Goal: Information Seeking & Learning: Check status

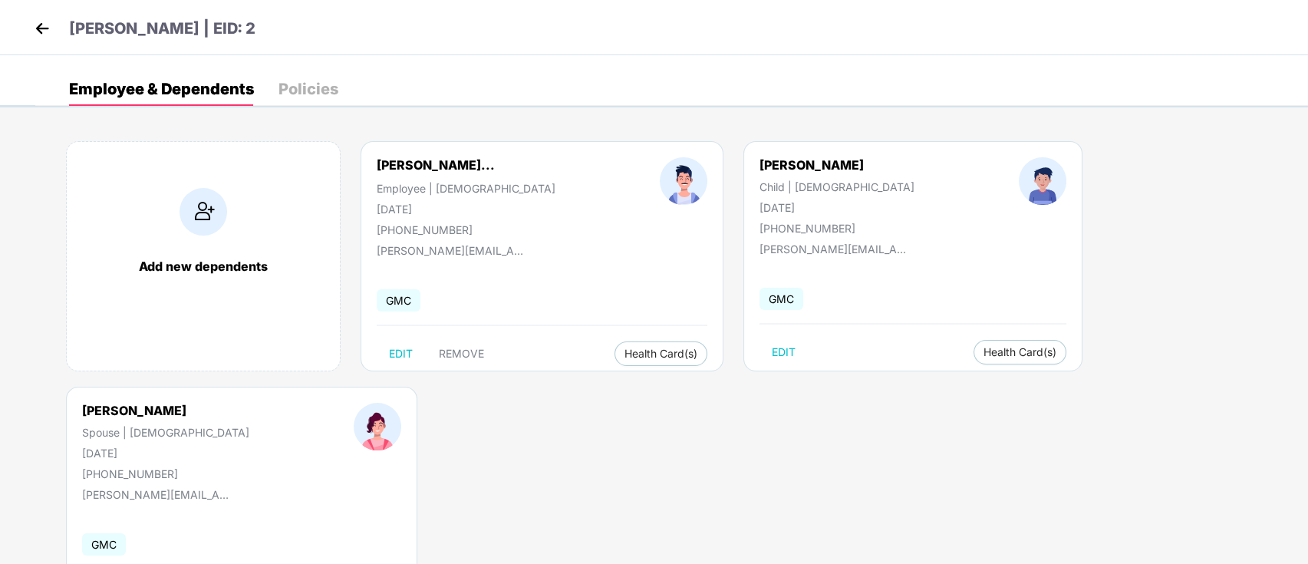
click at [51, 30] on img at bounding box center [42, 28] width 23 height 23
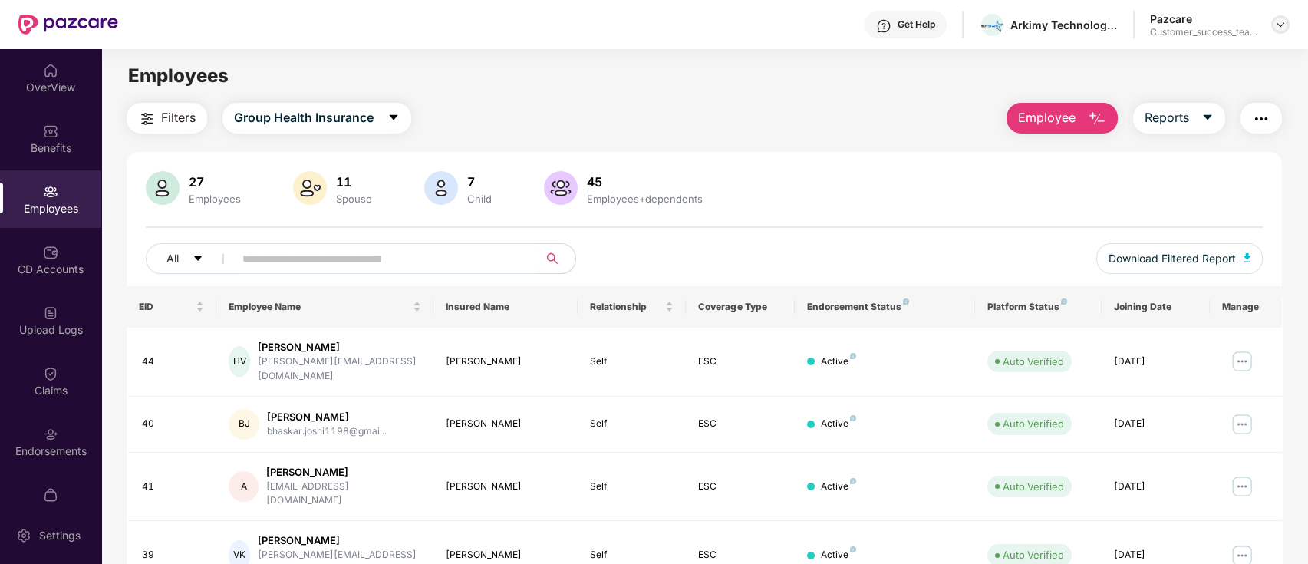
click at [1276, 28] on img at bounding box center [1280, 24] width 12 height 12
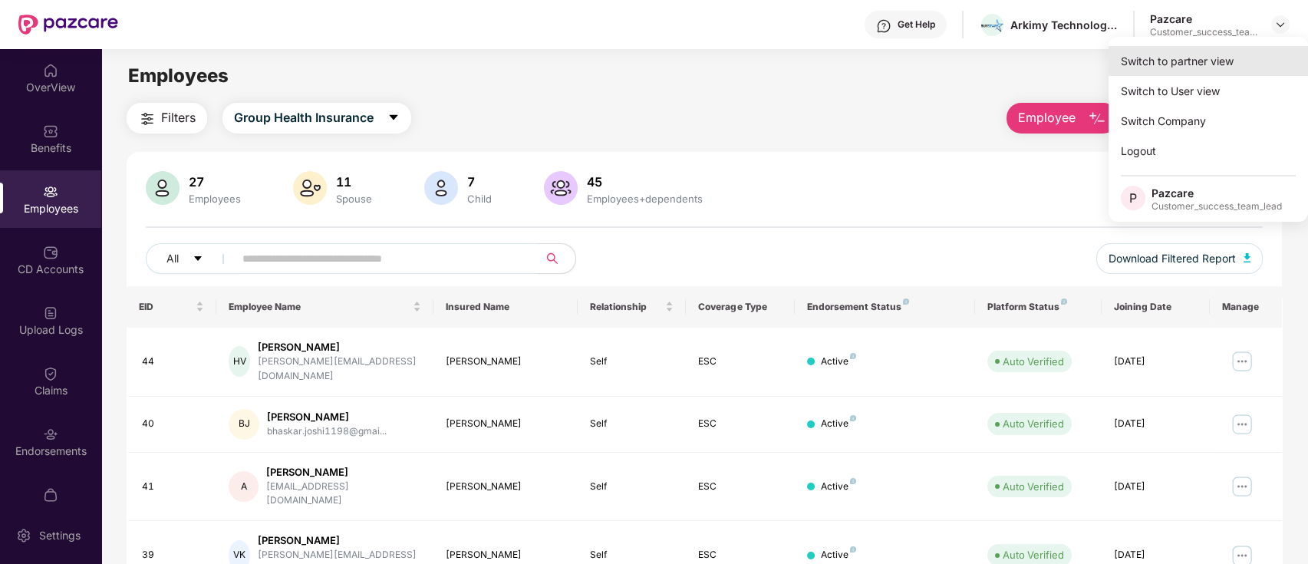
click at [1258, 69] on div "Switch to partner view" at bounding box center [1207, 61] width 199 height 30
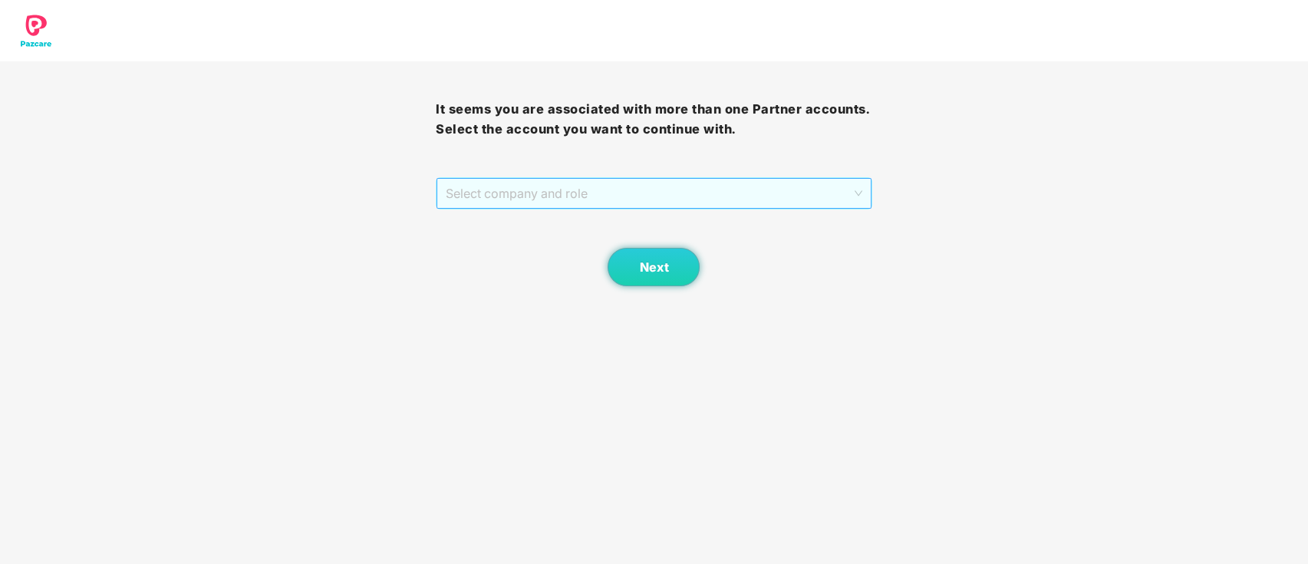
click at [564, 204] on span "Select company and role" at bounding box center [654, 193] width 416 height 29
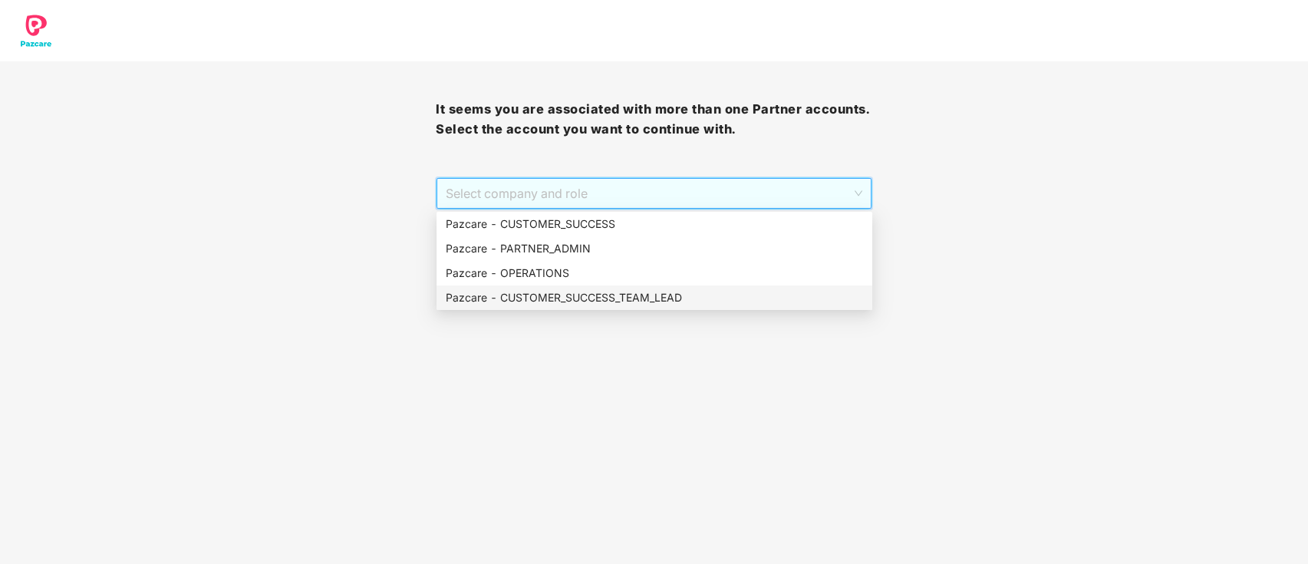
click at [588, 289] on div "Pazcare - CUSTOMER_SUCCESS_TEAM_LEAD" at bounding box center [654, 297] width 417 height 17
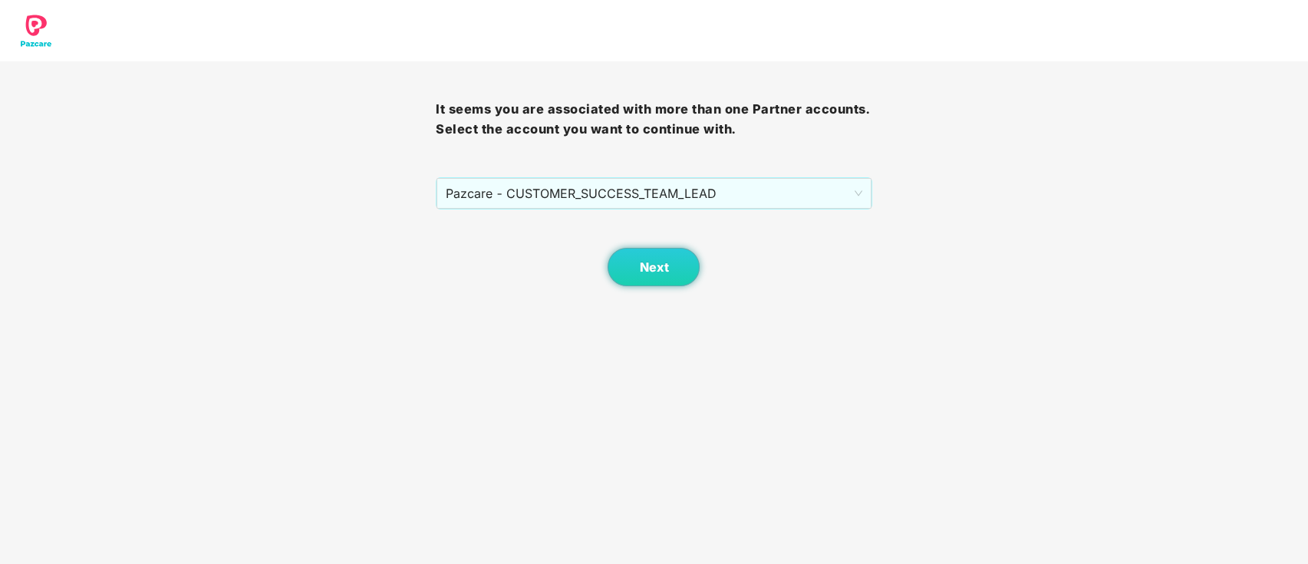
click at [638, 289] on body "It seems you are associated with more than one Partner accounts. Select the acc…" at bounding box center [654, 282] width 1308 height 564
click at [639, 273] on span "Next" at bounding box center [653, 267] width 29 height 15
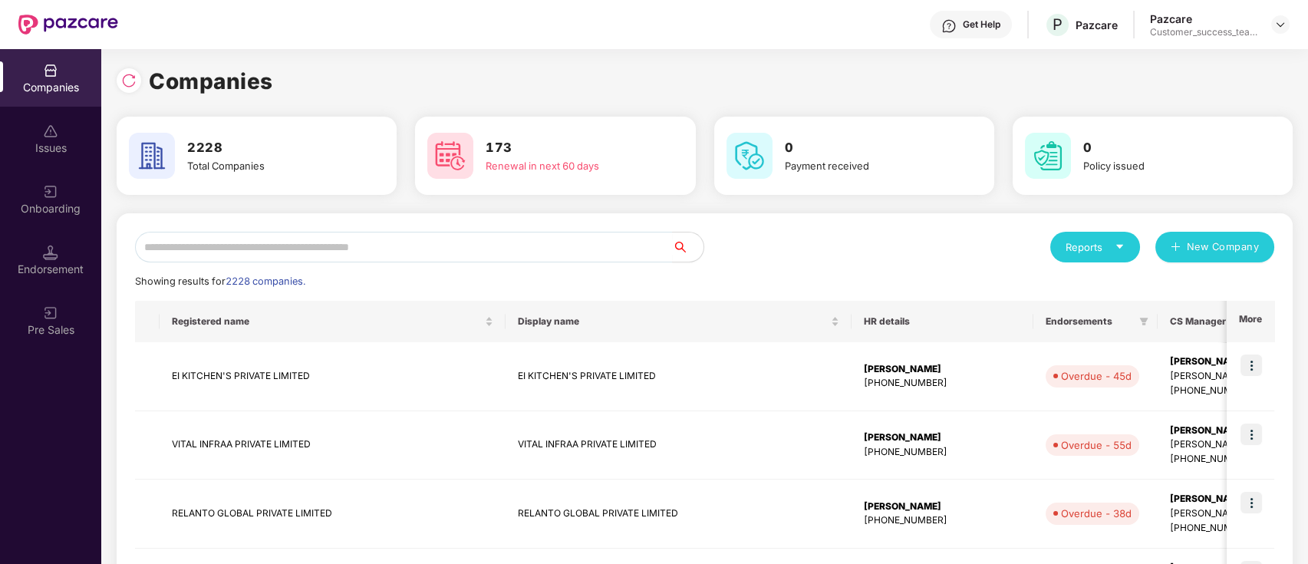
click at [544, 236] on input "text" at bounding box center [404, 247] width 538 height 31
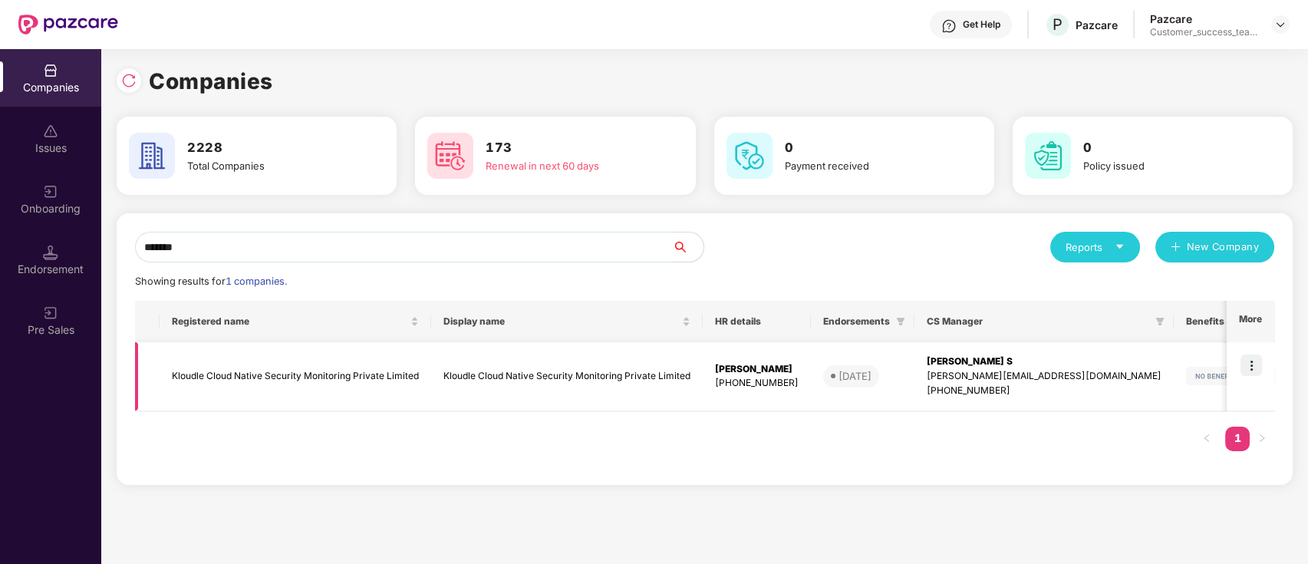
type input "*******"
click at [703, 388] on td "[PERSON_NAME] [PHONE_NUMBER]" at bounding box center [757, 376] width 108 height 69
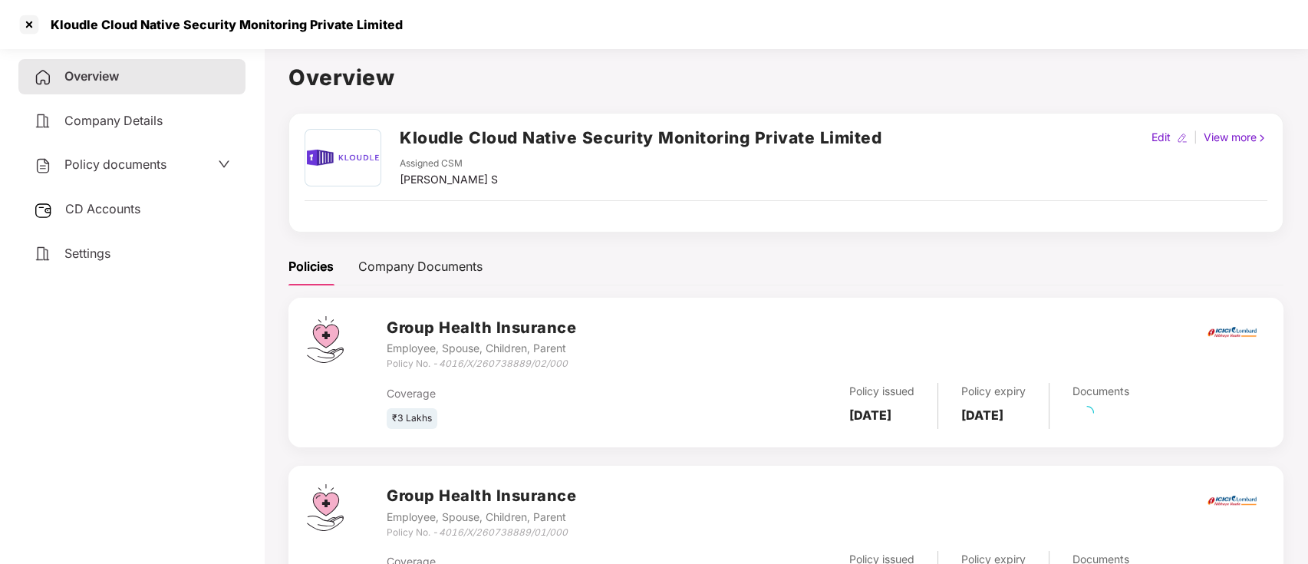
click at [148, 163] on span "Policy documents" at bounding box center [115, 163] width 102 height 15
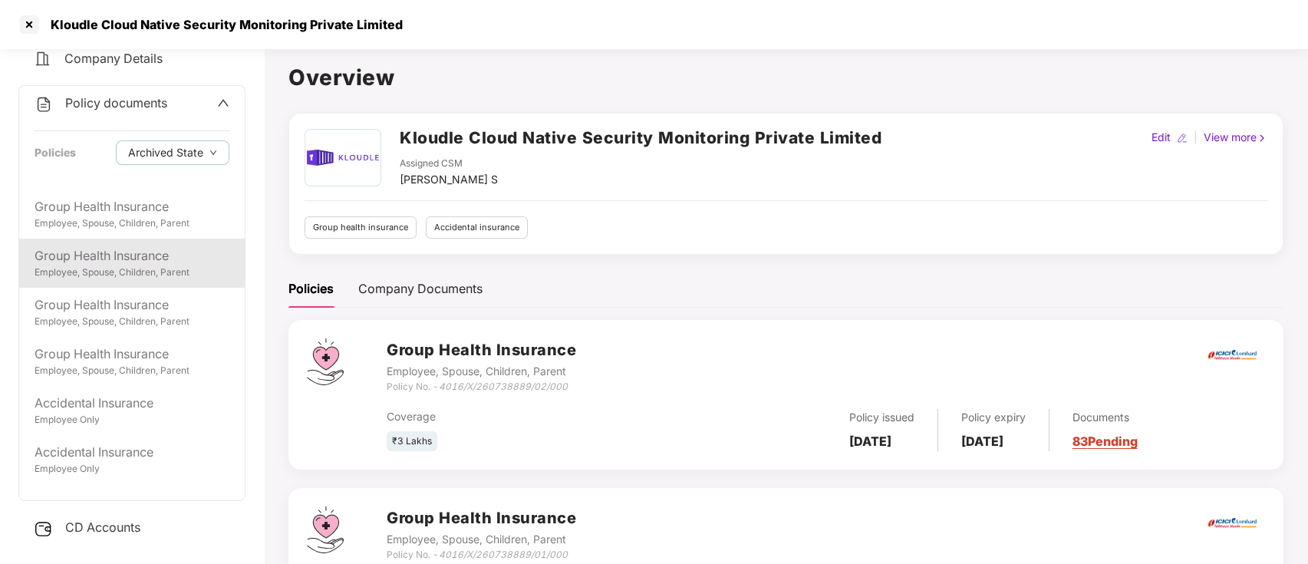
scroll to position [86, 0]
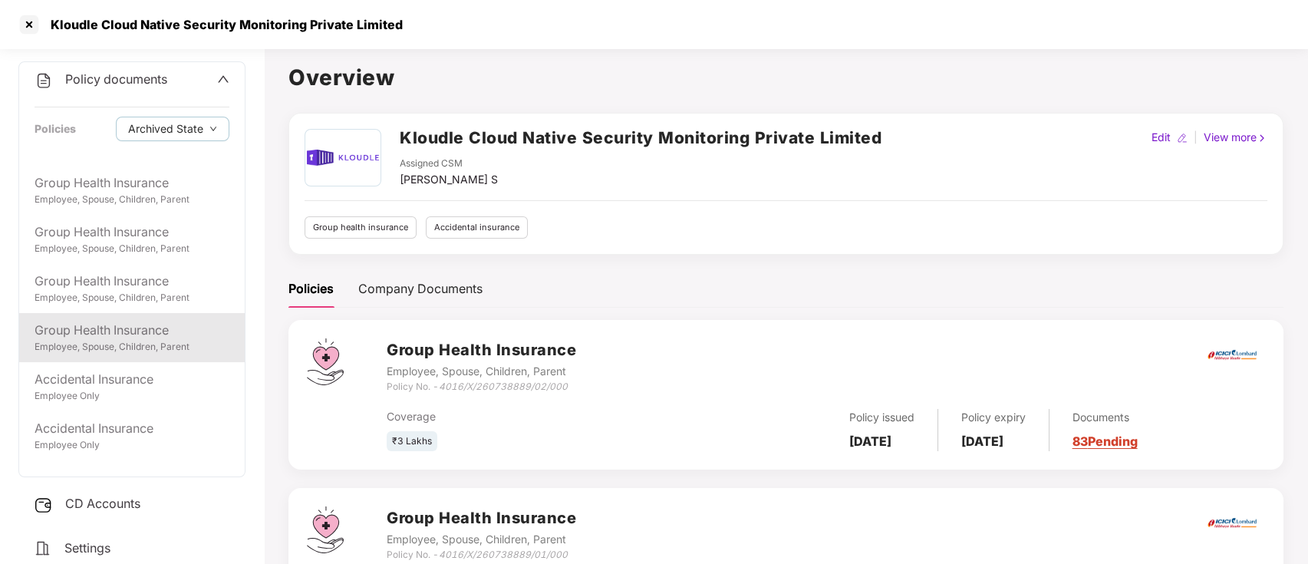
click at [140, 341] on div "Employee, Spouse, Children, Parent" at bounding box center [132, 347] width 195 height 15
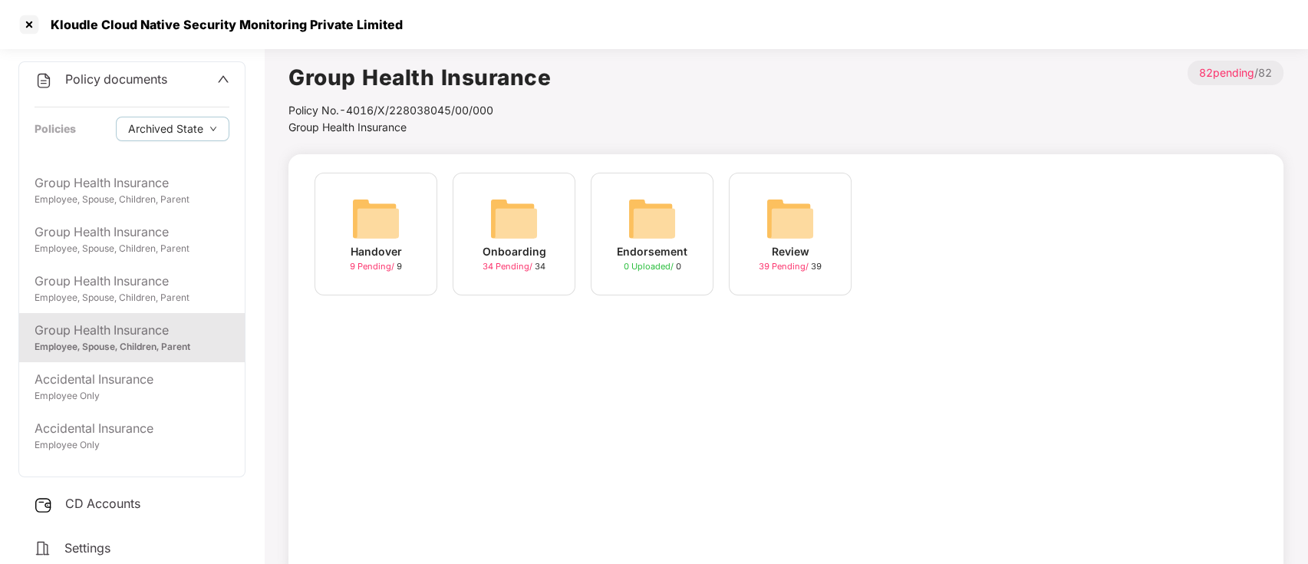
click at [497, 265] on span "34 Pending /" at bounding box center [508, 266] width 52 height 11
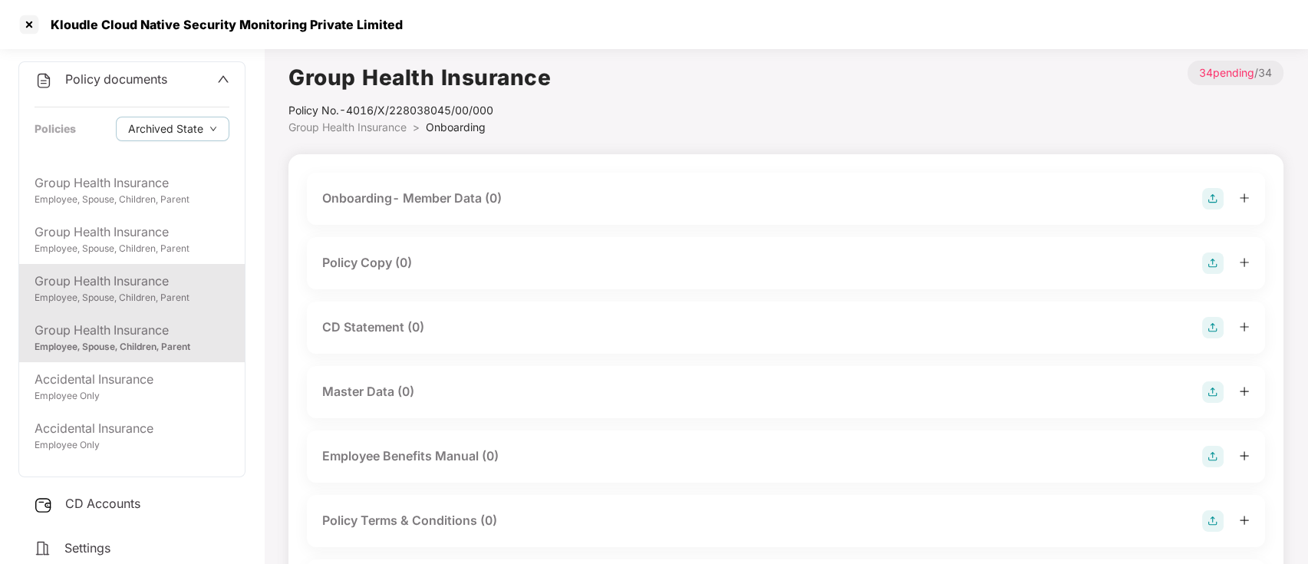
click at [198, 295] on div "Employee, Spouse, Children, Parent" at bounding box center [132, 298] width 195 height 15
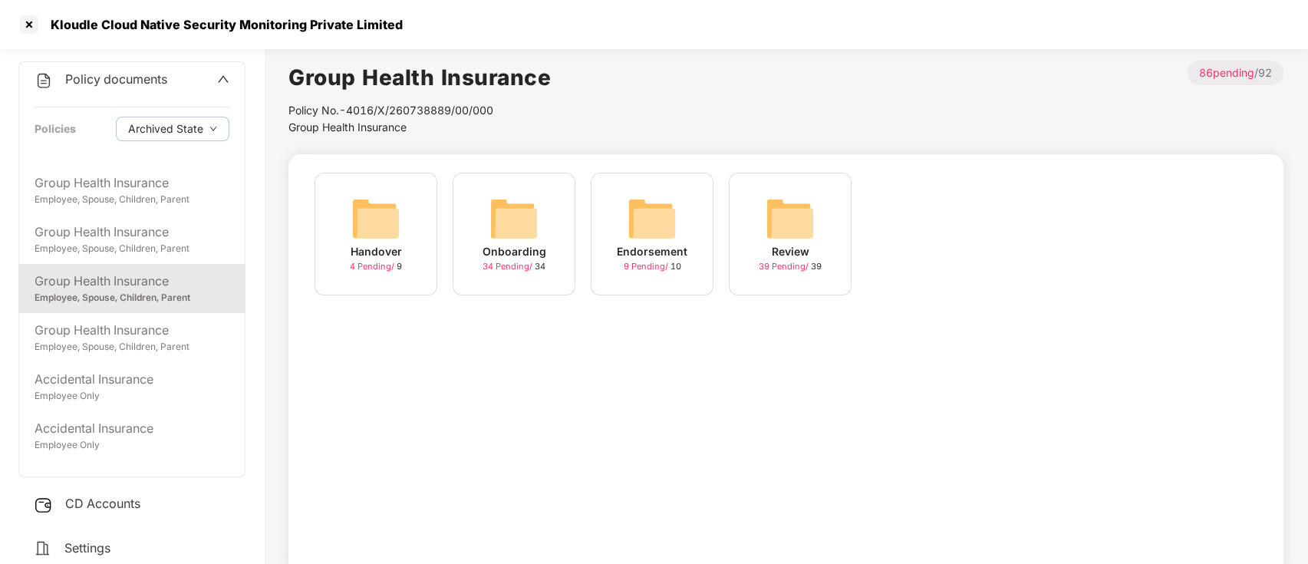
click at [527, 269] on span "34 Pending /" at bounding box center [508, 266] width 52 height 11
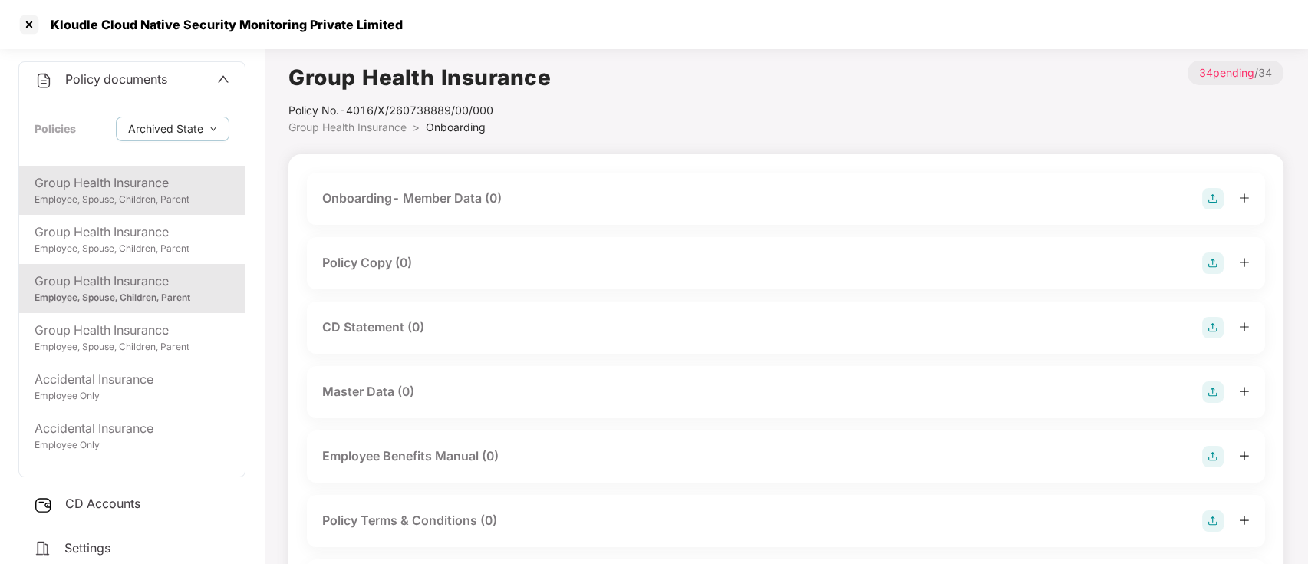
click at [172, 204] on div "Employee, Spouse, Children, Parent" at bounding box center [132, 200] width 195 height 15
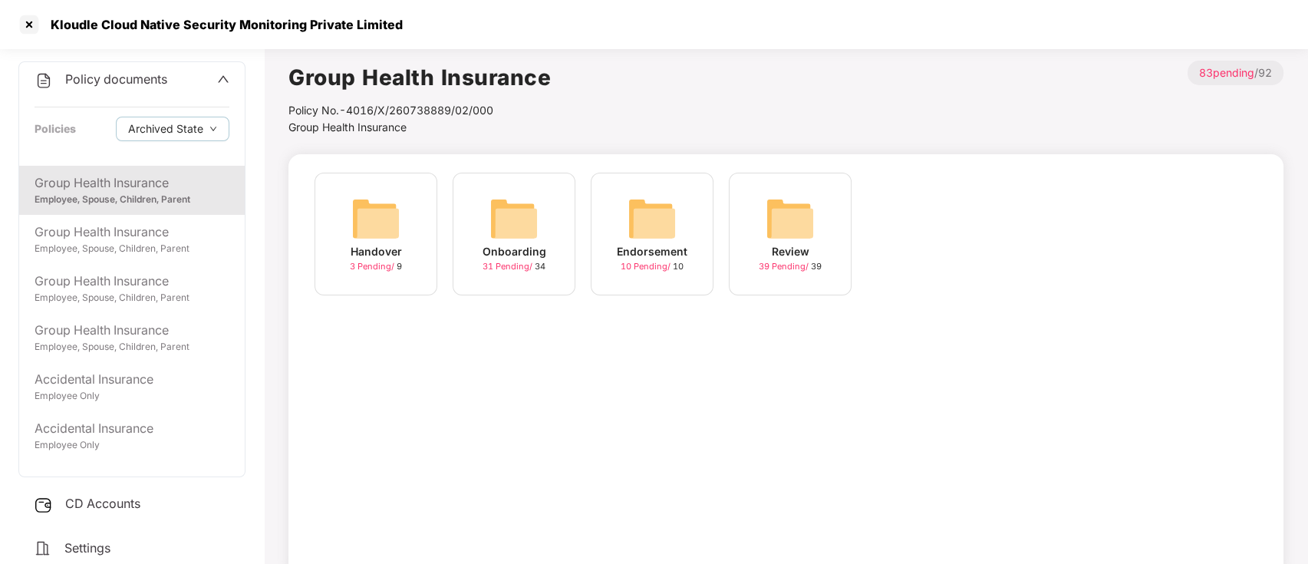
click at [507, 276] on div "Onboarding 31 Pending / 34" at bounding box center [514, 234] width 123 height 123
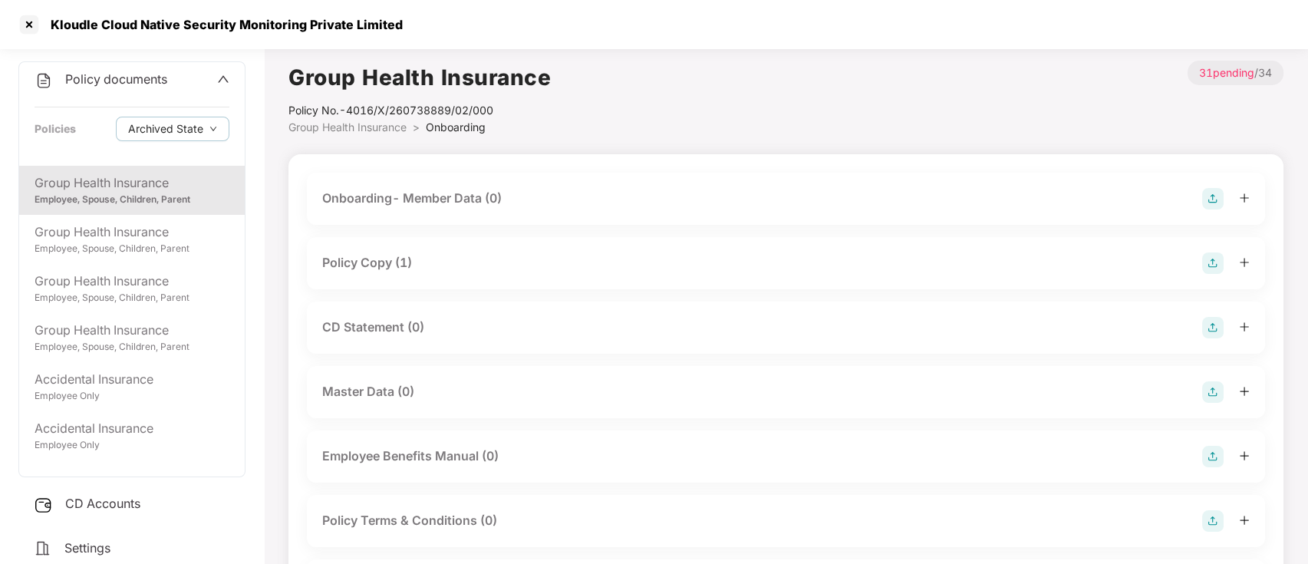
click at [400, 266] on div "Policy Copy (1)" at bounding box center [367, 262] width 90 height 19
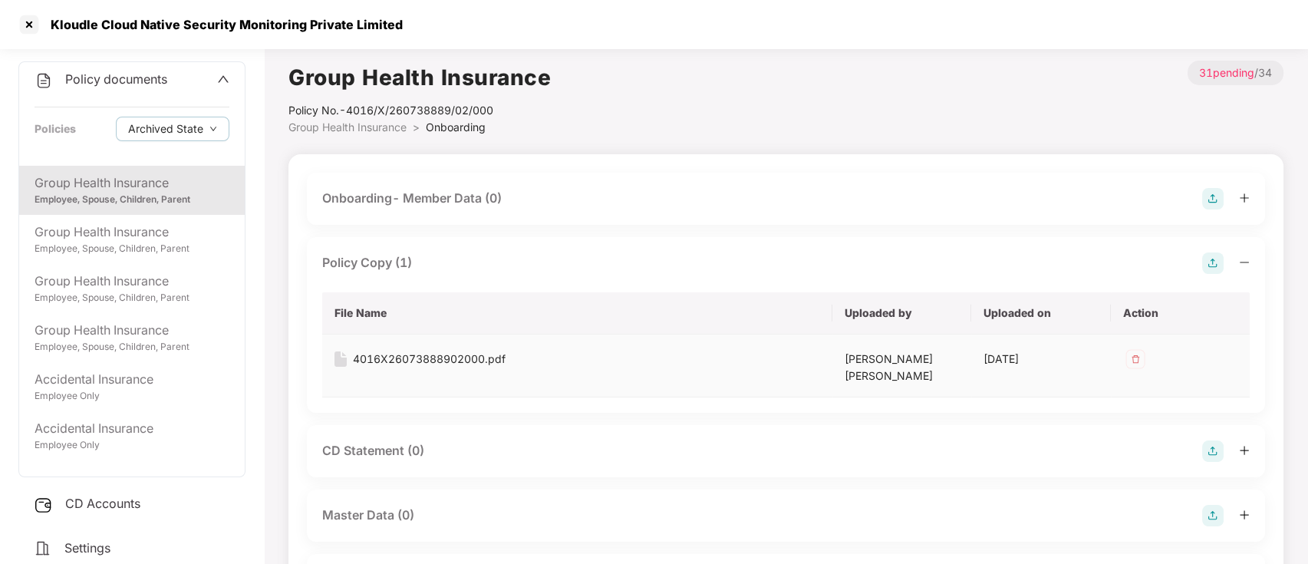
click at [410, 357] on div "4016X26073888902000.pdf" at bounding box center [429, 359] width 153 height 17
click at [26, 26] on div at bounding box center [29, 24] width 25 height 25
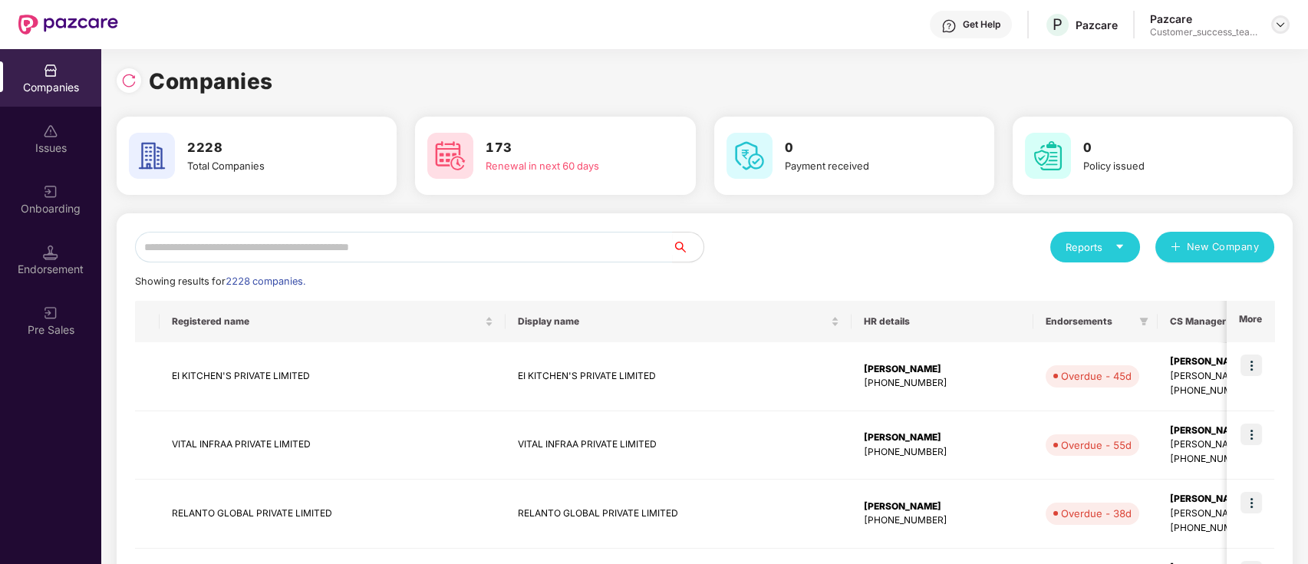
click at [1276, 26] on img at bounding box center [1280, 24] width 12 height 12
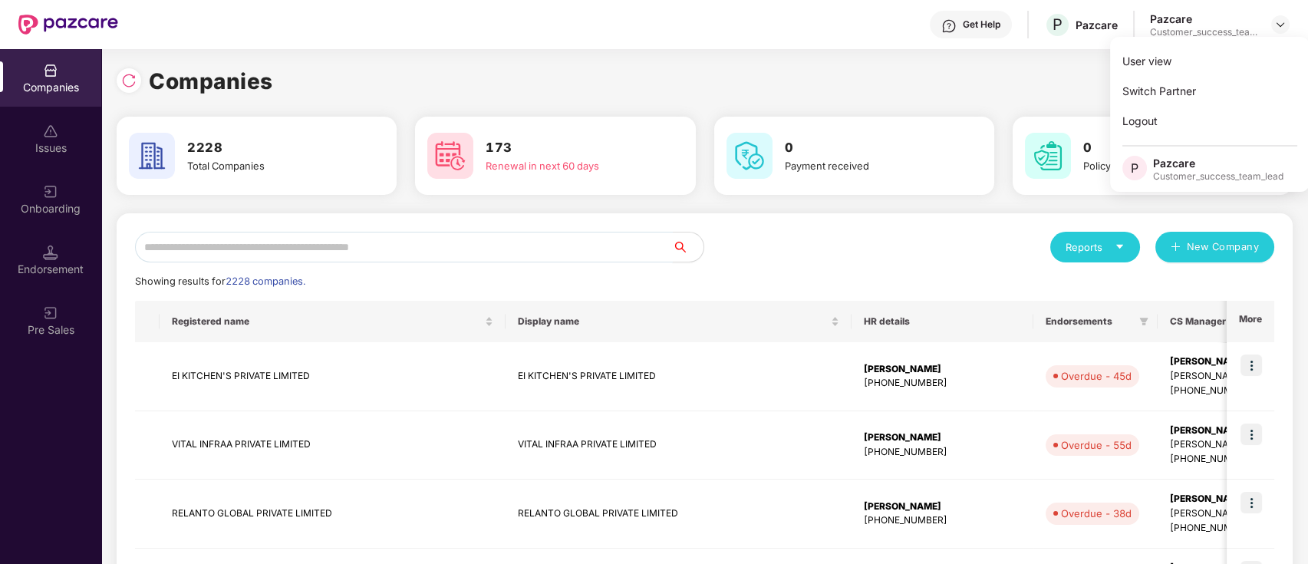
click at [203, 236] on input "text" at bounding box center [404, 247] width 538 height 31
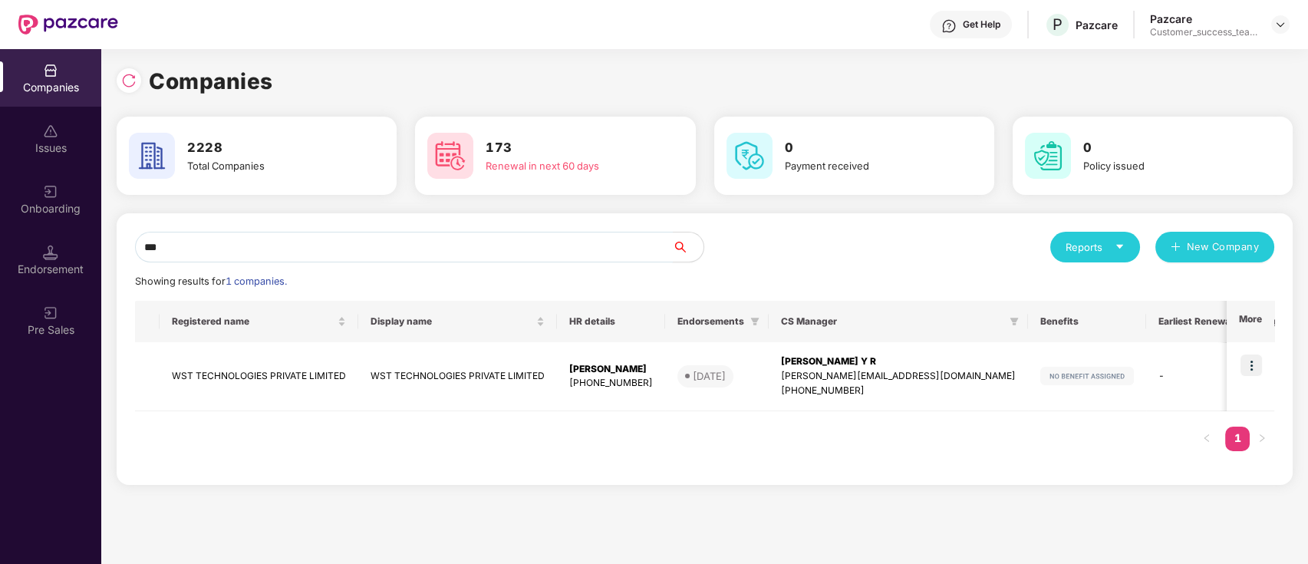
click at [225, 249] on input "***" at bounding box center [404, 247] width 538 height 31
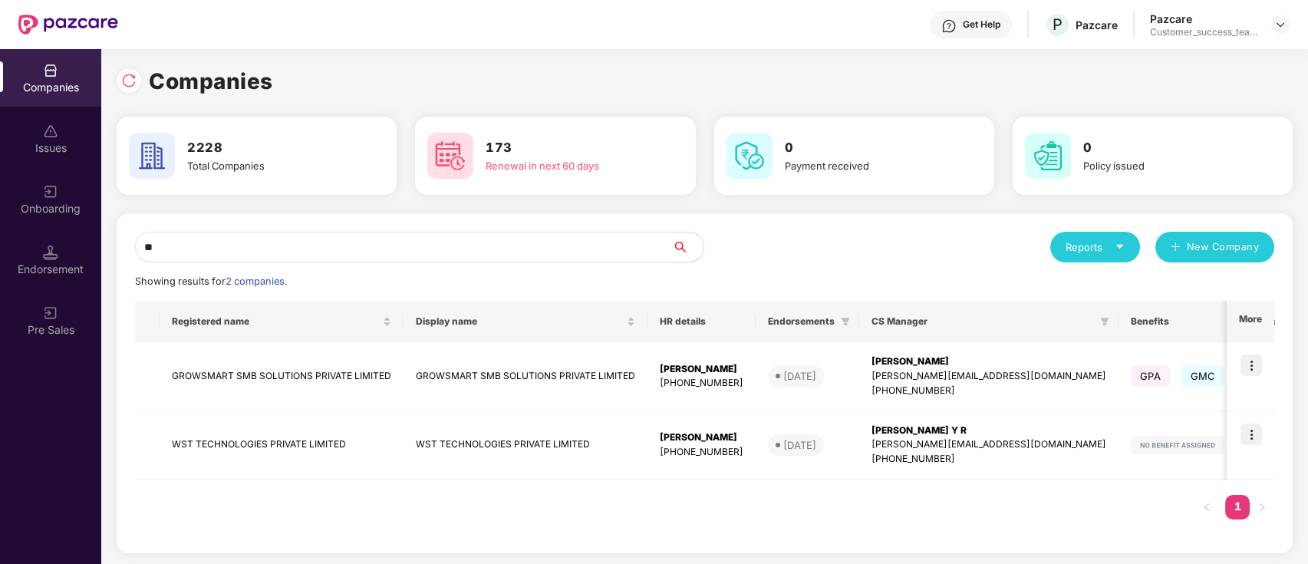
type input "*"
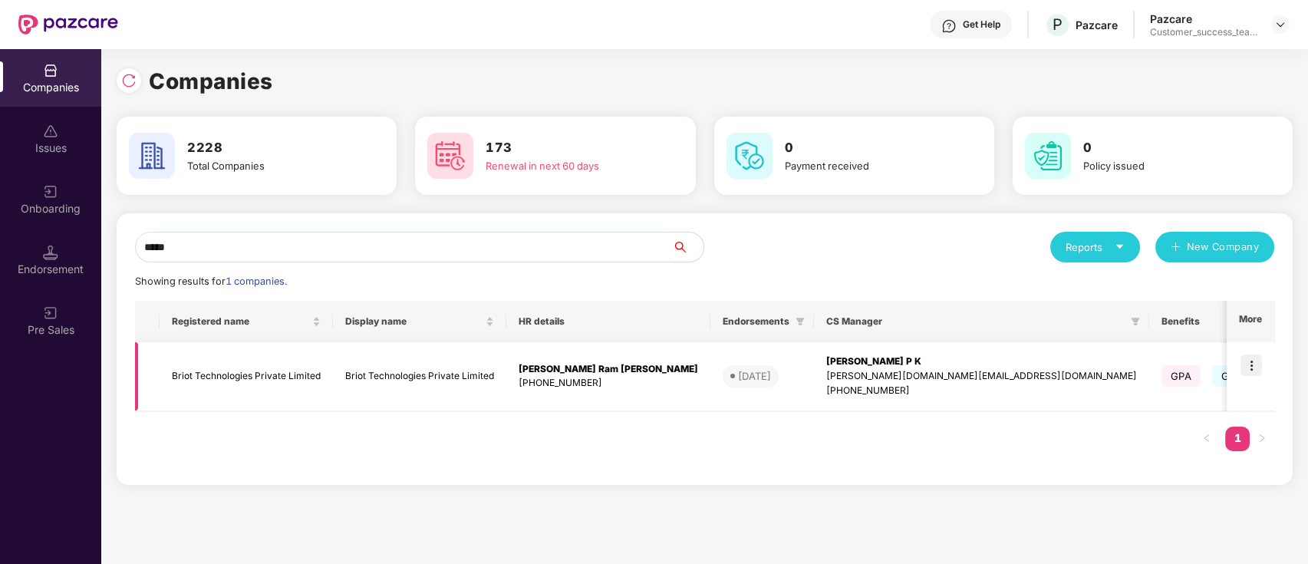
type input "*****"
click at [1244, 393] on td at bounding box center [1251, 376] width 48 height 69
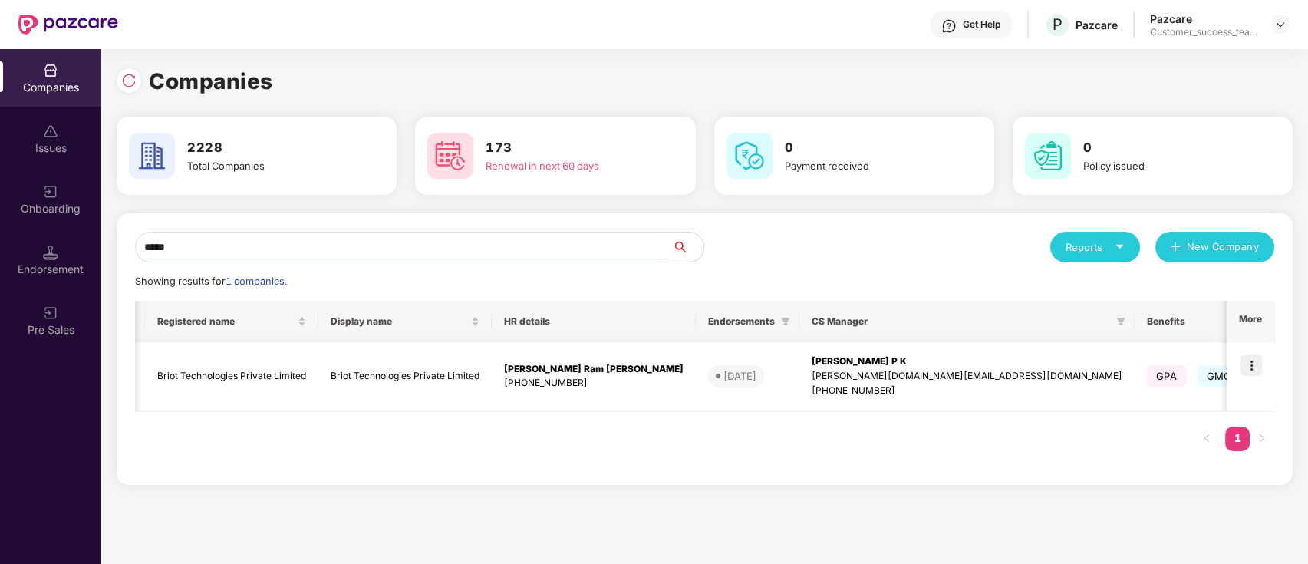
scroll to position [0, 0]
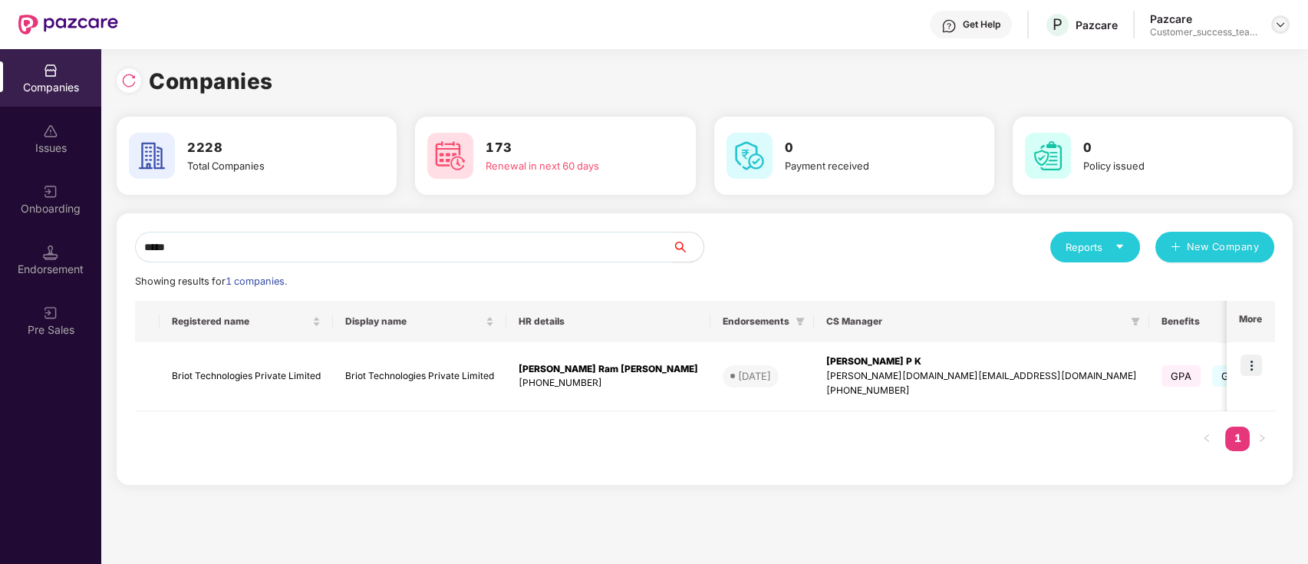
click at [1273, 22] on div at bounding box center [1280, 24] width 18 height 18
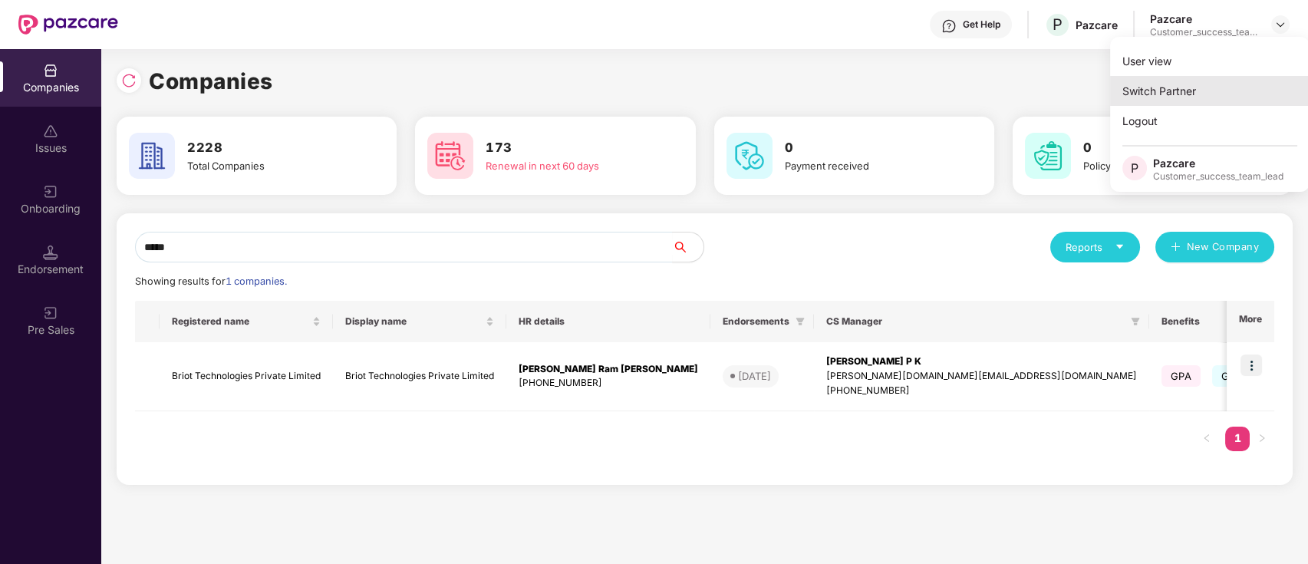
click at [1242, 84] on div "Switch Partner" at bounding box center [1209, 91] width 199 height 30
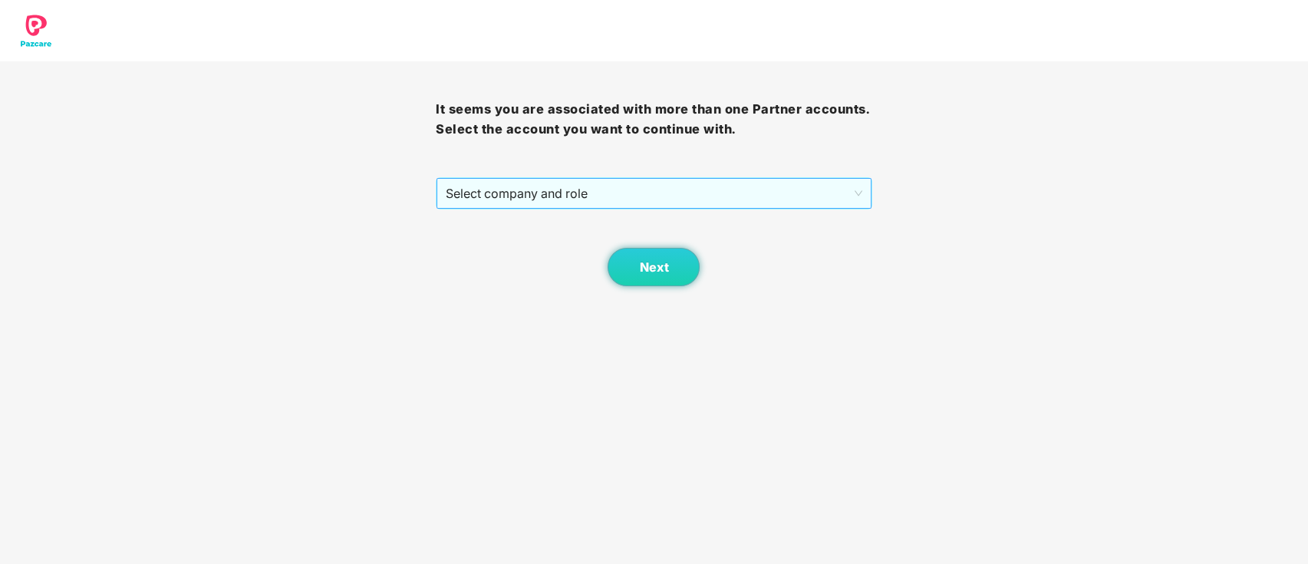
click at [687, 200] on span "Select company and role" at bounding box center [654, 193] width 416 height 29
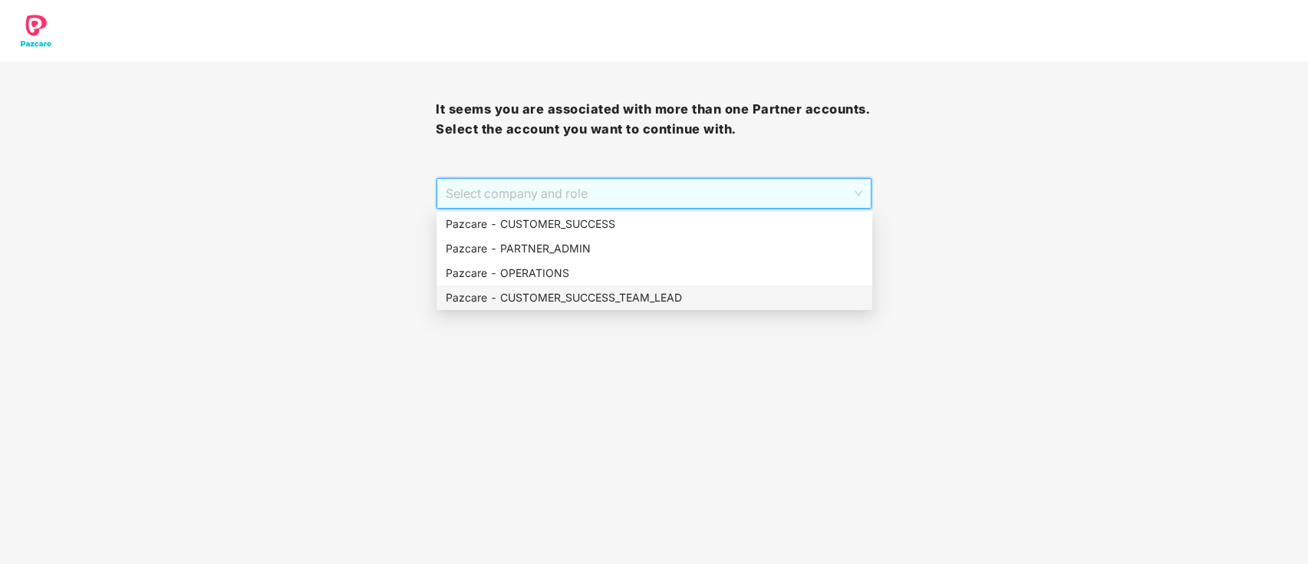
click at [616, 294] on div "Pazcare - CUSTOMER_SUCCESS_TEAM_LEAD" at bounding box center [654, 297] width 417 height 17
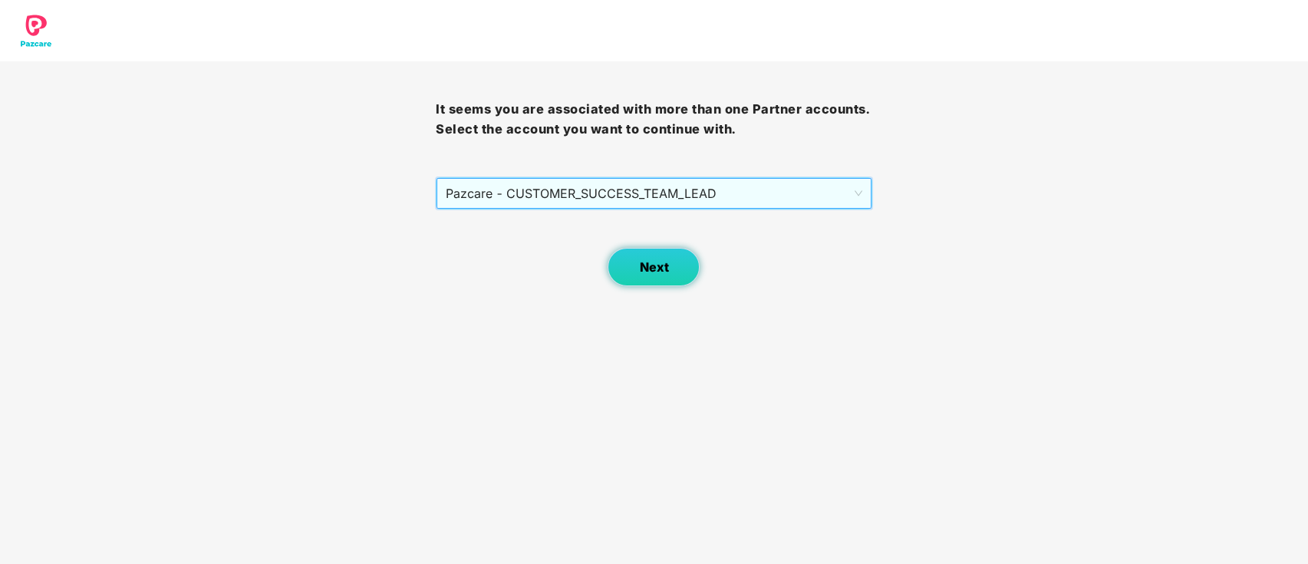
click at [650, 258] on button "Next" at bounding box center [654, 267] width 92 height 38
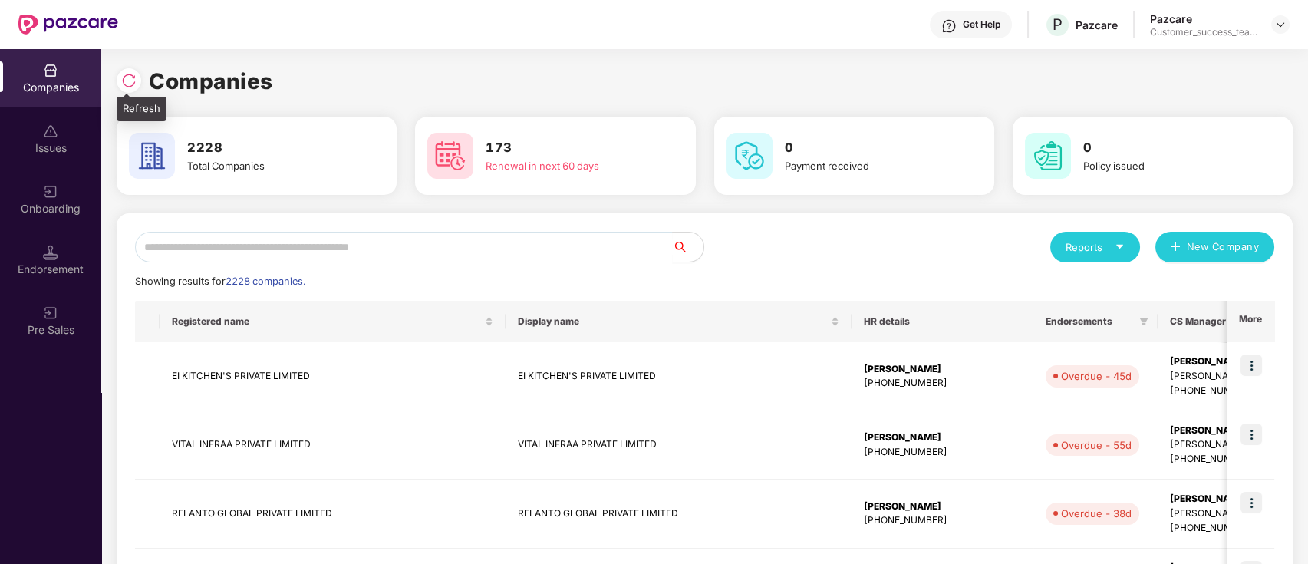
click at [130, 82] on img at bounding box center [128, 80] width 15 height 15
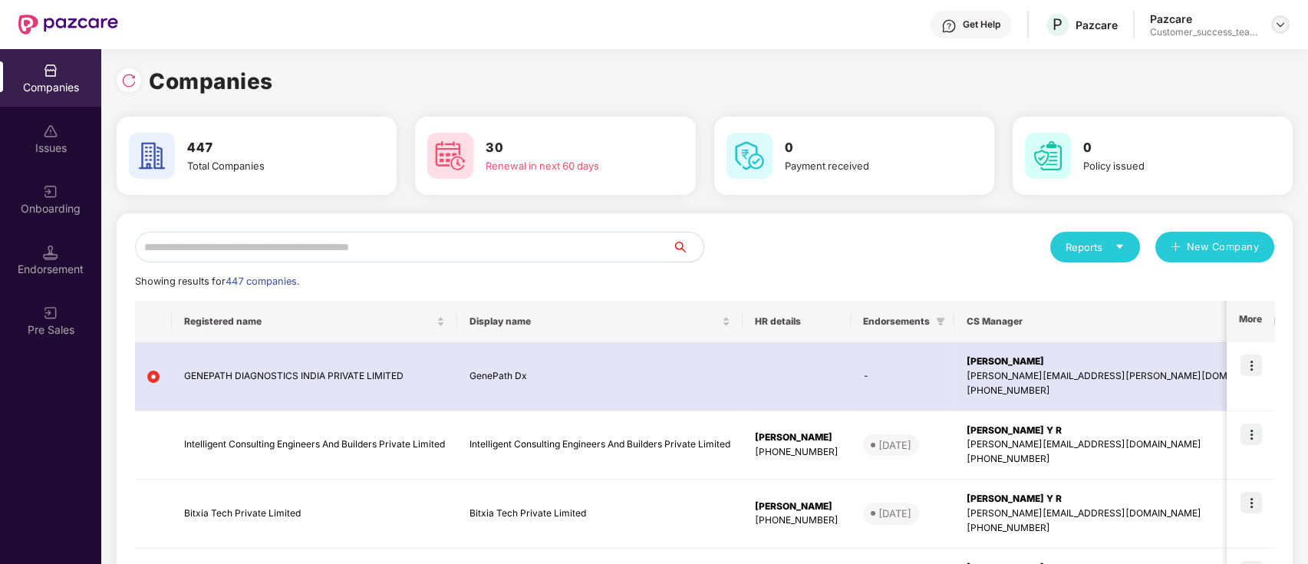
click at [1280, 21] on img at bounding box center [1280, 24] width 12 height 12
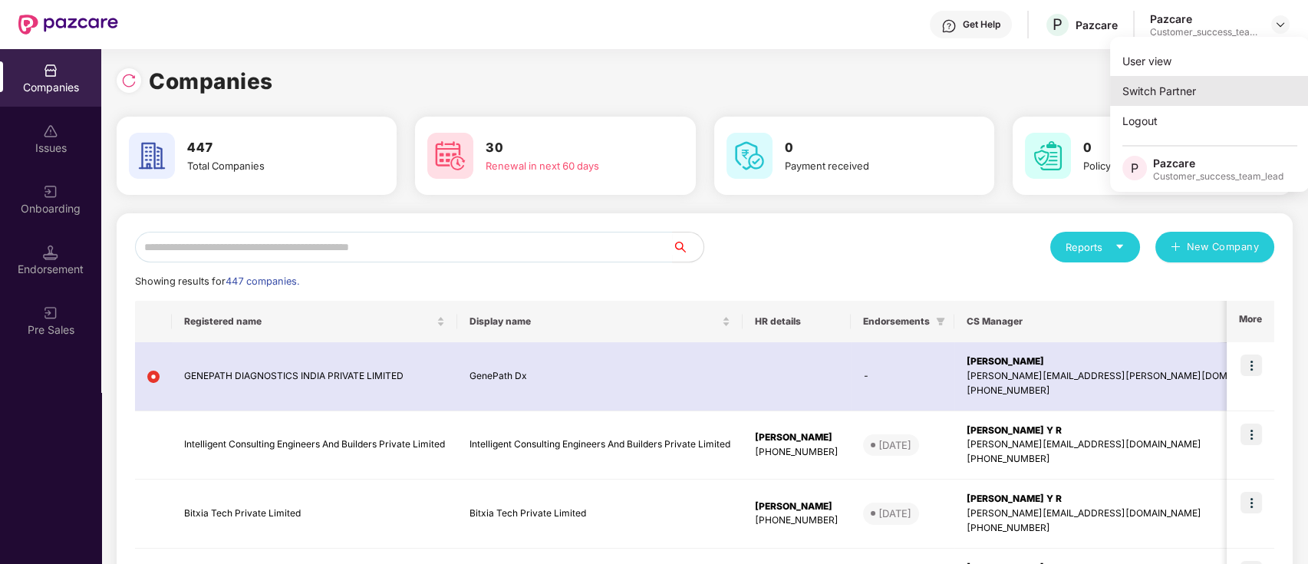
click at [1221, 92] on div "Switch Partner" at bounding box center [1209, 91] width 199 height 30
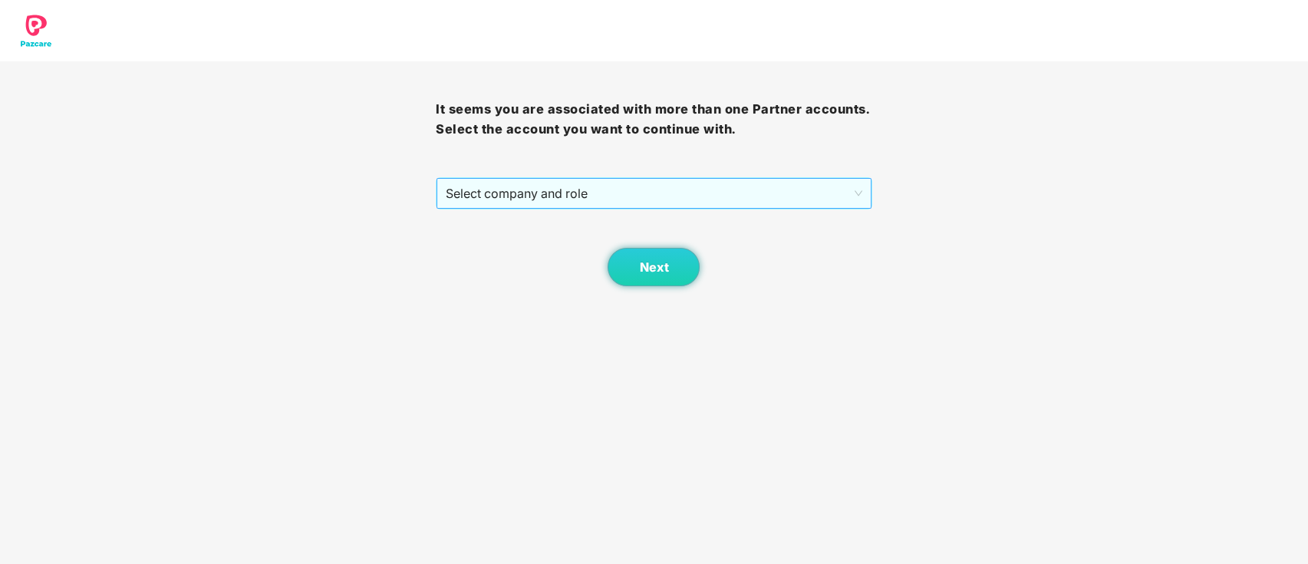
click at [548, 203] on span "Select company and role" at bounding box center [654, 193] width 416 height 29
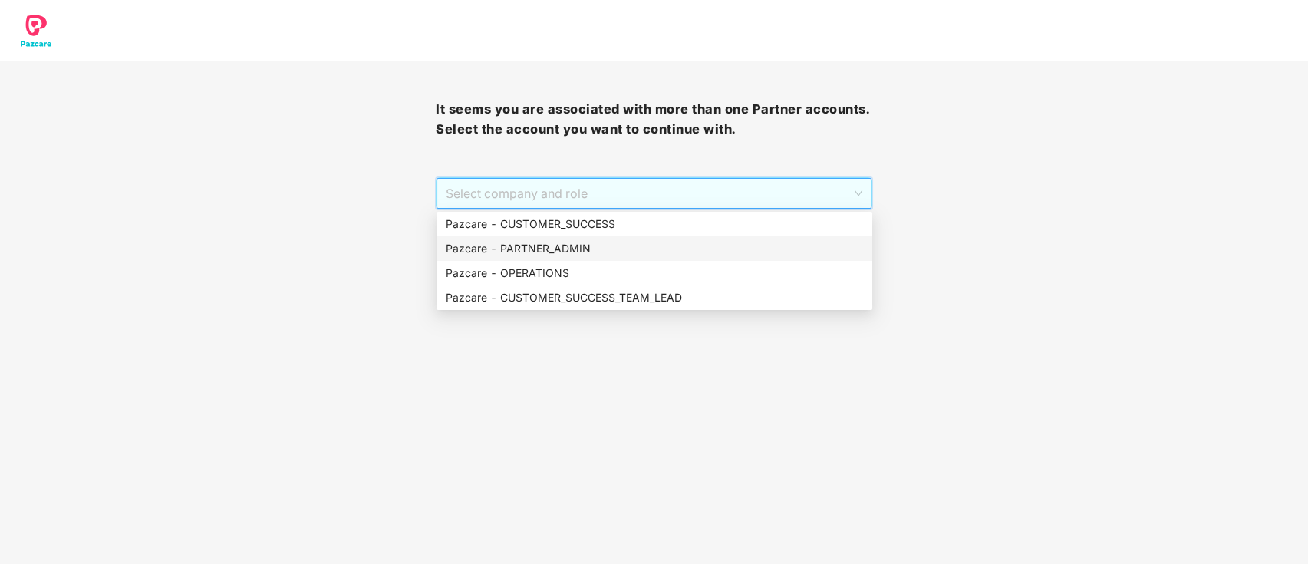
click at [573, 249] on div "Pazcare - PARTNER_ADMIN" at bounding box center [654, 248] width 417 height 17
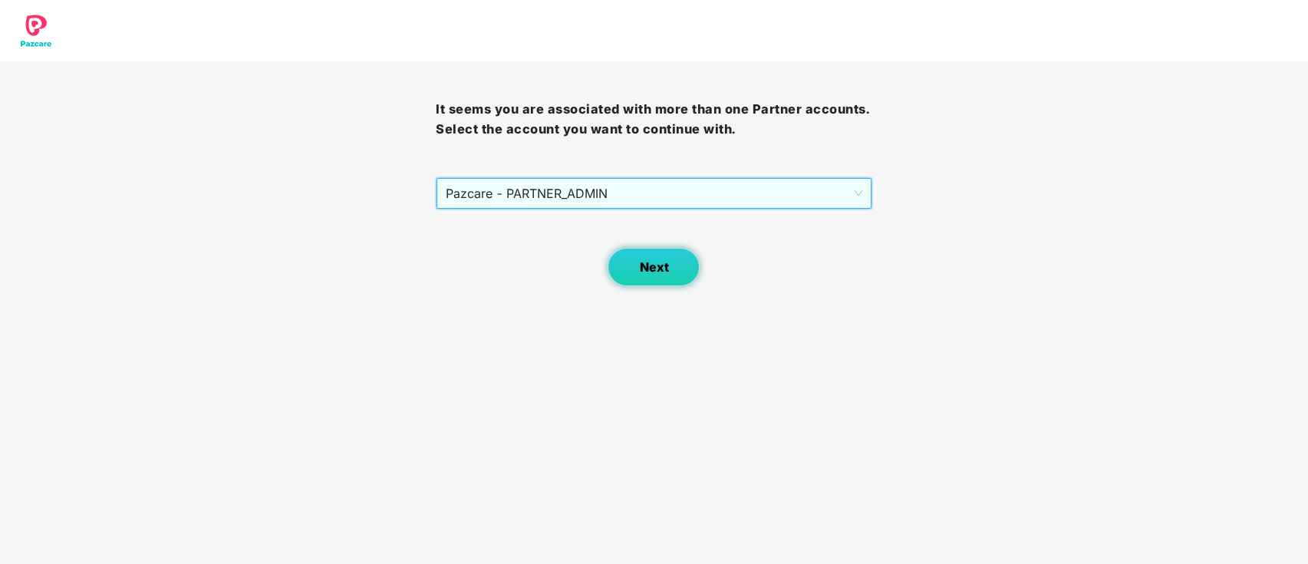
click at [644, 260] on span "Next" at bounding box center [653, 267] width 29 height 15
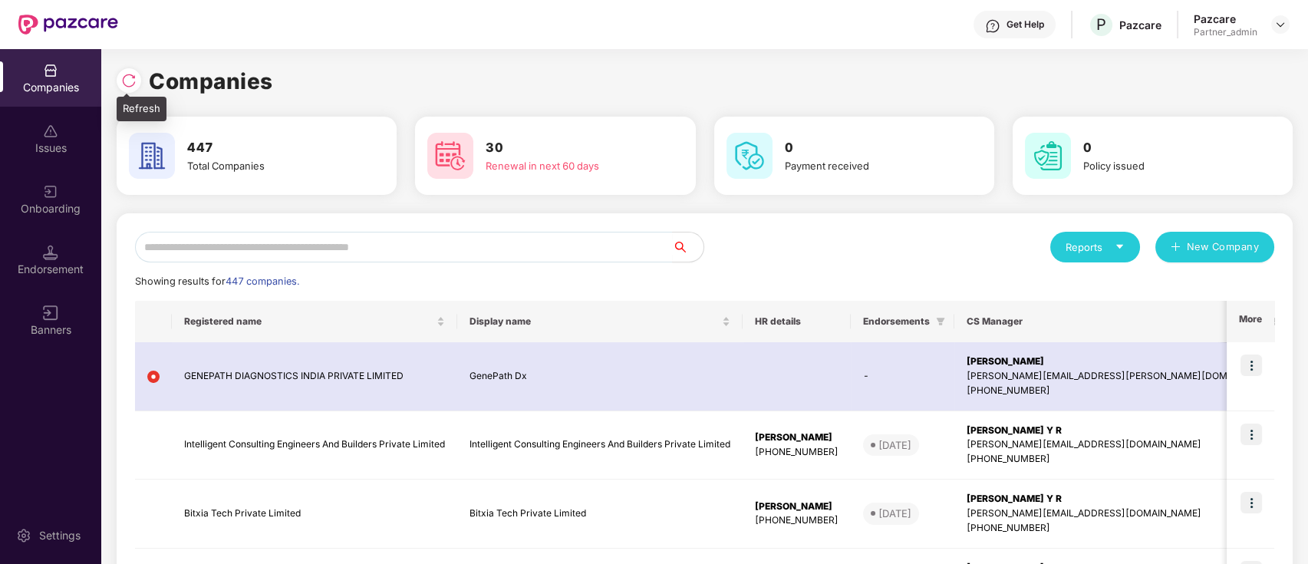
click at [135, 76] on img at bounding box center [128, 80] width 15 height 15
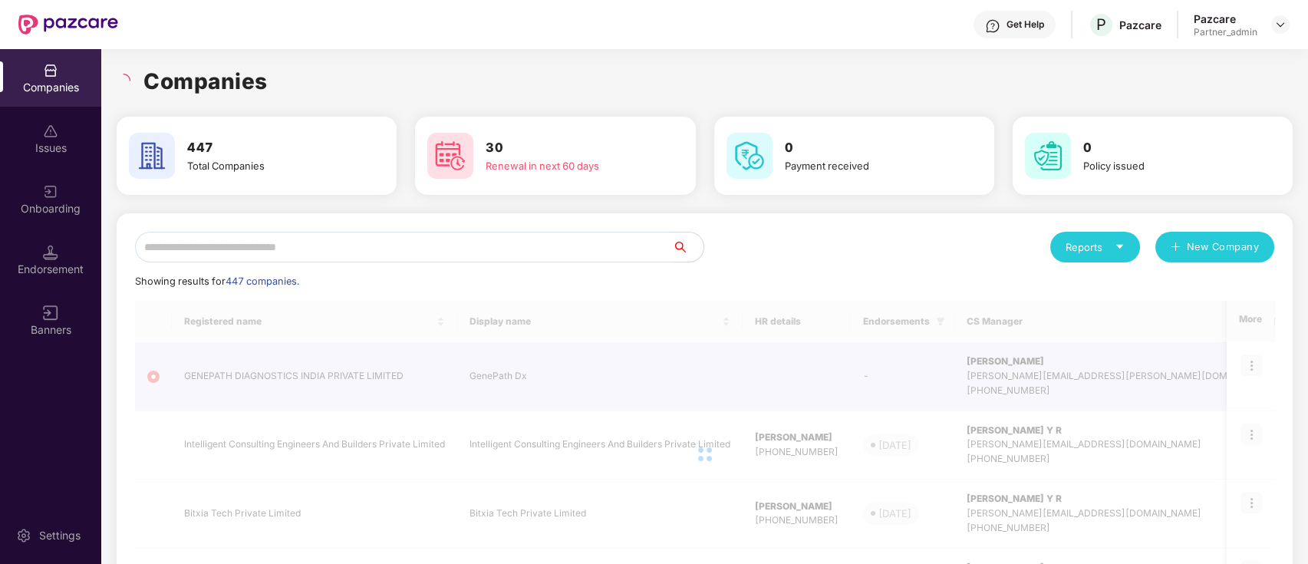
click at [356, 250] on input "text" at bounding box center [404, 247] width 538 height 31
paste input "**********"
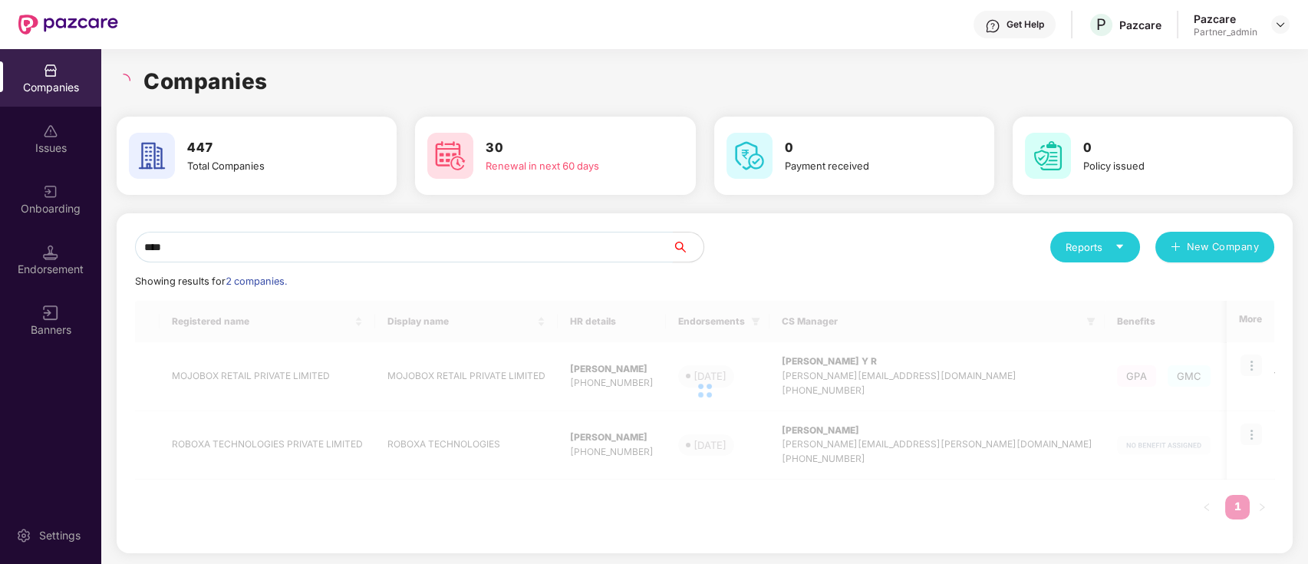
click at [301, 249] on input "****" at bounding box center [404, 247] width 538 height 31
type input "*"
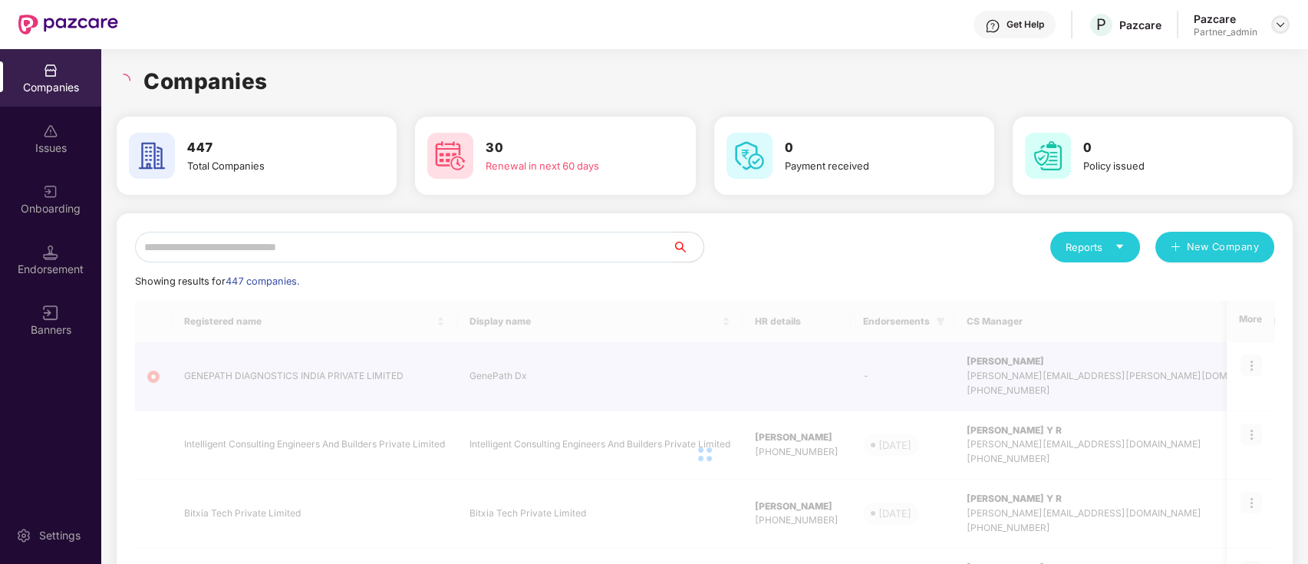
click at [1283, 25] on img at bounding box center [1280, 24] width 12 height 12
click at [1270, 83] on div "Switch Partner" at bounding box center [1209, 91] width 199 height 30
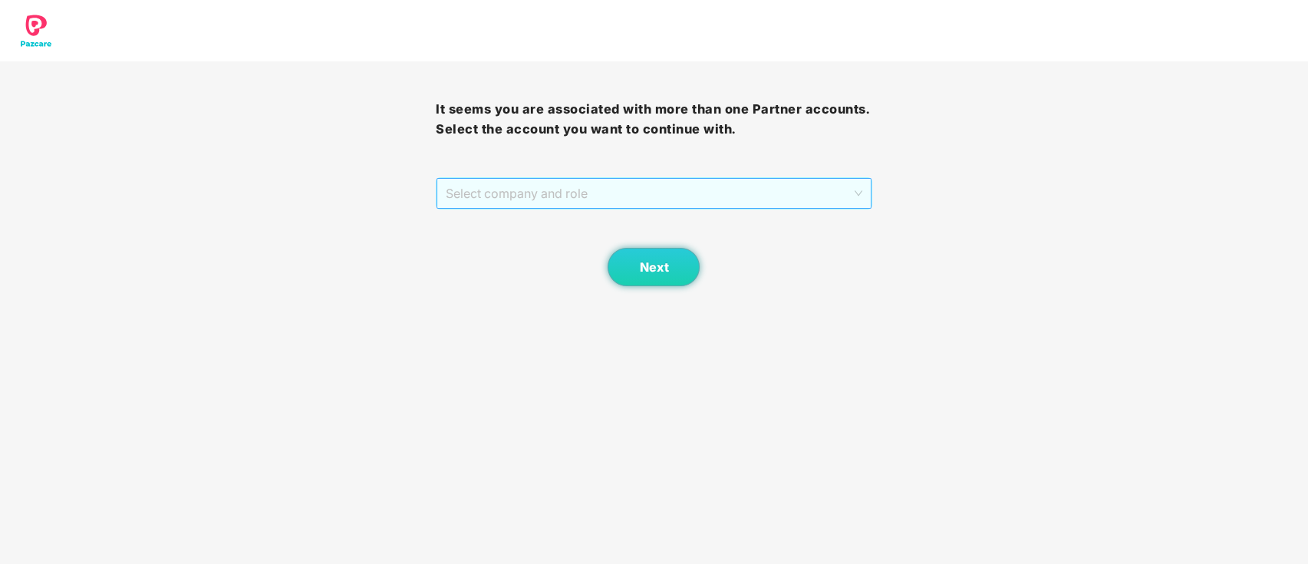
click at [755, 193] on span "Select company and role" at bounding box center [654, 193] width 416 height 29
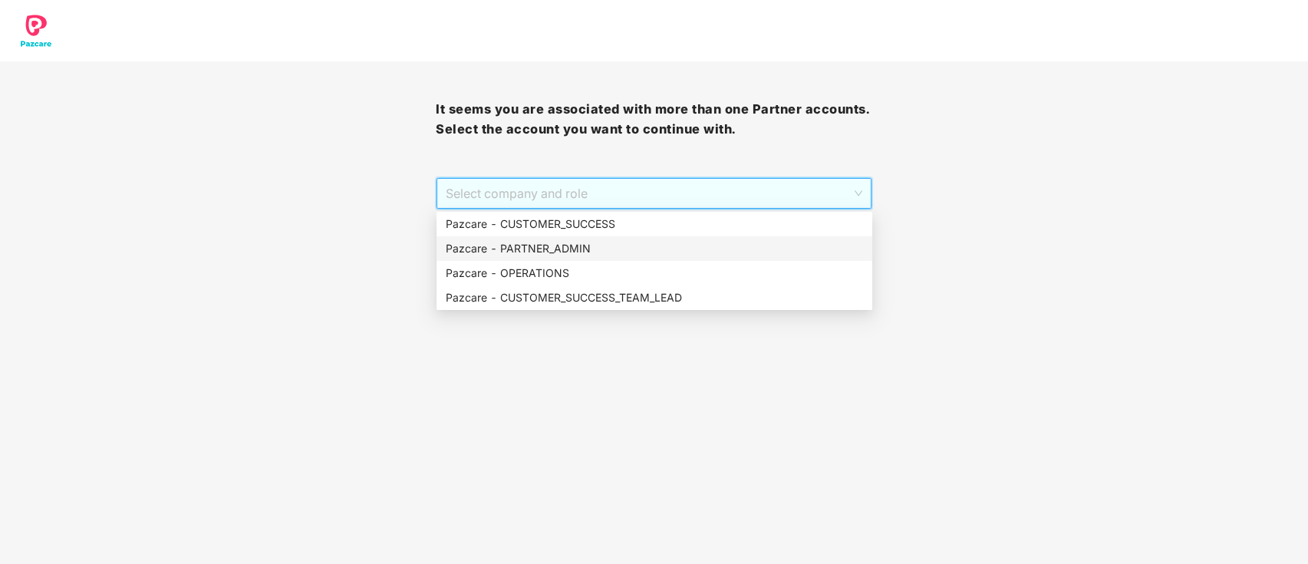
click at [640, 258] on div "Pazcare - PARTNER_ADMIN" at bounding box center [654, 248] width 436 height 25
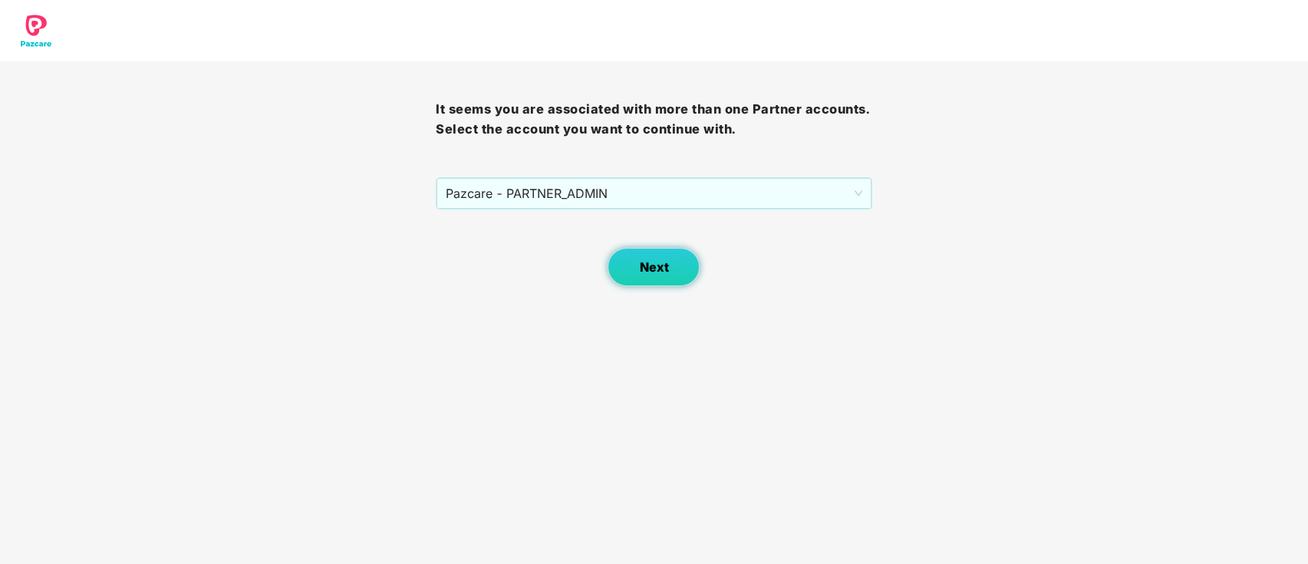
click at [650, 262] on span "Next" at bounding box center [653, 267] width 29 height 15
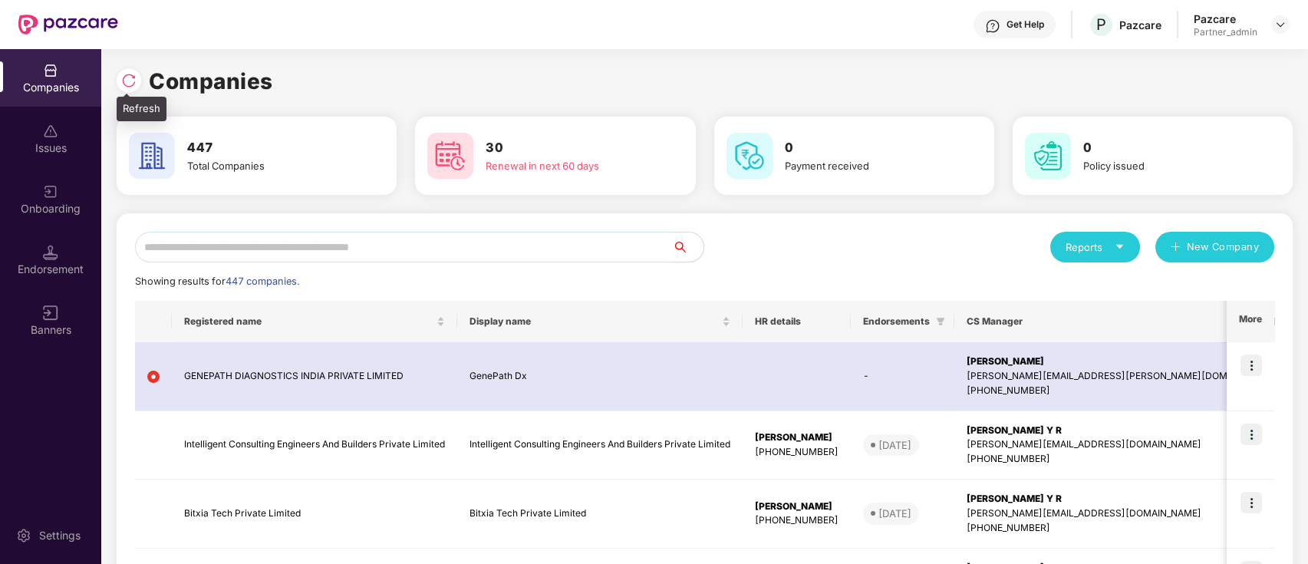
click at [133, 80] on img at bounding box center [128, 80] width 15 height 15
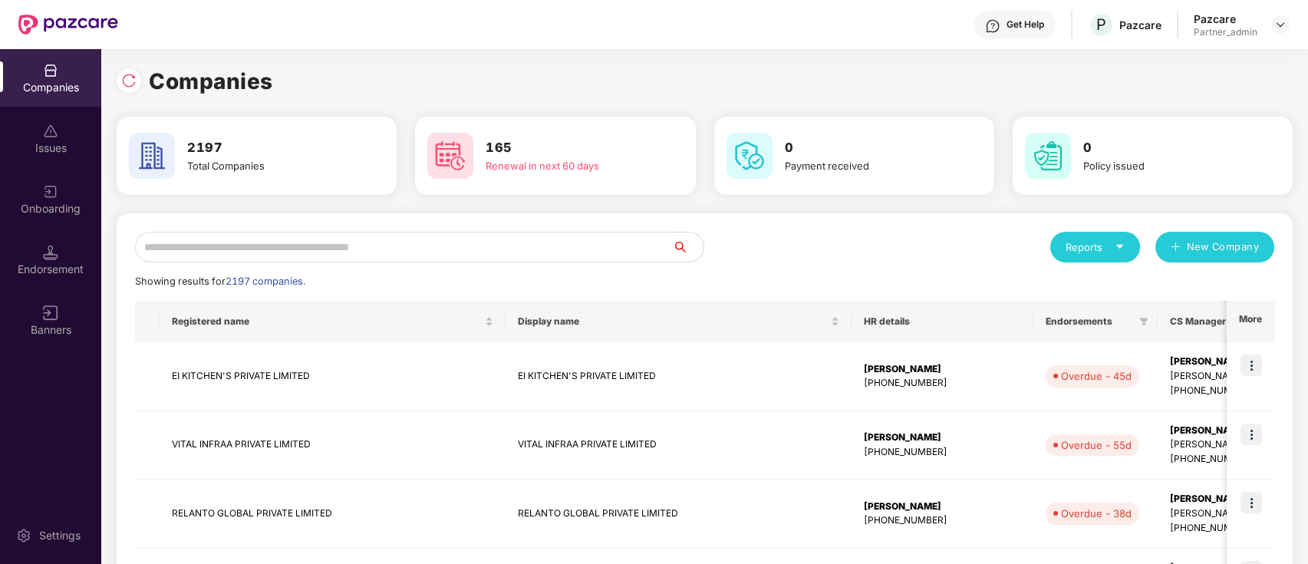
click at [357, 234] on input "text" at bounding box center [404, 247] width 538 height 31
paste input "**********"
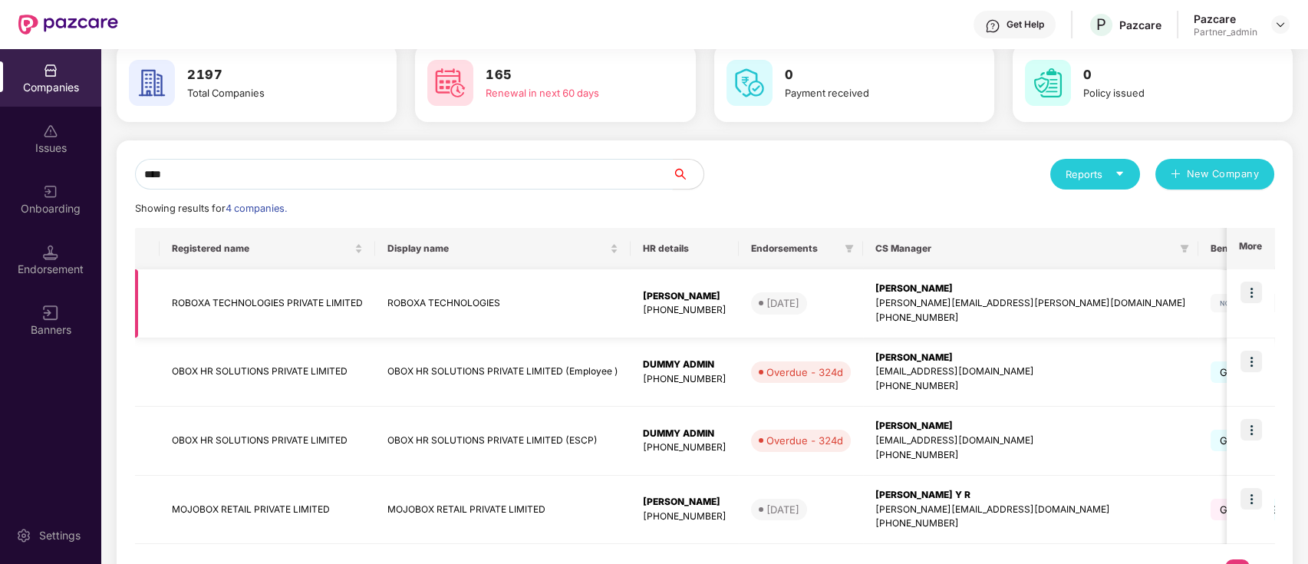
scroll to position [138, 0]
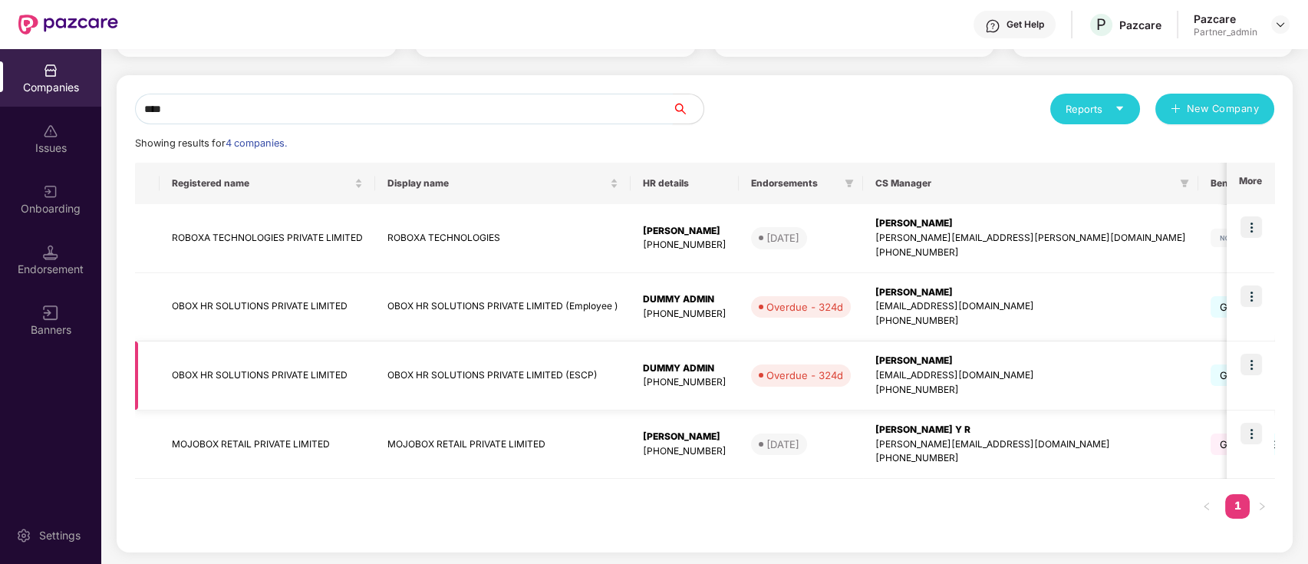
type input "****"
click at [1255, 365] on img at bounding box center [1250, 364] width 21 height 21
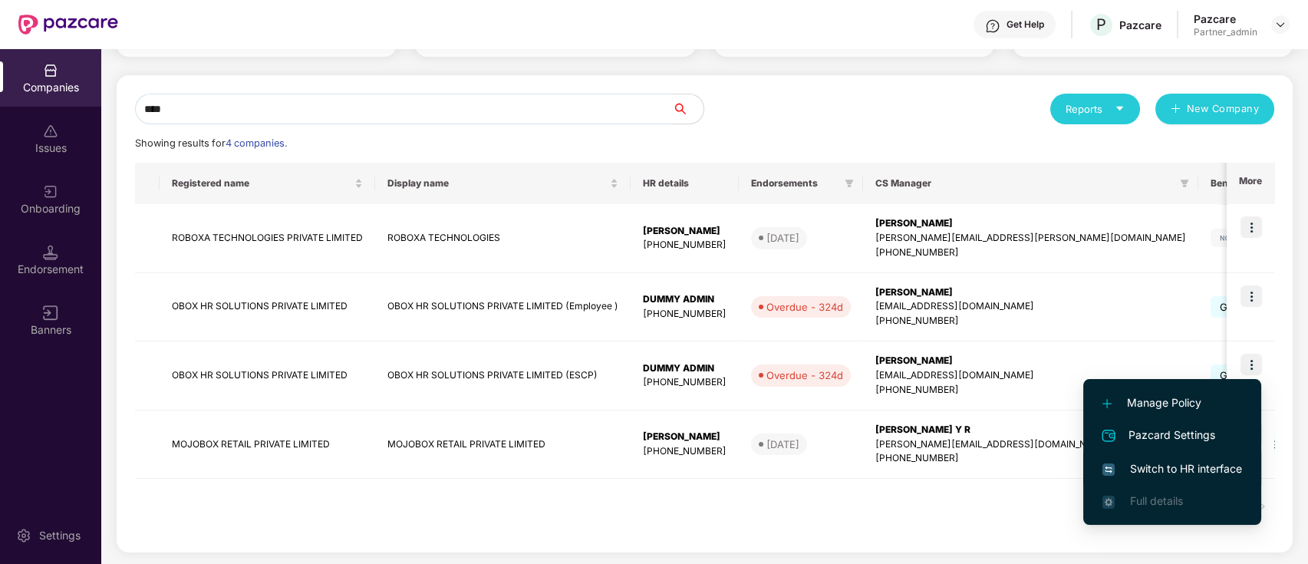
click at [1166, 473] on span "Switch to HR interface" at bounding box center [1172, 468] width 140 height 17
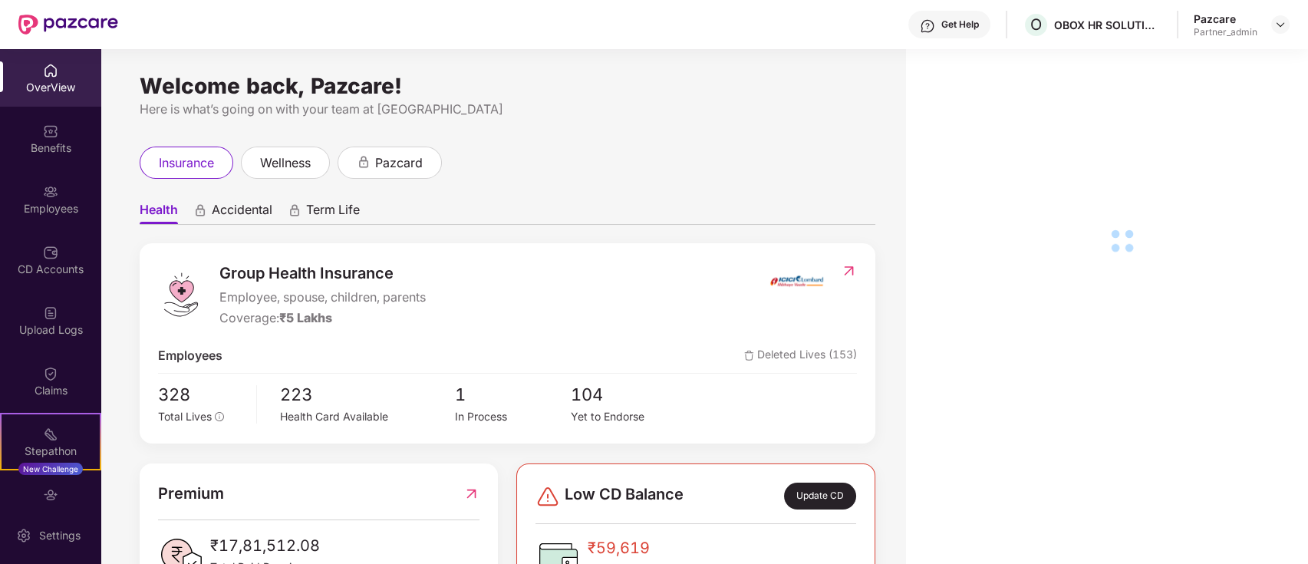
click at [59, 198] on div "Employees" at bounding box center [50, 199] width 101 height 58
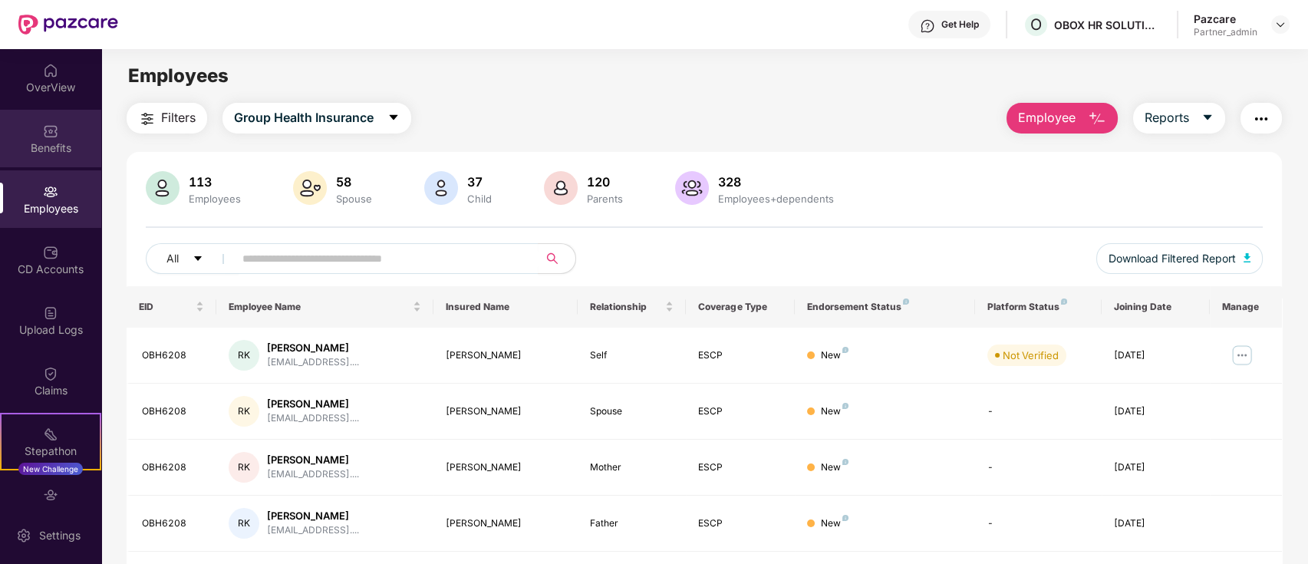
click at [61, 143] on div "Benefits" at bounding box center [50, 147] width 101 height 15
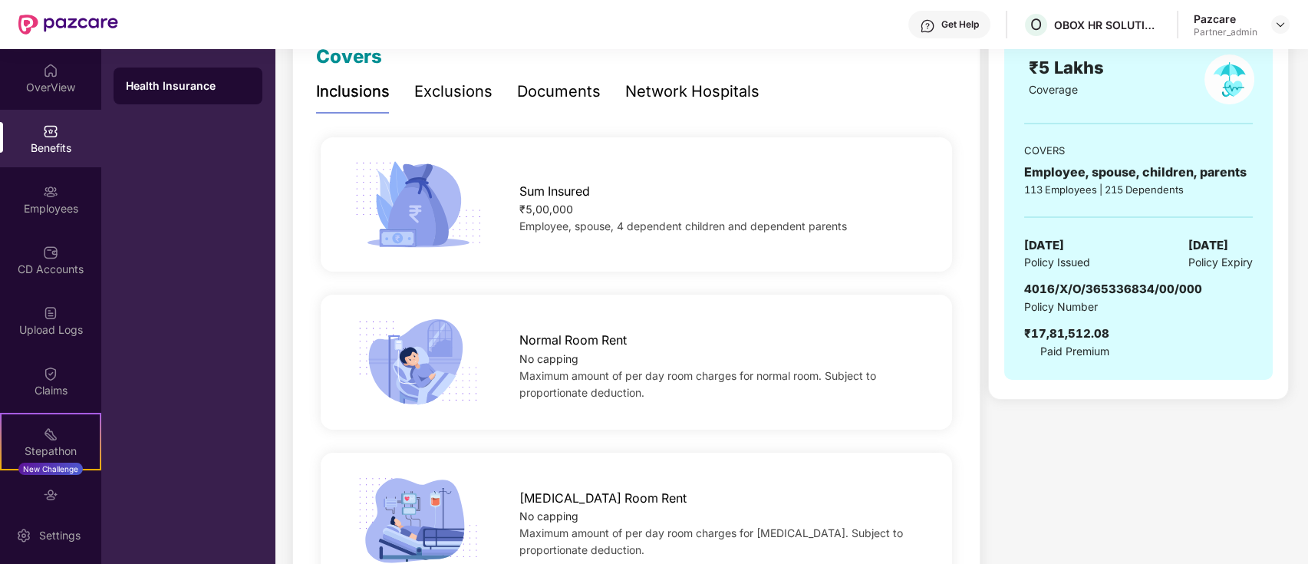
scroll to position [102, 0]
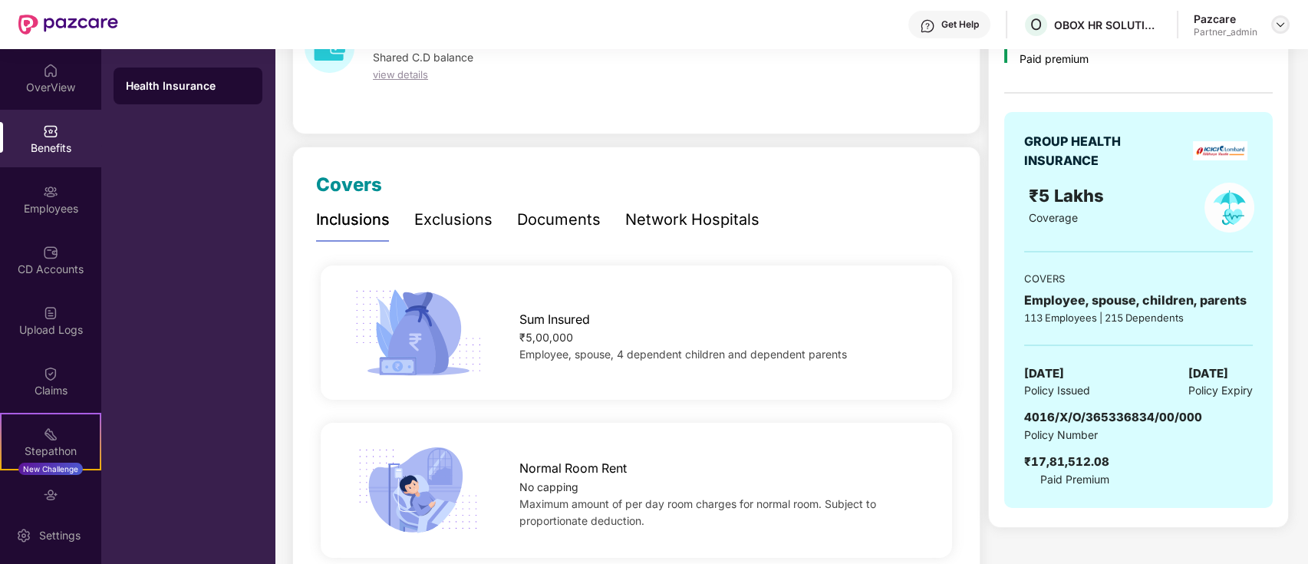
click at [1279, 28] on img at bounding box center [1280, 24] width 12 height 12
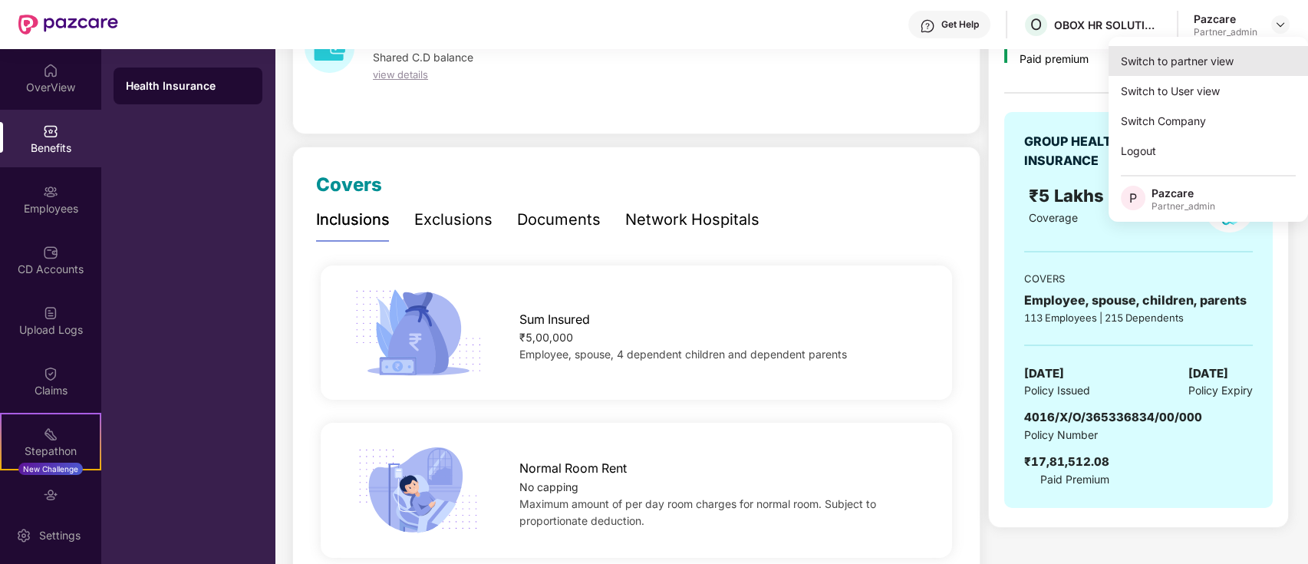
click at [1233, 74] on div "Switch to partner view" at bounding box center [1207, 61] width 199 height 30
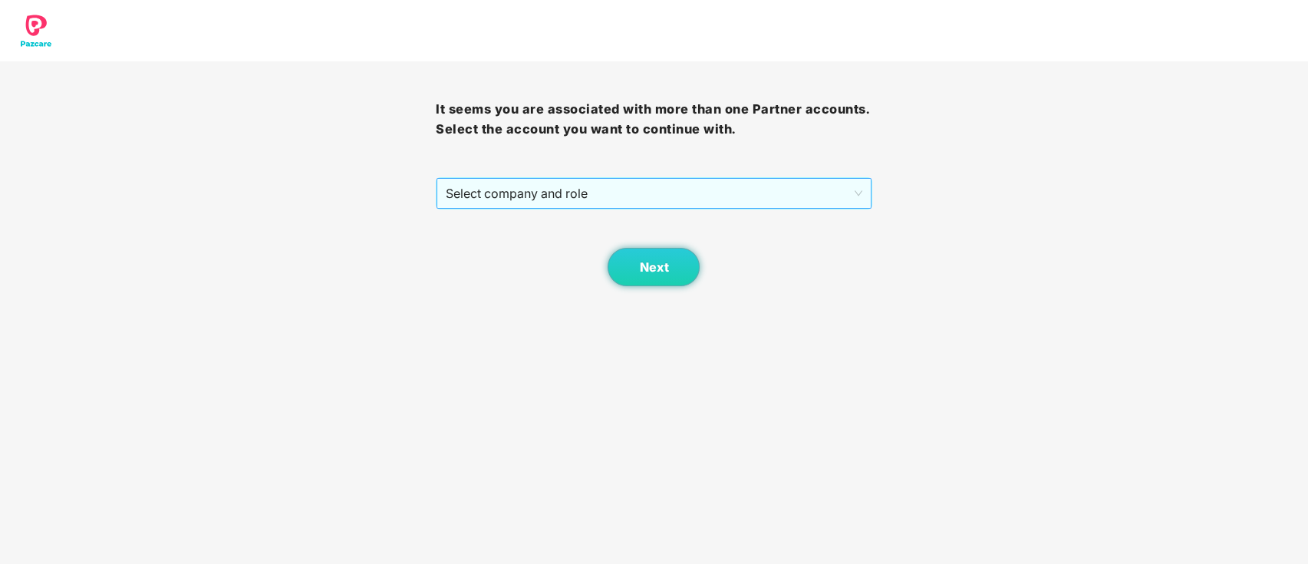
click at [792, 193] on span "Select company and role" at bounding box center [654, 193] width 416 height 29
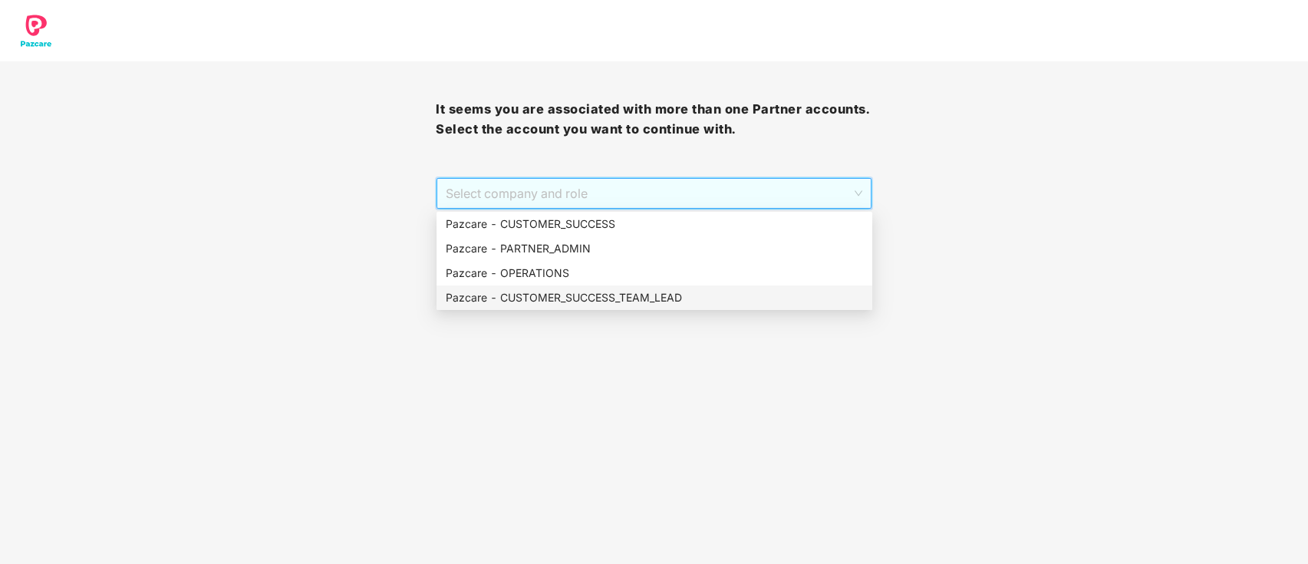
click at [614, 299] on div "Pazcare - CUSTOMER_SUCCESS_TEAM_LEAD" at bounding box center [654, 297] width 417 height 17
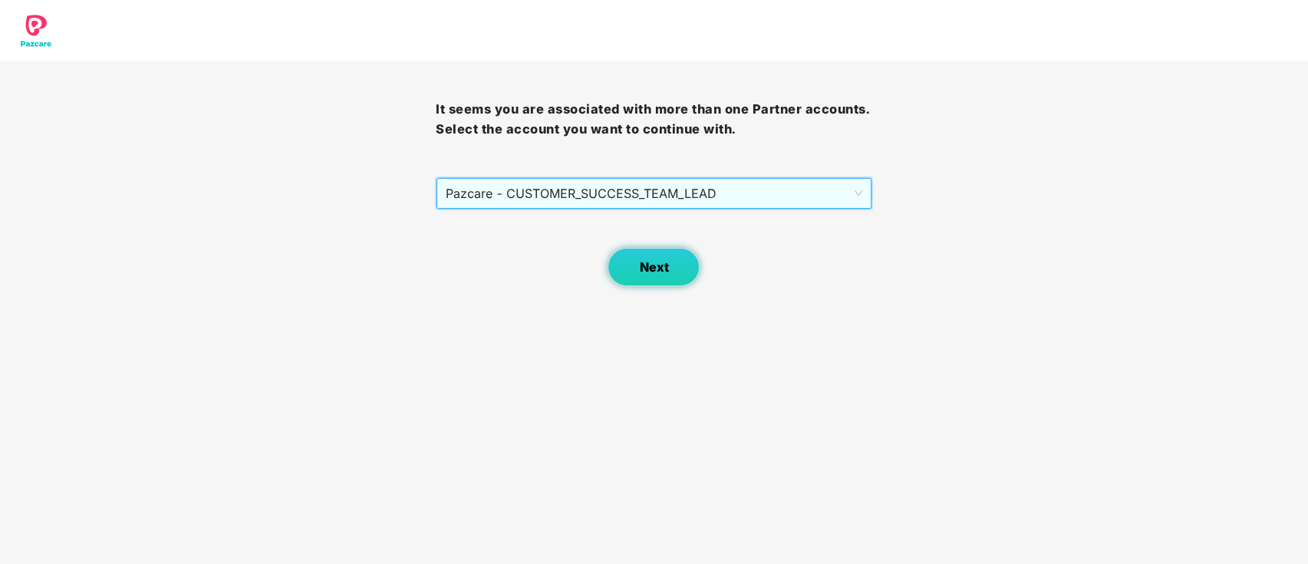
click at [676, 269] on button "Next" at bounding box center [654, 267] width 92 height 38
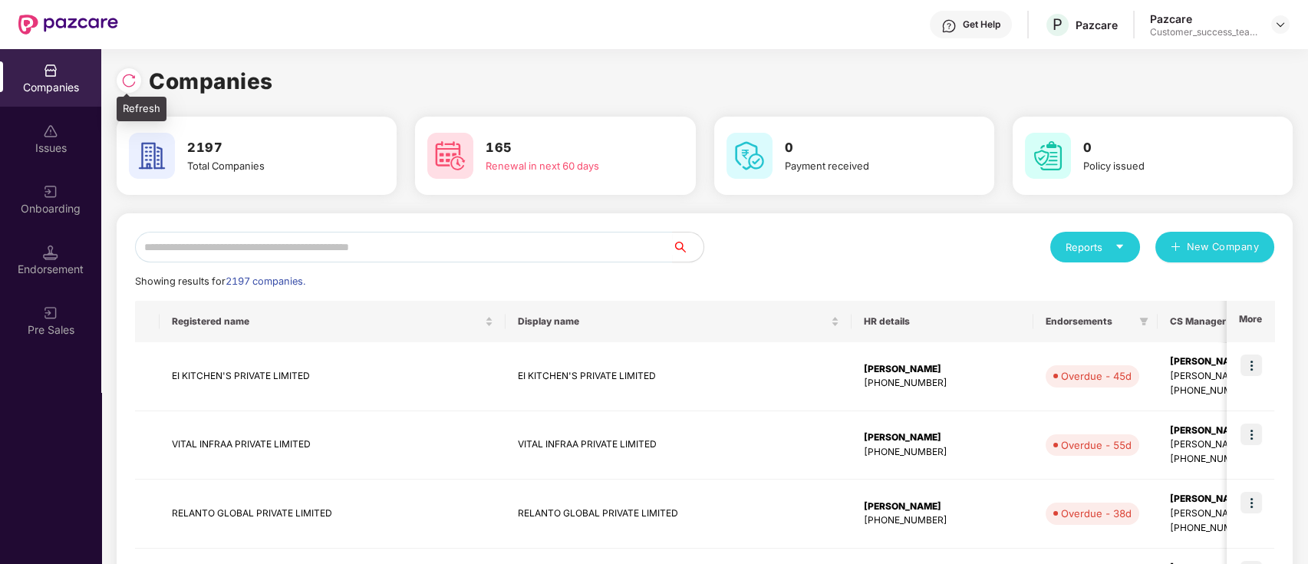
click at [130, 88] on div at bounding box center [129, 80] width 25 height 25
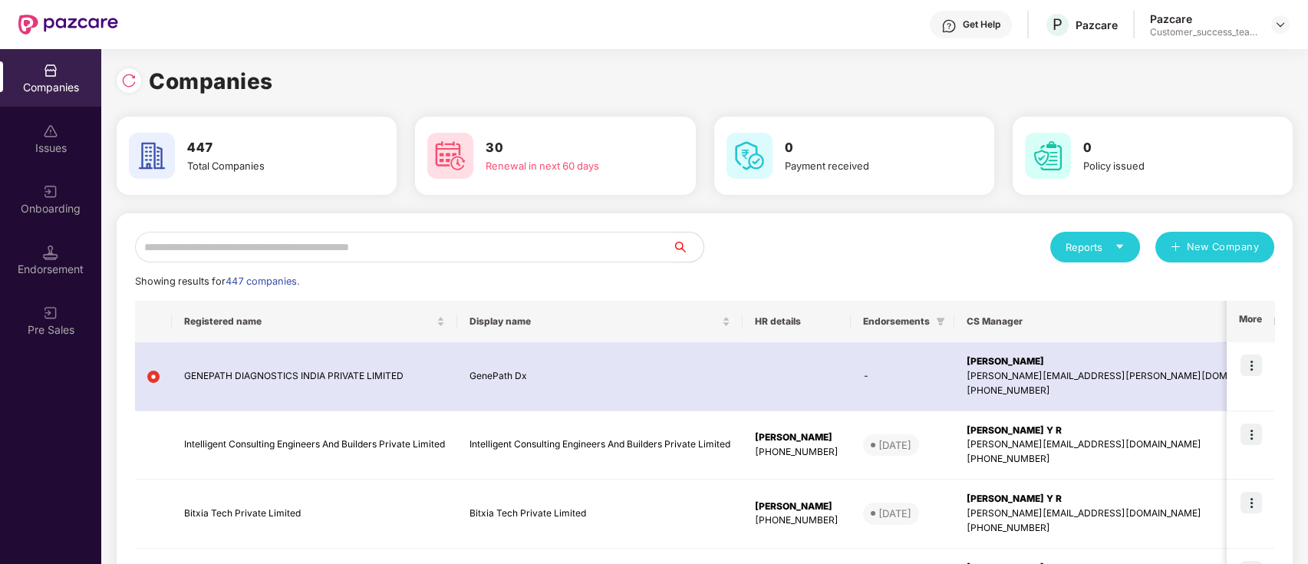
click at [303, 247] on input "text" at bounding box center [404, 247] width 538 height 31
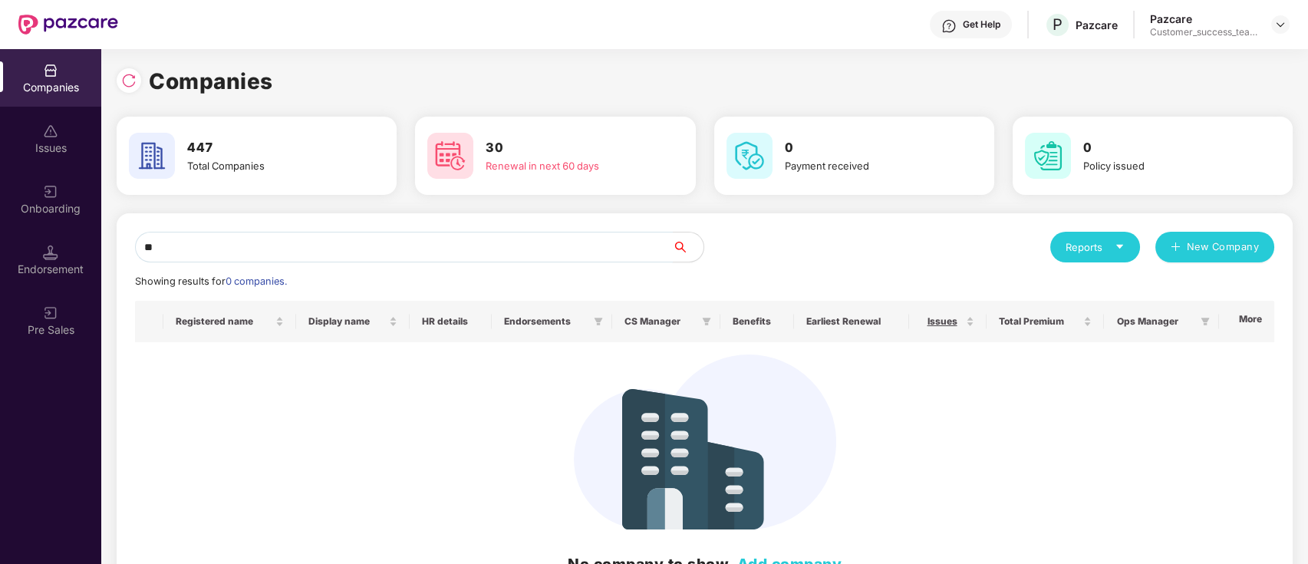
type input "*"
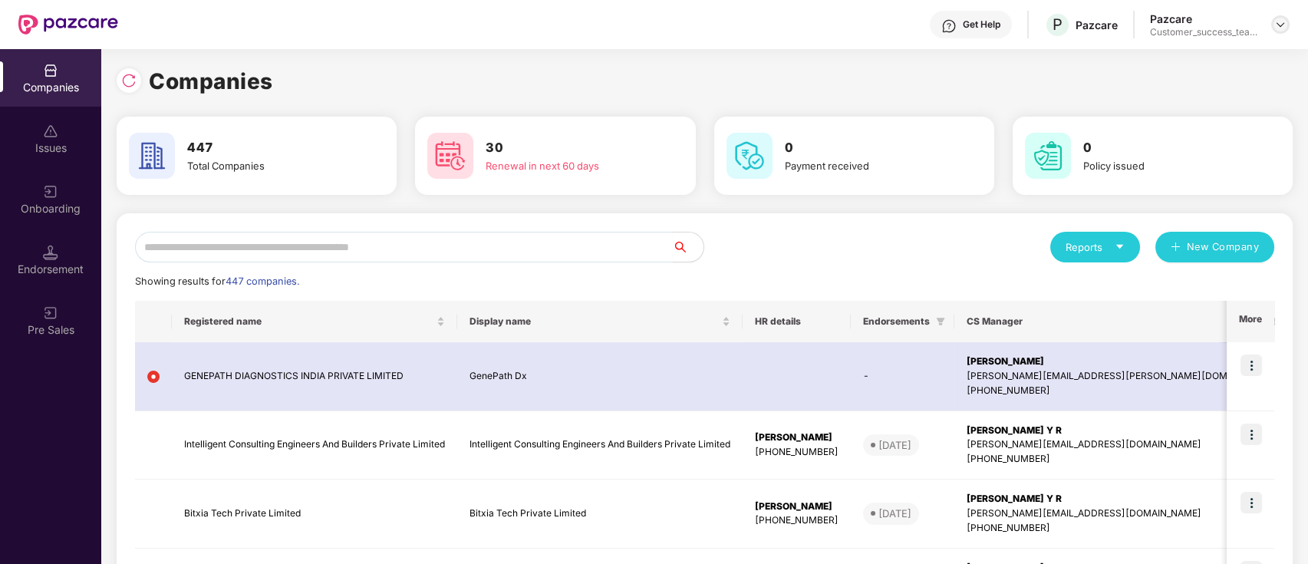
click at [1277, 26] on img at bounding box center [1280, 24] width 12 height 12
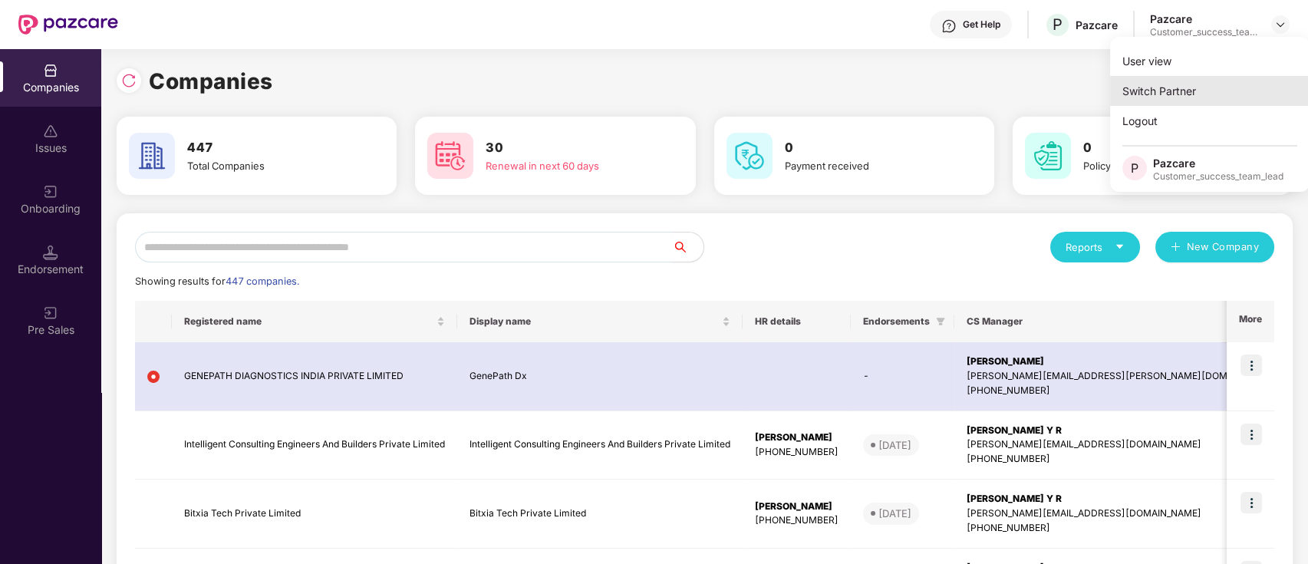
click at [1253, 94] on div "Switch Partner" at bounding box center [1209, 91] width 199 height 30
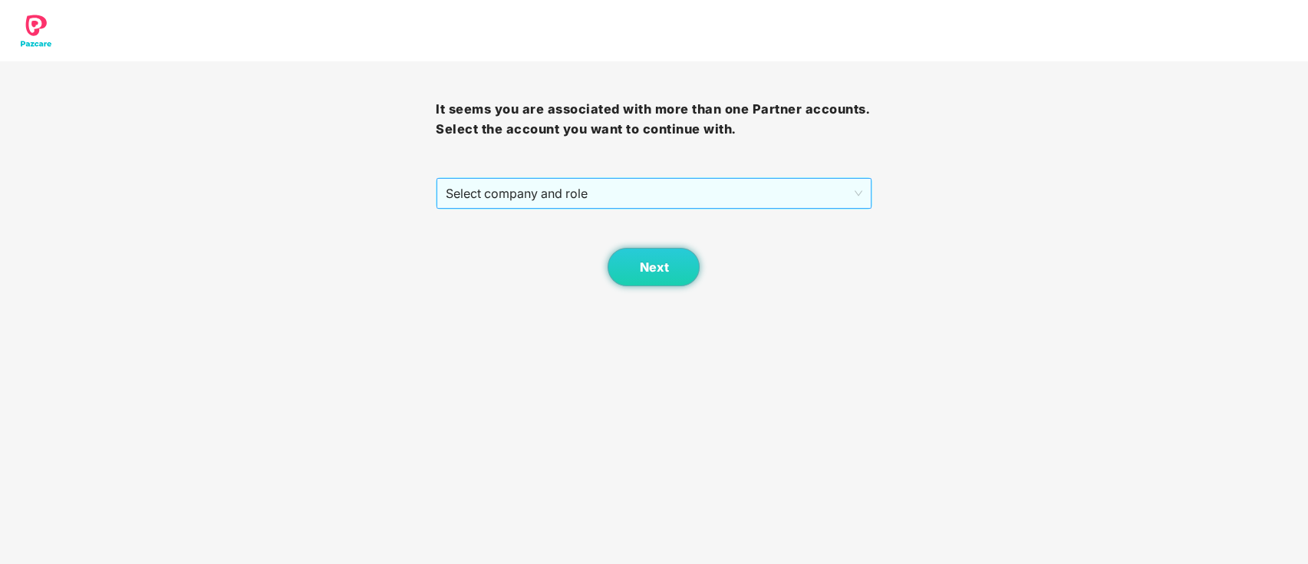
click at [711, 195] on span "Select company and role" at bounding box center [654, 193] width 416 height 29
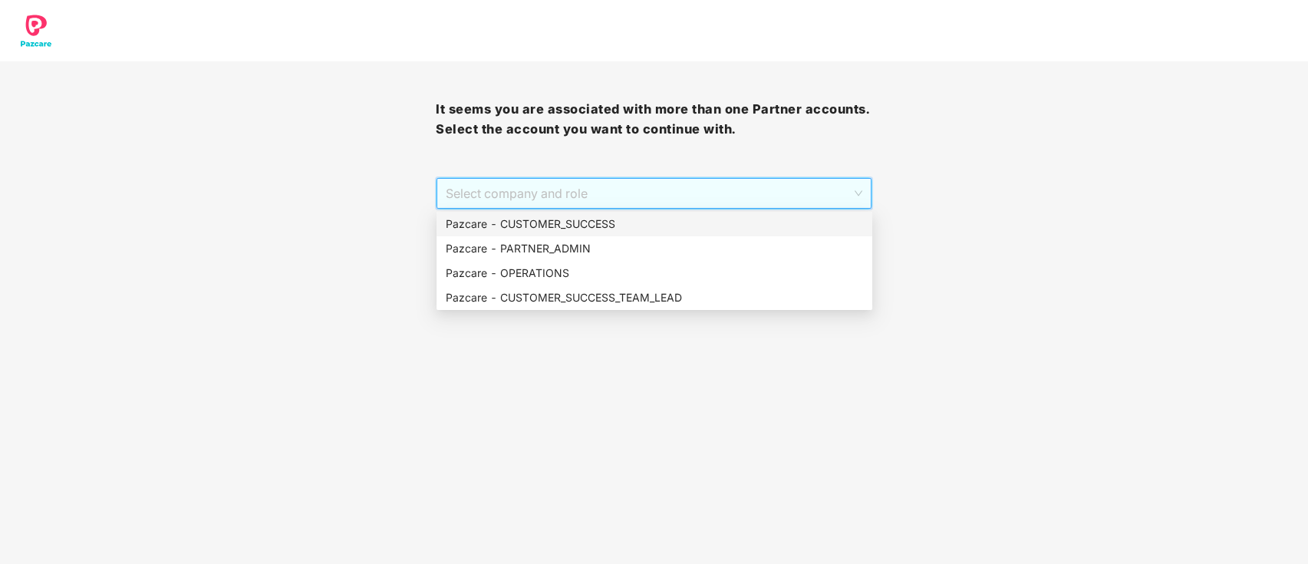
click at [624, 227] on div "Pazcare - CUSTOMER_SUCCESS" at bounding box center [654, 224] width 417 height 17
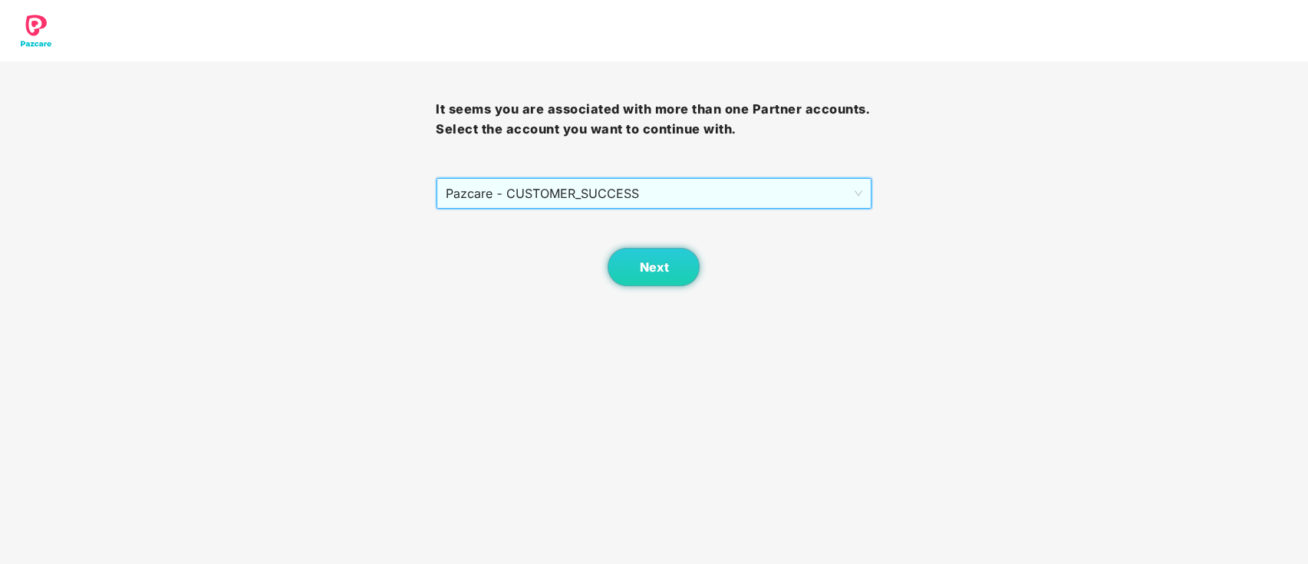
click at [646, 247] on div "Next" at bounding box center [654, 247] width 436 height 77
click at [637, 279] on button "Next" at bounding box center [654, 267] width 92 height 38
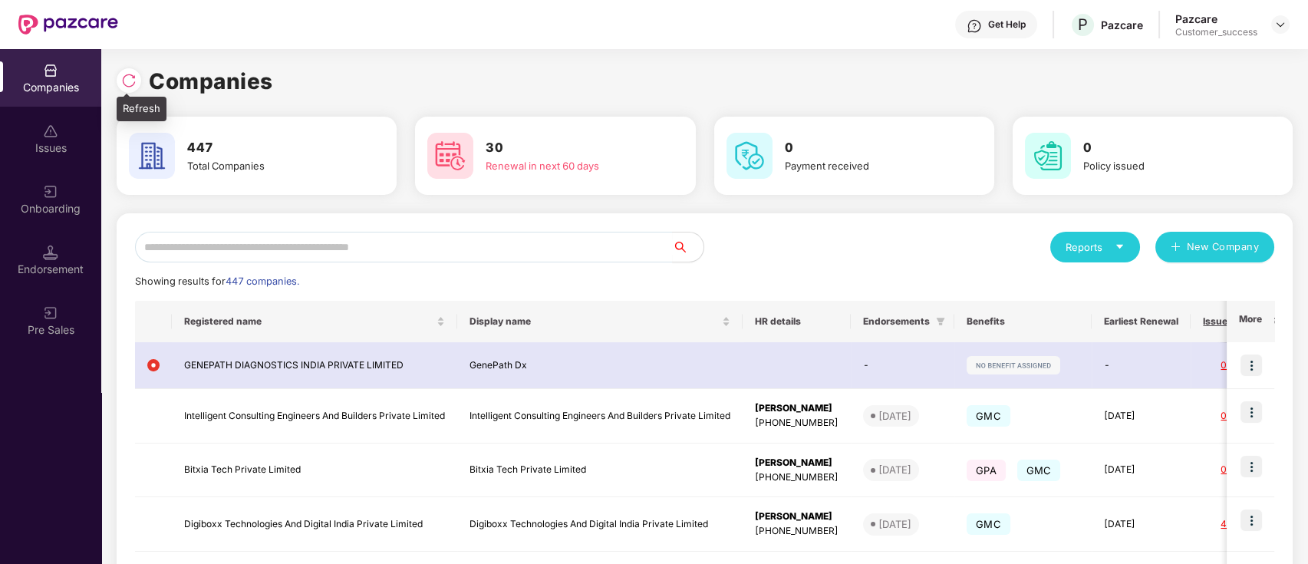
click at [135, 76] on img at bounding box center [128, 80] width 15 height 15
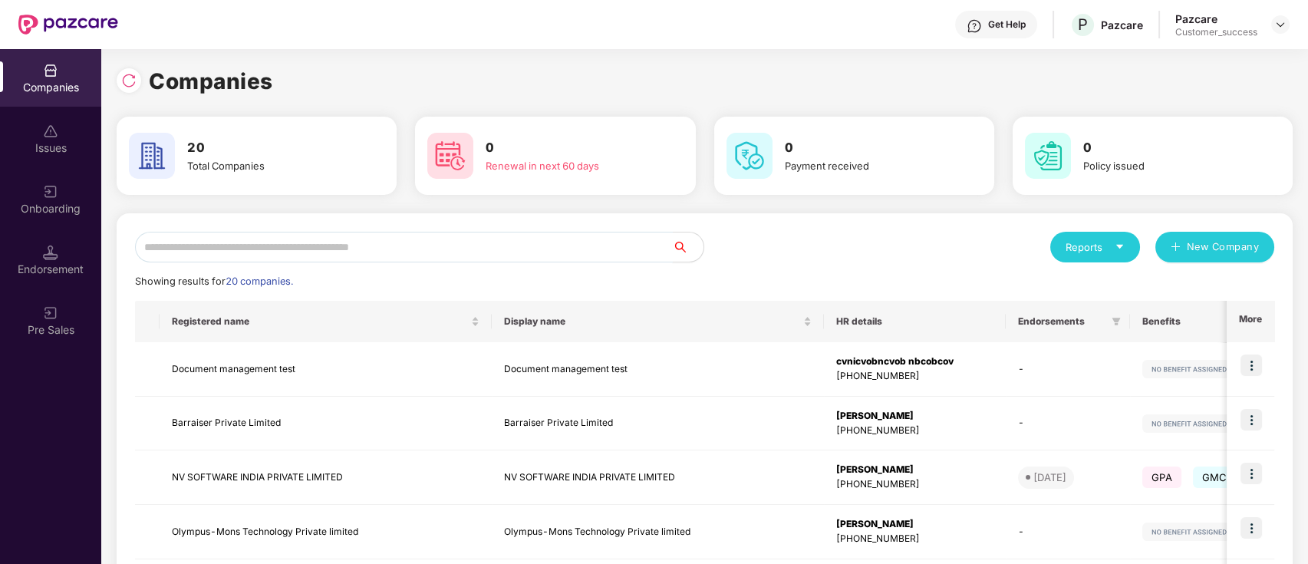
click at [415, 245] on input "text" at bounding box center [404, 247] width 538 height 31
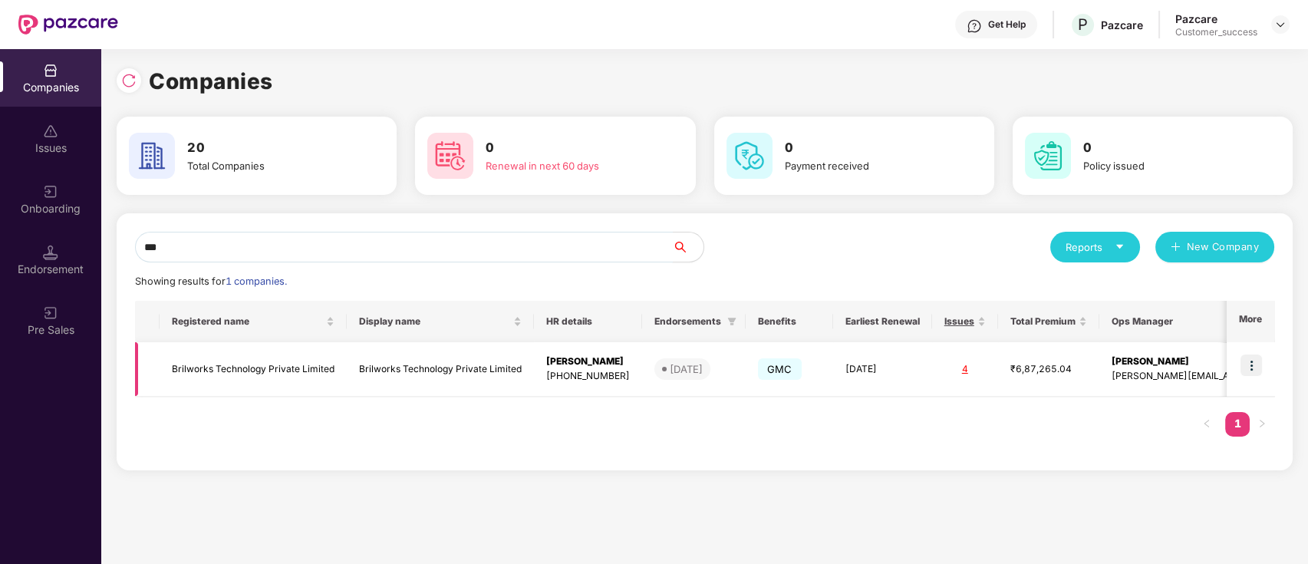
type input "***"
click at [1253, 363] on img at bounding box center [1250, 364] width 21 height 21
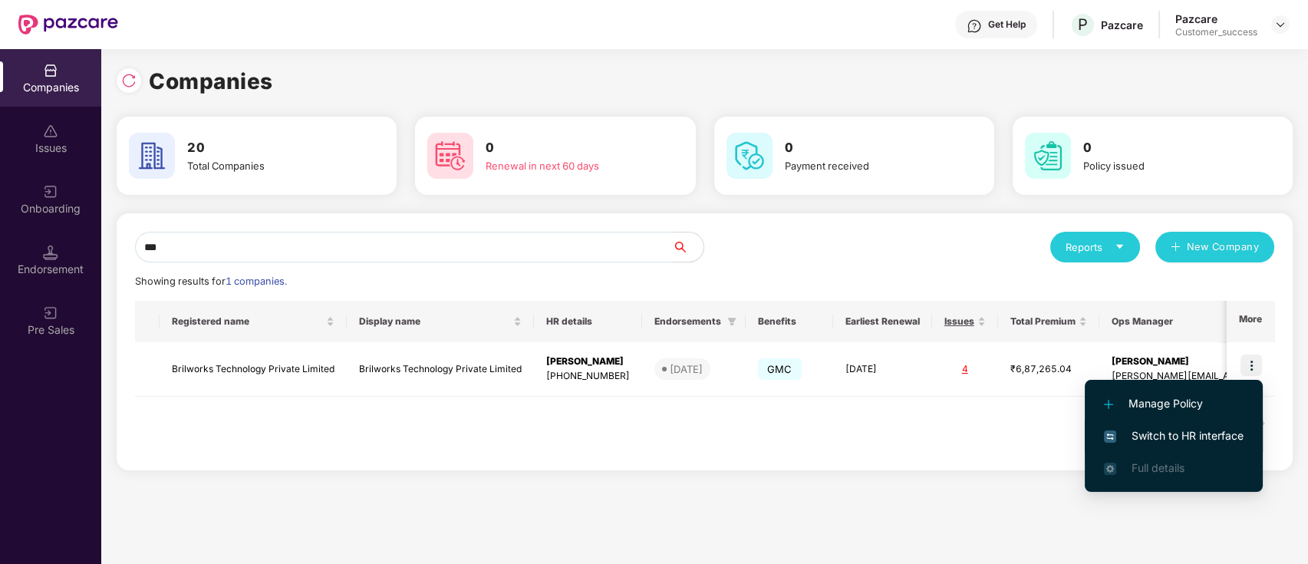
click at [1232, 430] on span "Switch to HR interface" at bounding box center [1174, 435] width 140 height 17
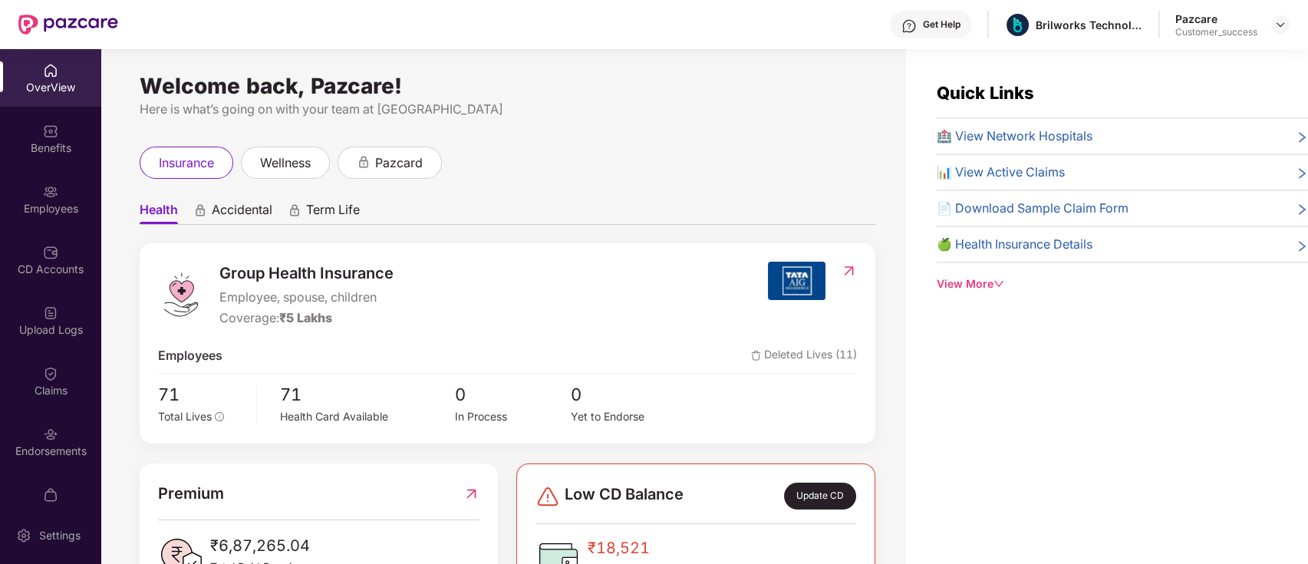
click at [48, 453] on div "Endorsements" at bounding box center [50, 450] width 101 height 15
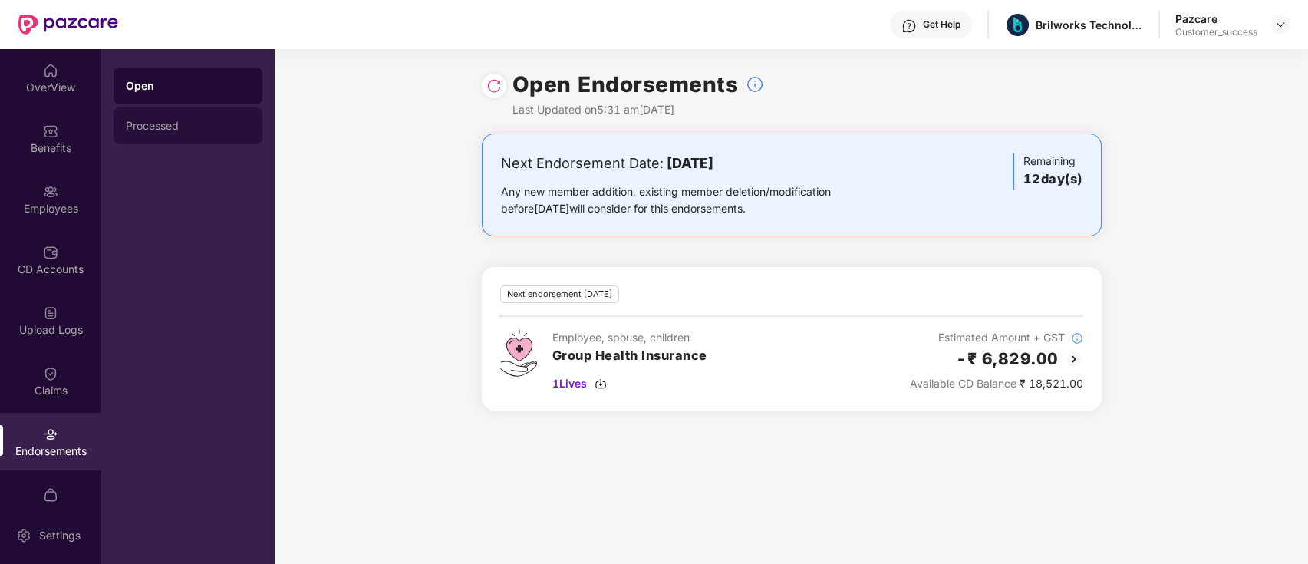
click at [166, 109] on div "Processed" at bounding box center [188, 125] width 149 height 37
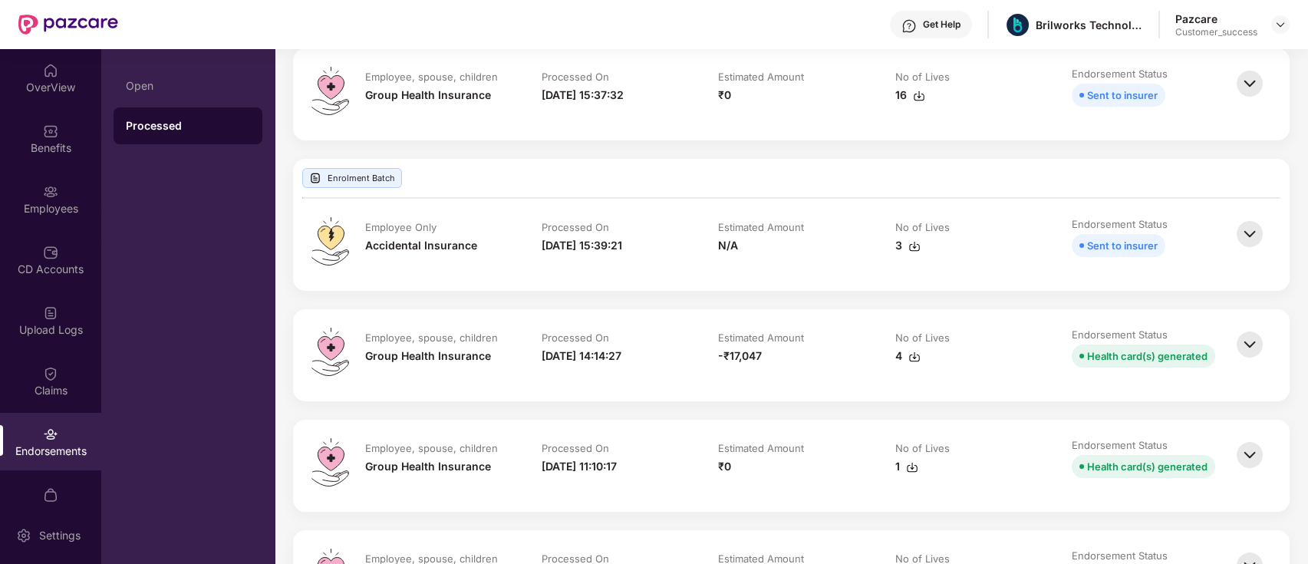
scroll to position [307, 0]
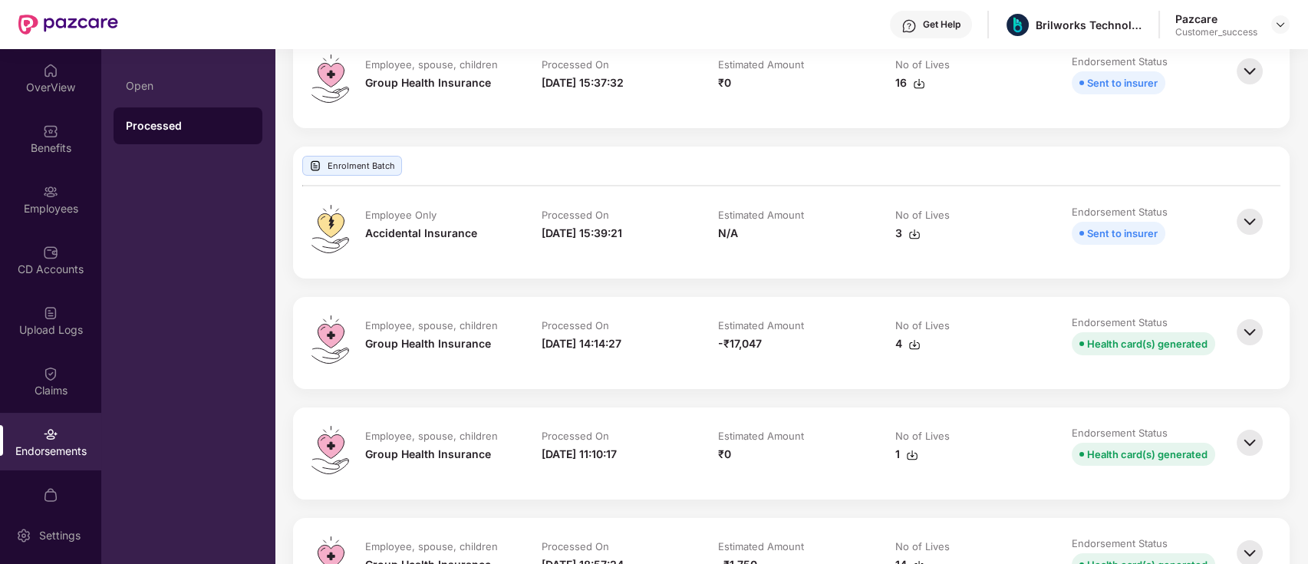
click at [1252, 330] on img at bounding box center [1250, 332] width 34 height 34
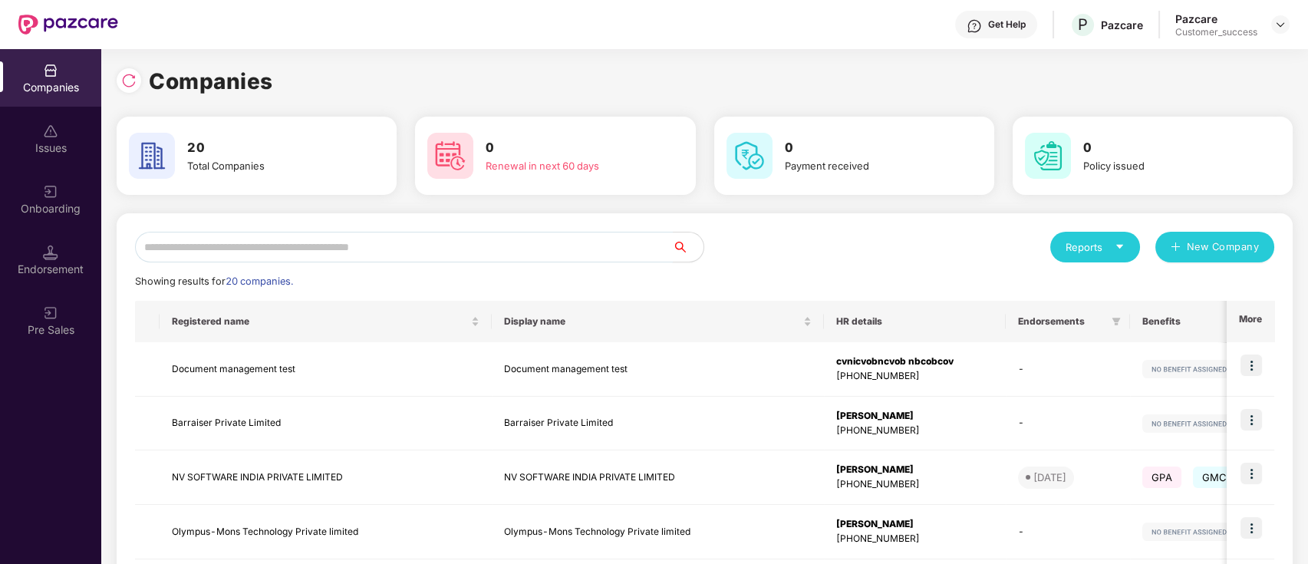
click at [246, 249] on input "text" at bounding box center [404, 247] width 538 height 31
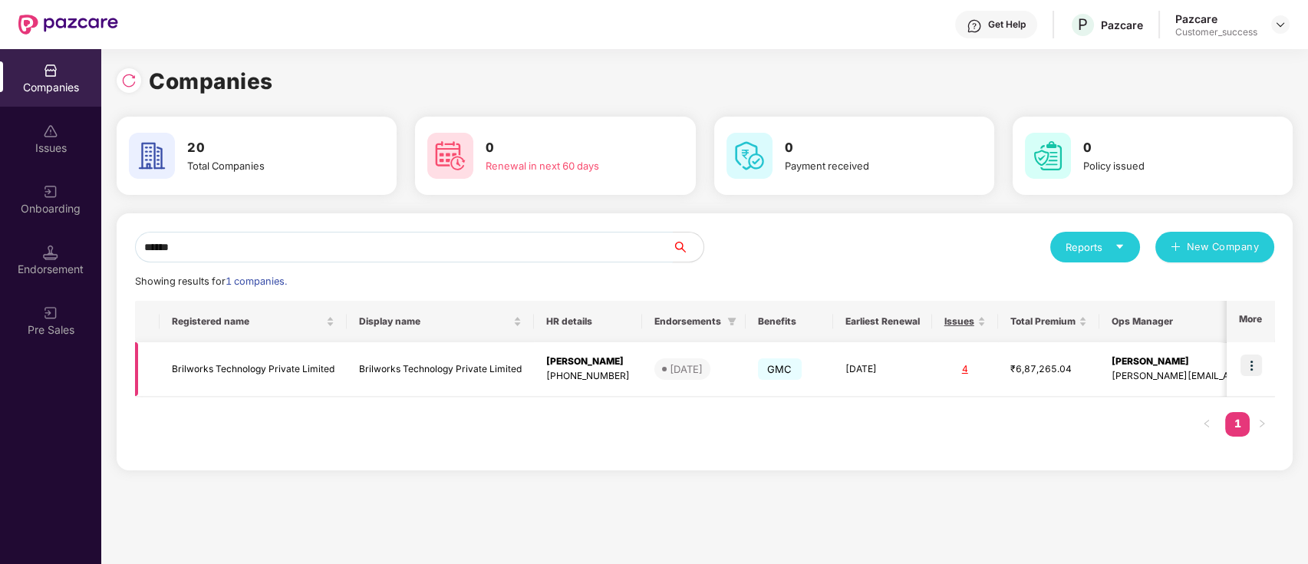
type input "******"
click at [567, 363] on div "[PERSON_NAME]" at bounding box center [588, 361] width 84 height 15
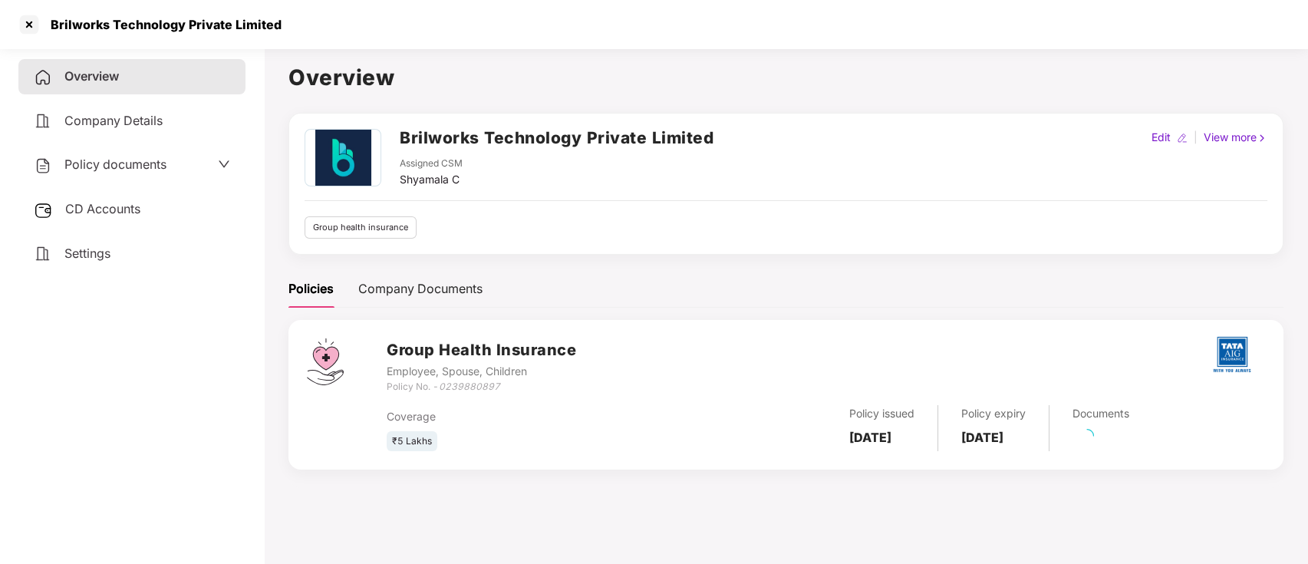
click at [87, 179] on div "Policy documents" at bounding box center [131, 164] width 227 height 35
click at [114, 160] on span "Policy documents" at bounding box center [115, 163] width 102 height 15
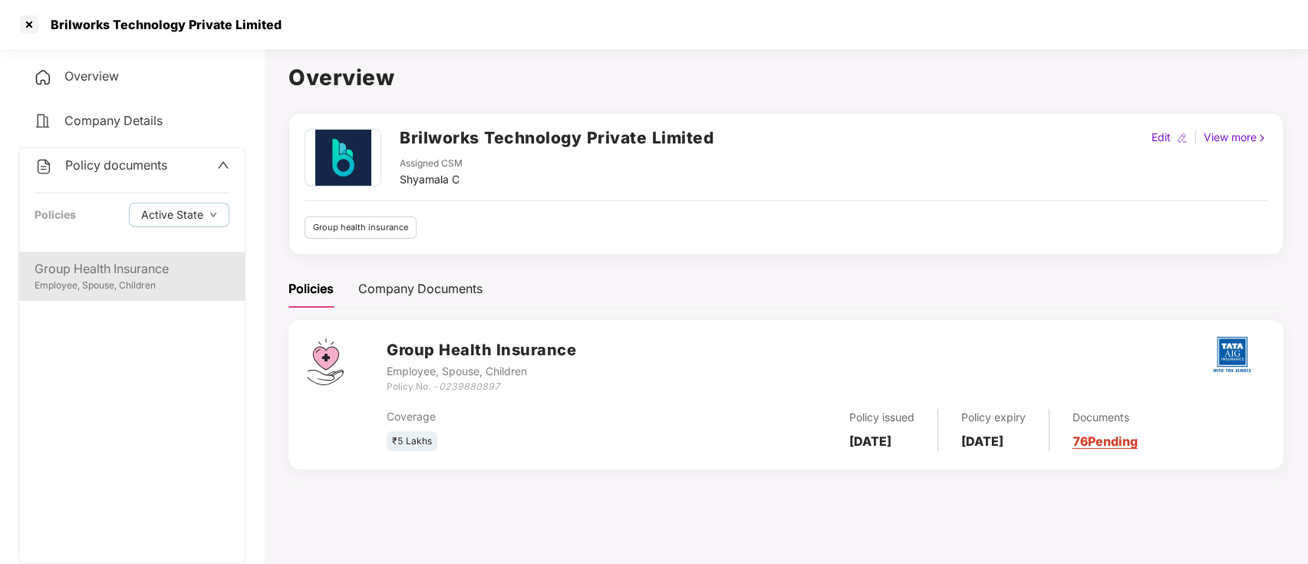
click at [131, 274] on div "Group Health Insurance" at bounding box center [132, 268] width 195 height 19
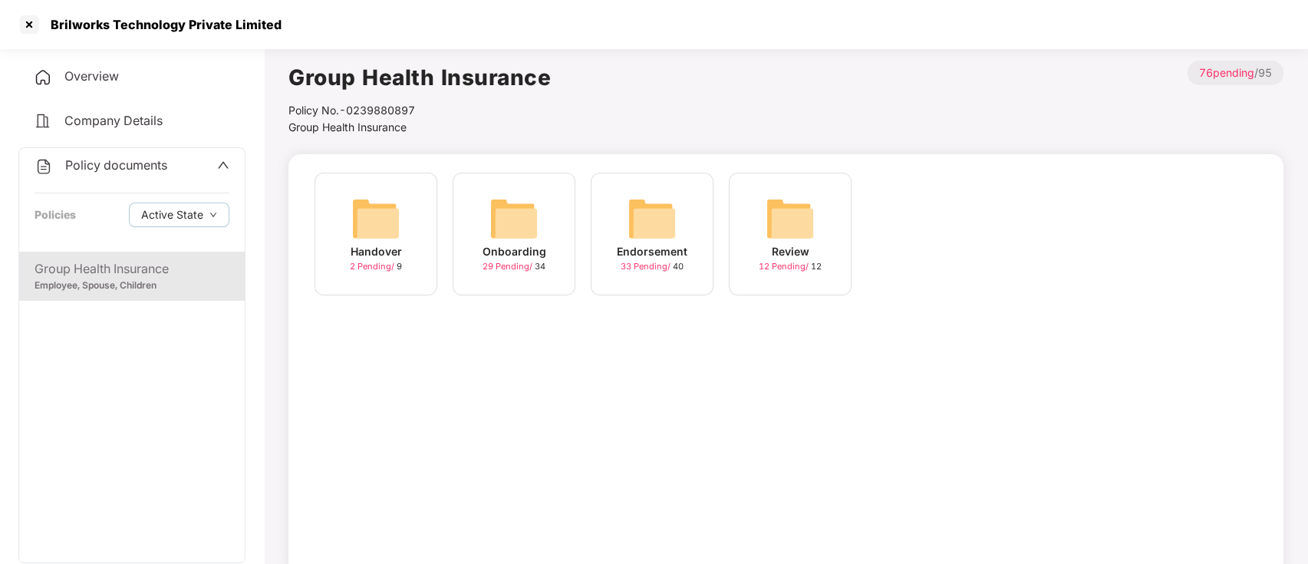
click at [623, 266] on span "33 Pending /" at bounding box center [647, 266] width 52 height 11
click at [657, 267] on span "15 Pending /" at bounding box center [647, 266] width 52 height 11
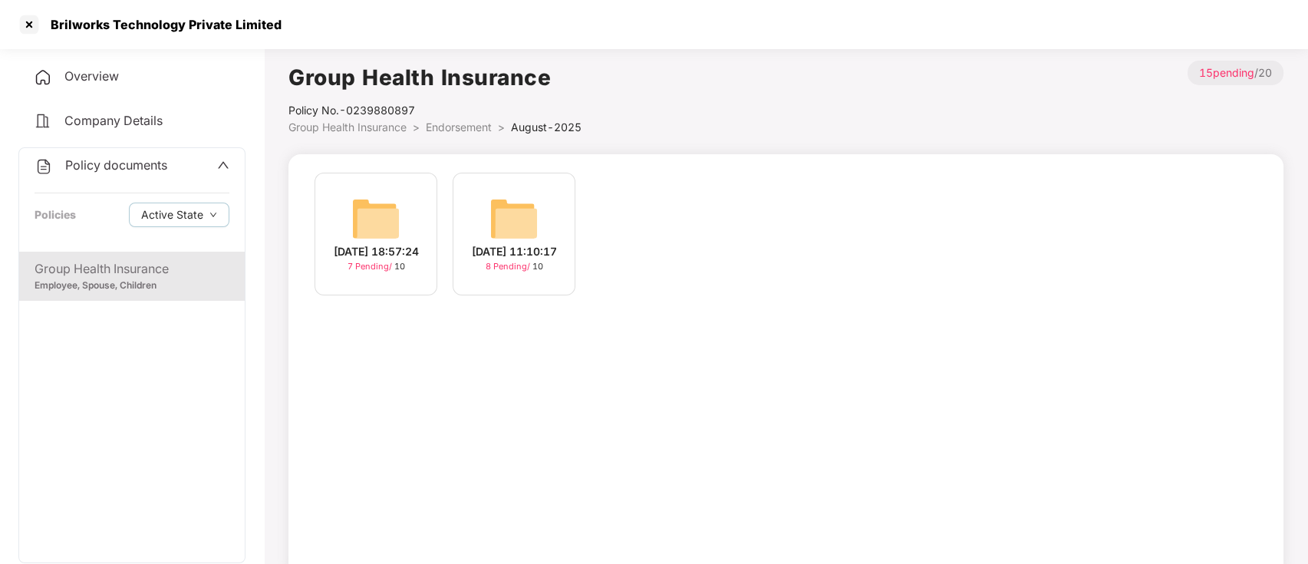
click at [502, 272] on span "8 Pending /" at bounding box center [509, 266] width 47 height 11
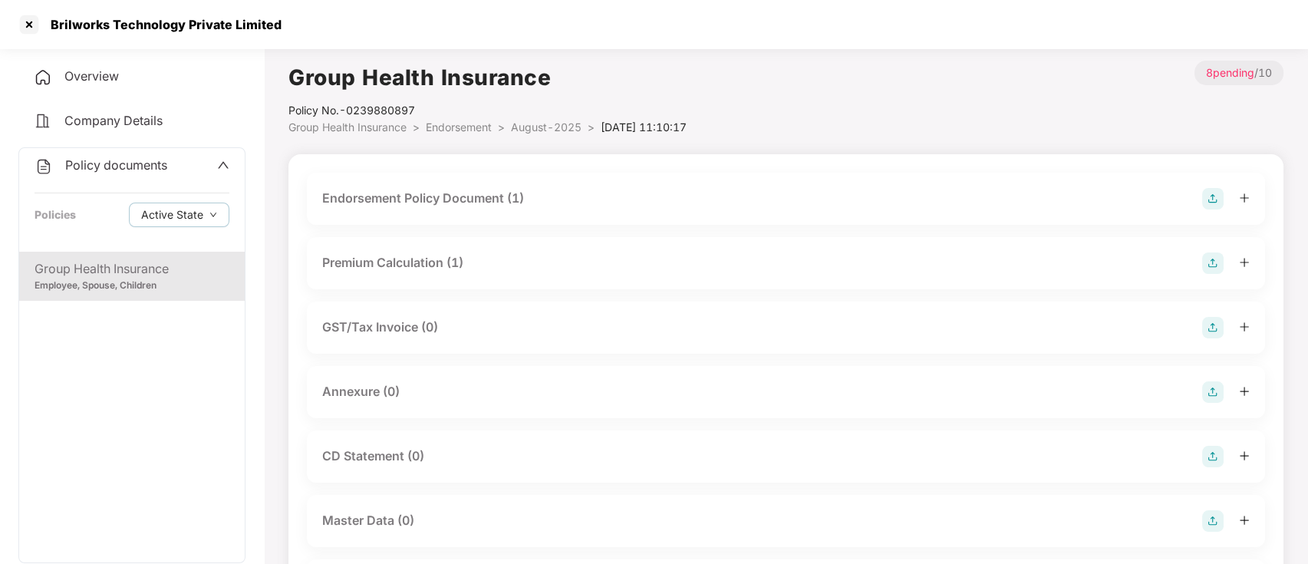
click at [421, 193] on div "Endorsement Policy Document (1)" at bounding box center [423, 198] width 202 height 19
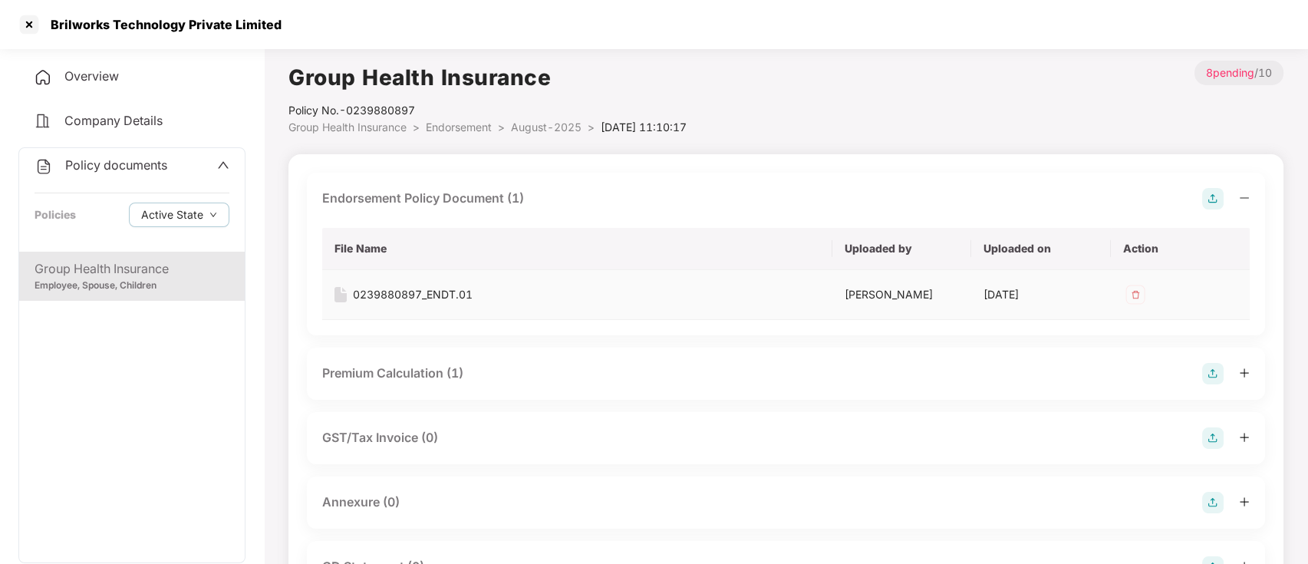
click at [406, 291] on div "0239880897_ENDT.01" at bounding box center [413, 294] width 120 height 17
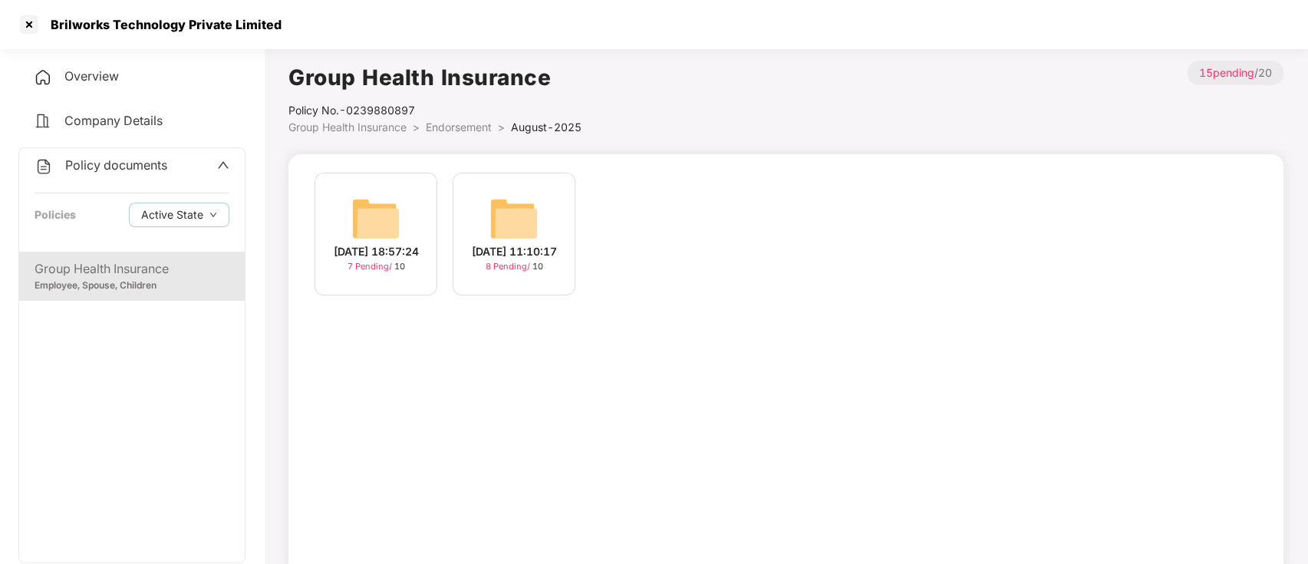
click at [354, 272] on span "7 Pending /" at bounding box center [370, 266] width 47 height 11
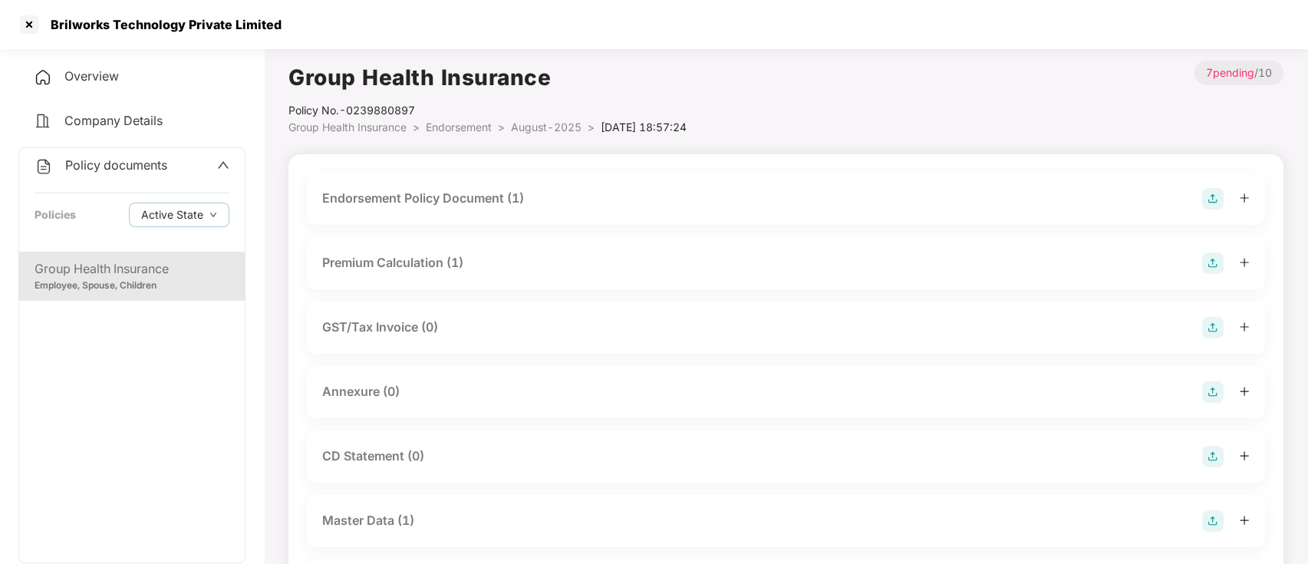
click at [481, 198] on div "Endorsement Policy Document (1)" at bounding box center [423, 198] width 202 height 19
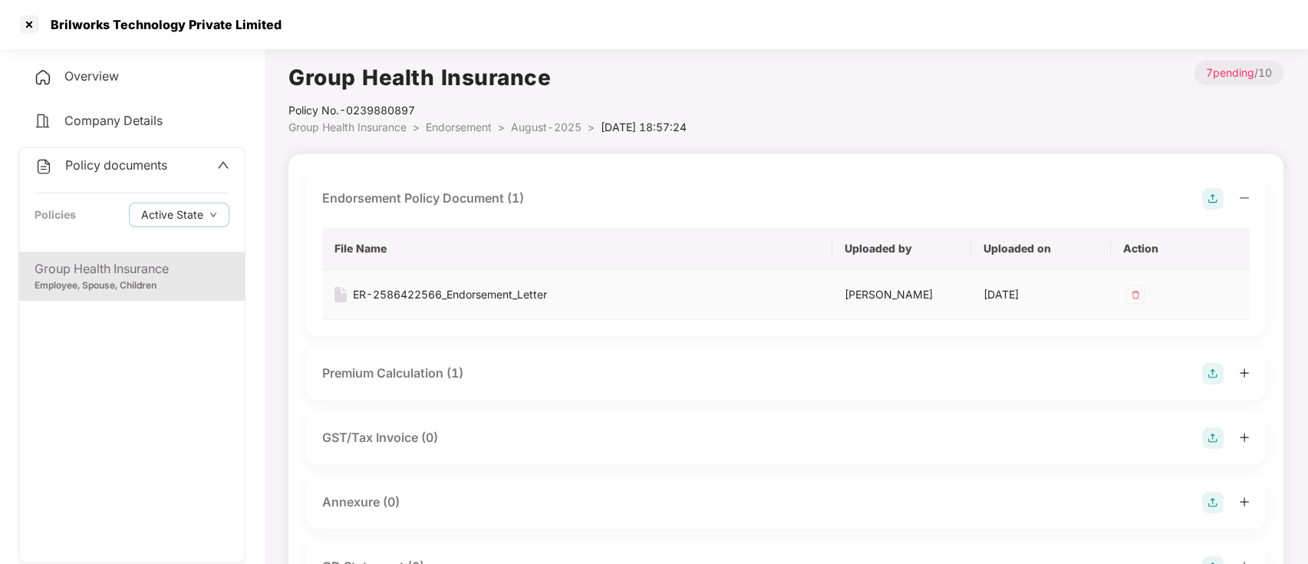
click at [469, 299] on div "ER-2586422566_Endorsement_Letter" at bounding box center [450, 294] width 194 height 17
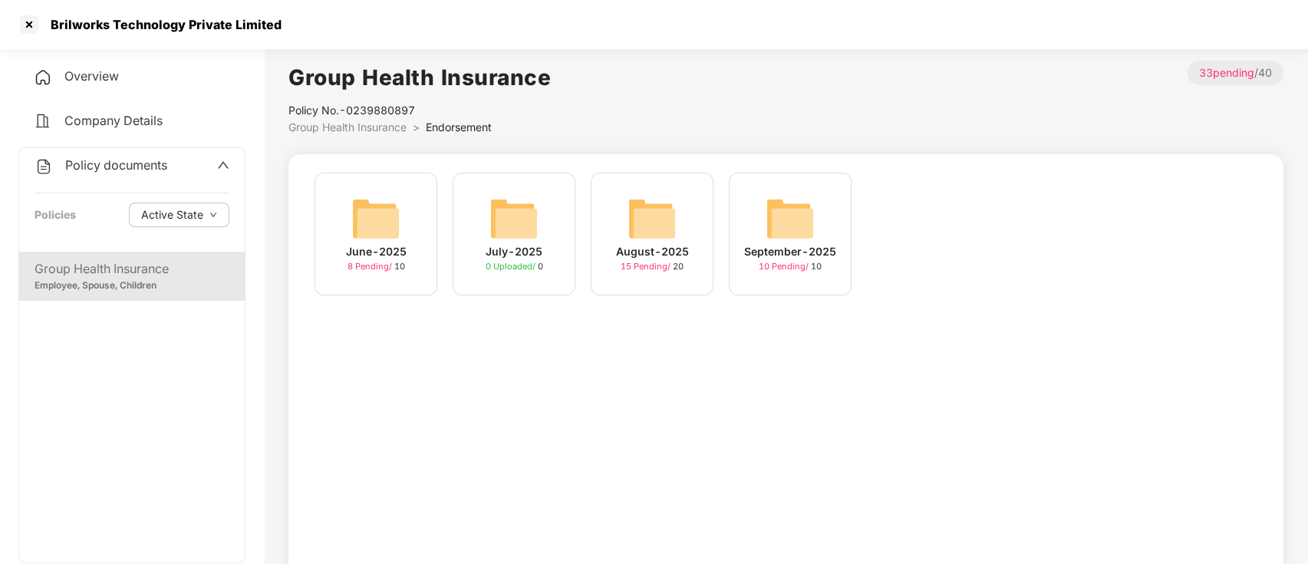
click at [644, 260] on div "15 Pending / 20" at bounding box center [652, 266] width 63 height 13
click at [792, 266] on span "10 Pending /" at bounding box center [785, 266] width 52 height 11
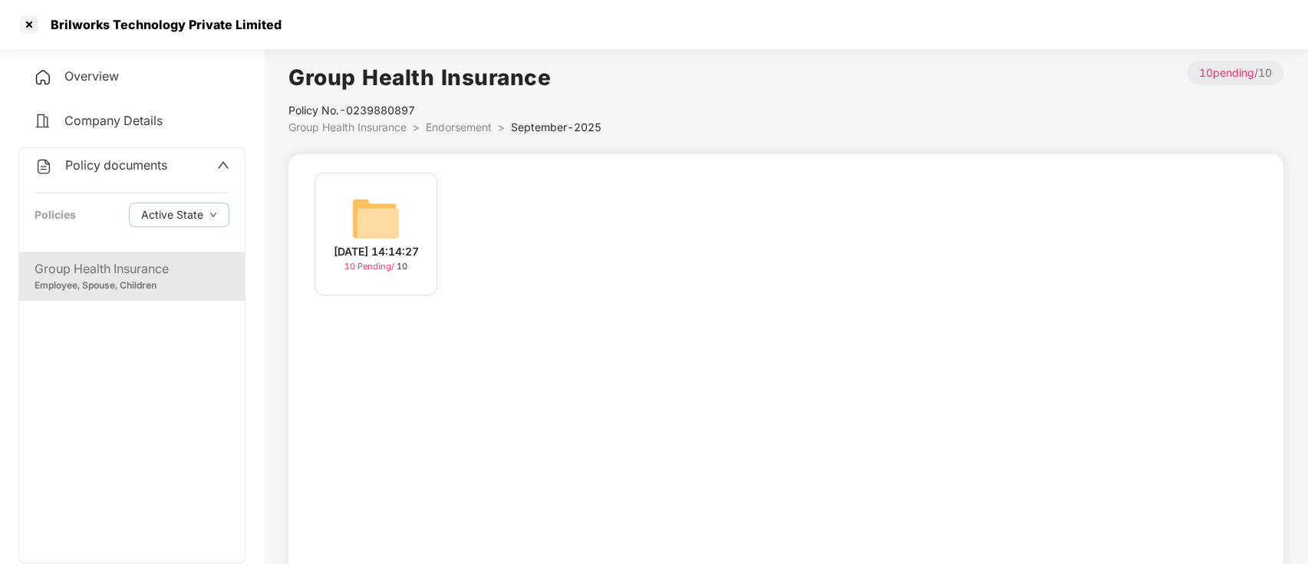
click at [390, 270] on span "10 Pending /" at bounding box center [370, 266] width 52 height 11
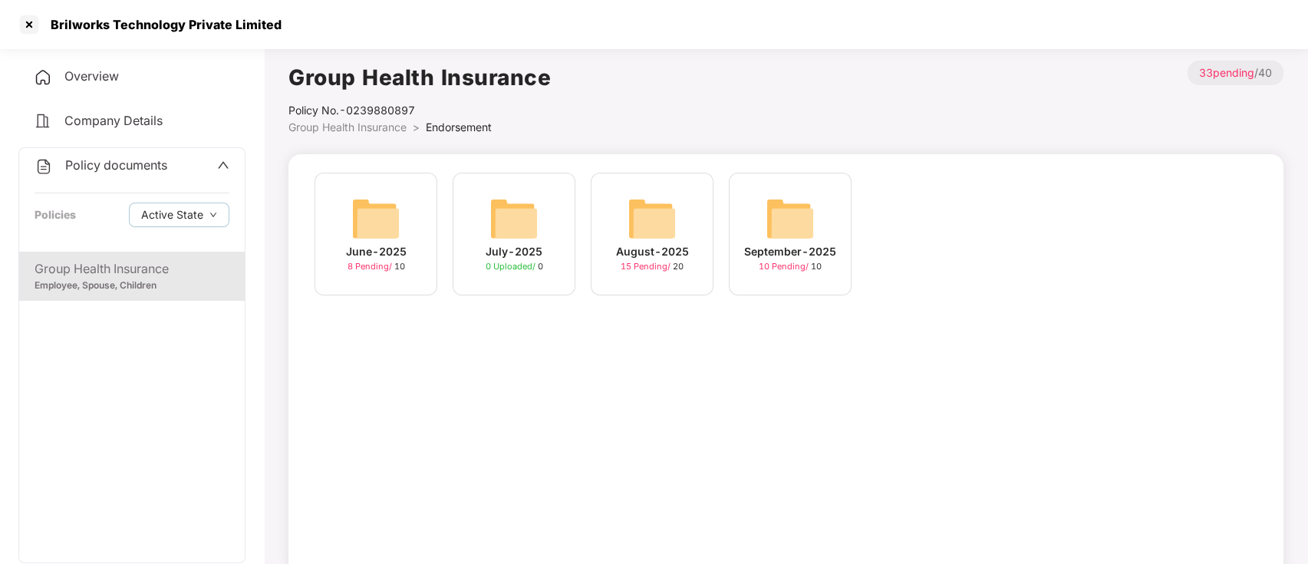
click at [529, 268] on span "0 Uploaded /" at bounding box center [512, 266] width 52 height 11
click at [365, 271] on span "8 Pending /" at bounding box center [370, 266] width 47 height 11
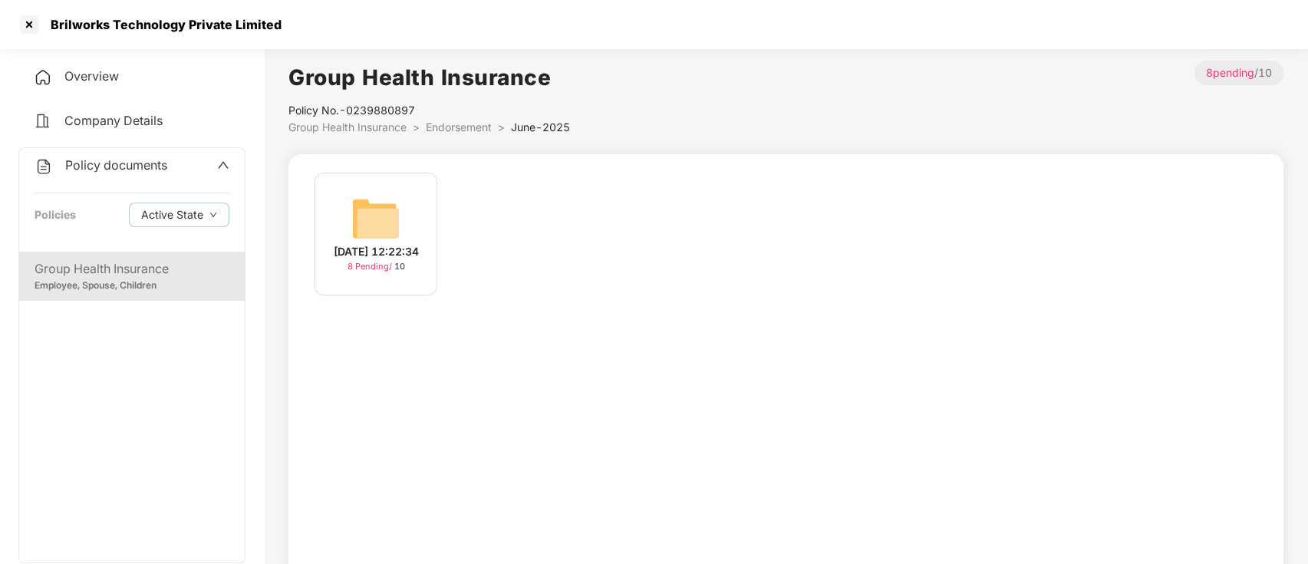
click at [366, 271] on span "8 Pending /" at bounding box center [370, 266] width 47 height 11
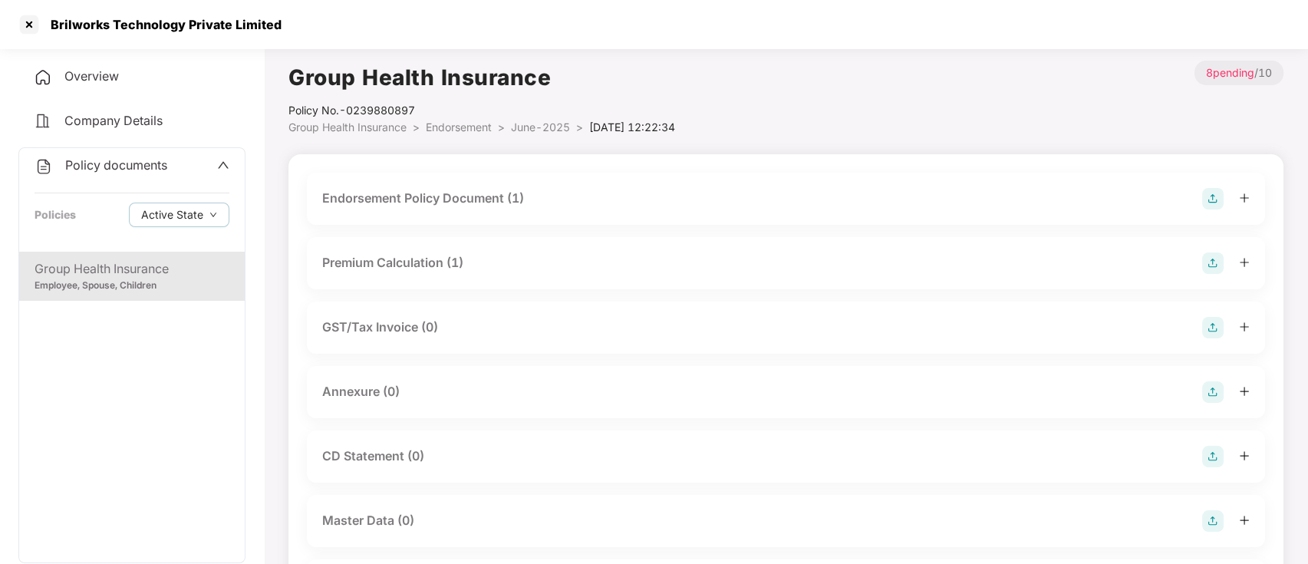
click at [402, 210] on div "Endorsement Policy Document (1)" at bounding box center [786, 199] width 958 height 52
click at [409, 192] on div "Endorsement Policy Document (1)" at bounding box center [423, 198] width 202 height 19
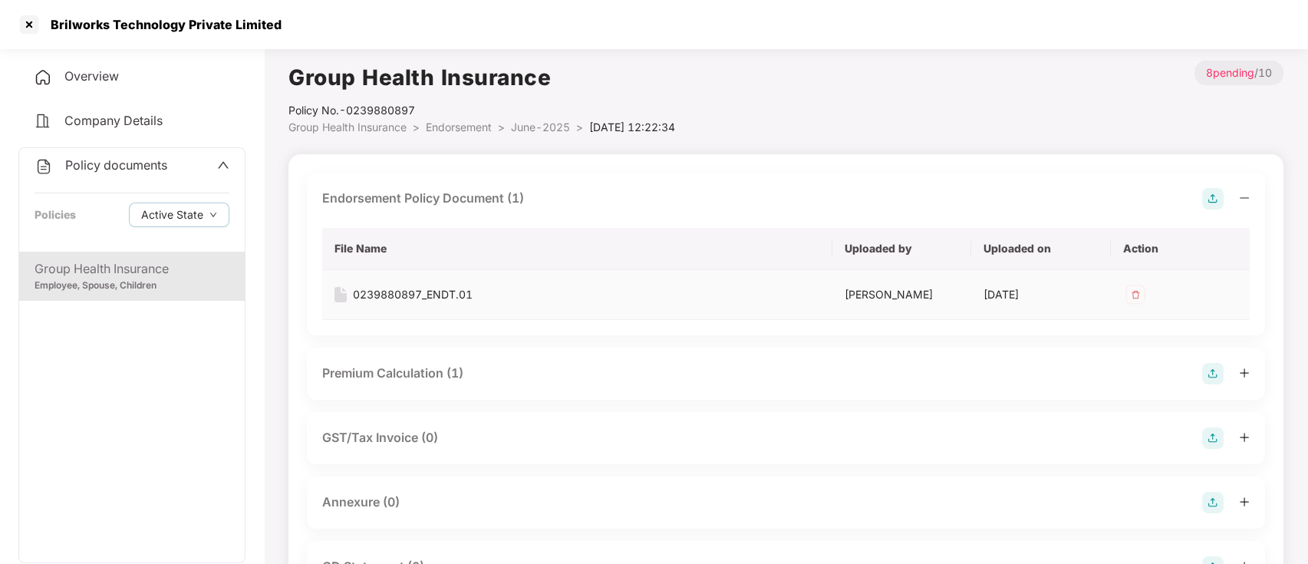
click at [428, 295] on div "0239880897_ENDT.01" at bounding box center [413, 294] width 120 height 17
click at [21, 27] on div at bounding box center [29, 24] width 25 height 25
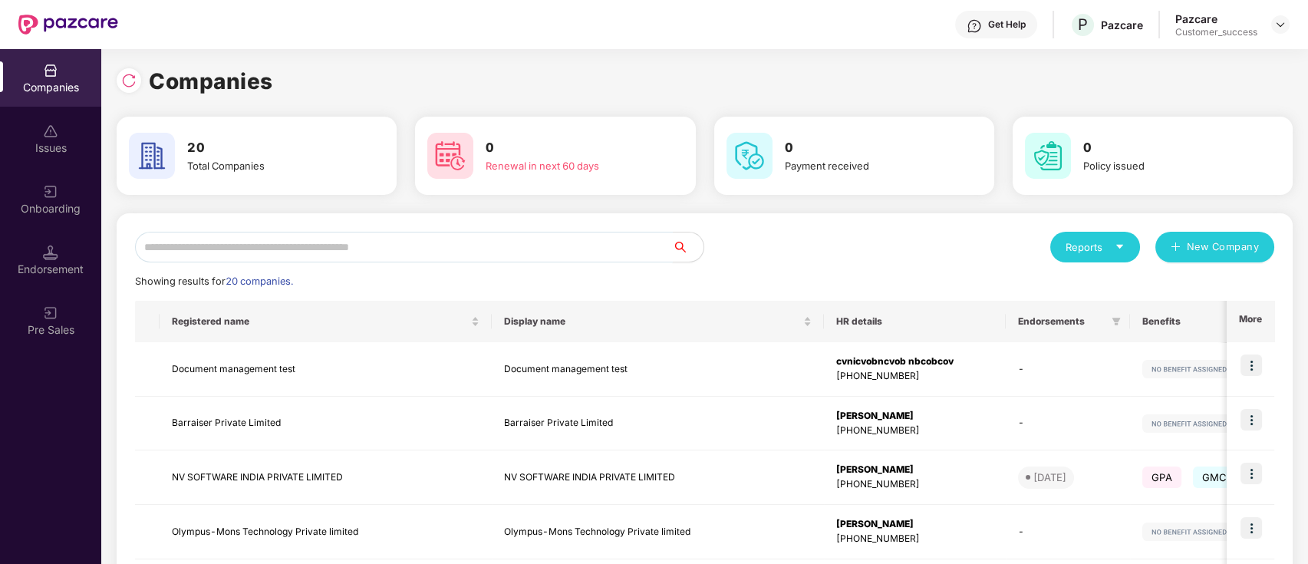
click at [326, 245] on input "text" at bounding box center [404, 247] width 538 height 31
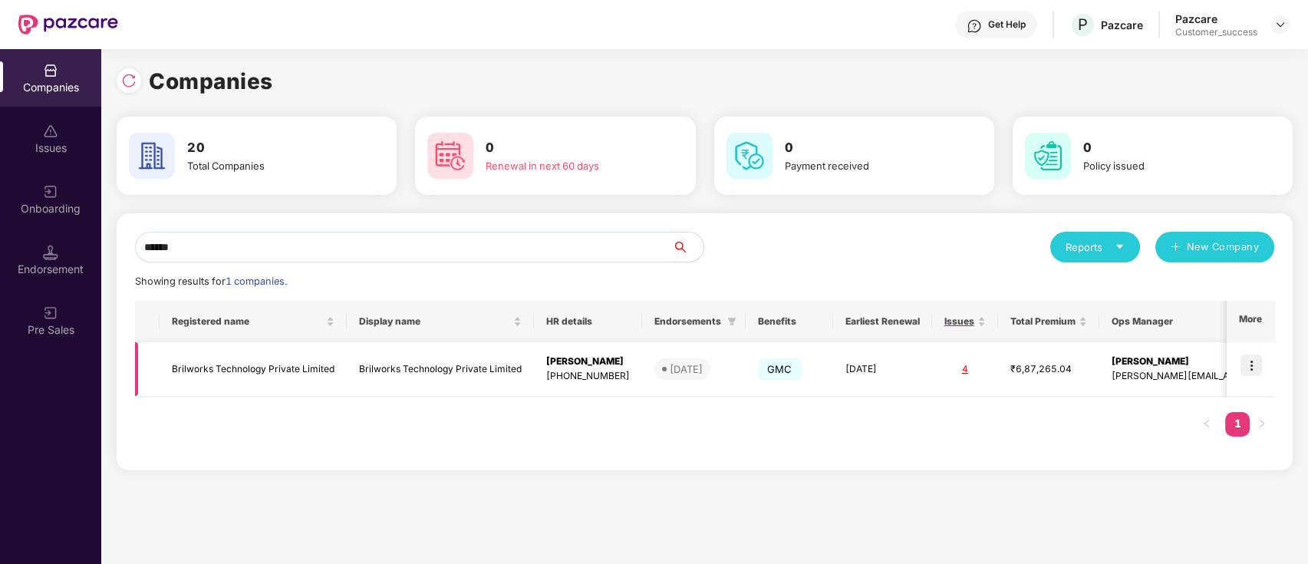
type input "******"
click at [1248, 361] on img at bounding box center [1250, 364] width 21 height 21
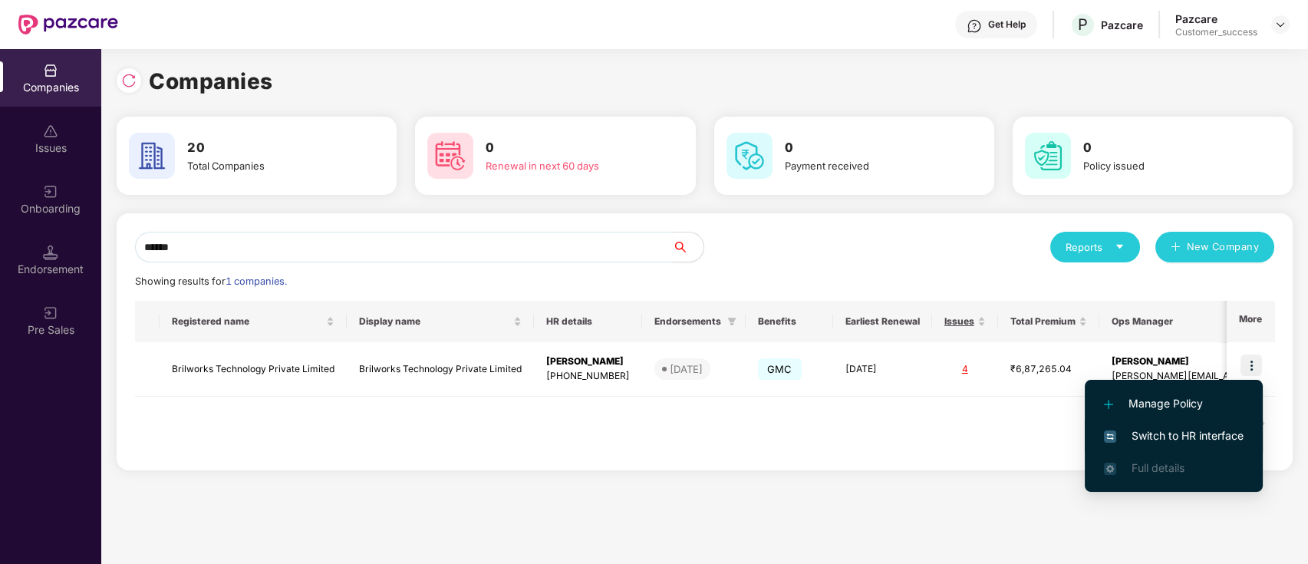
click at [1230, 430] on span "Switch to HR interface" at bounding box center [1174, 435] width 140 height 17
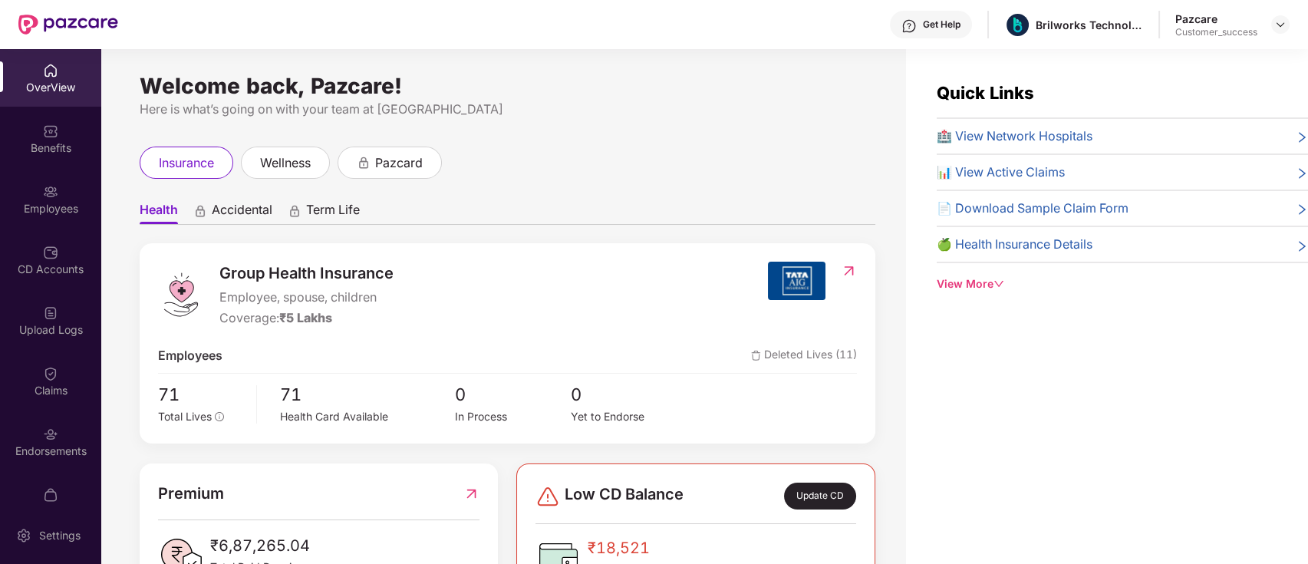
click at [52, 433] on img at bounding box center [50, 433] width 15 height 15
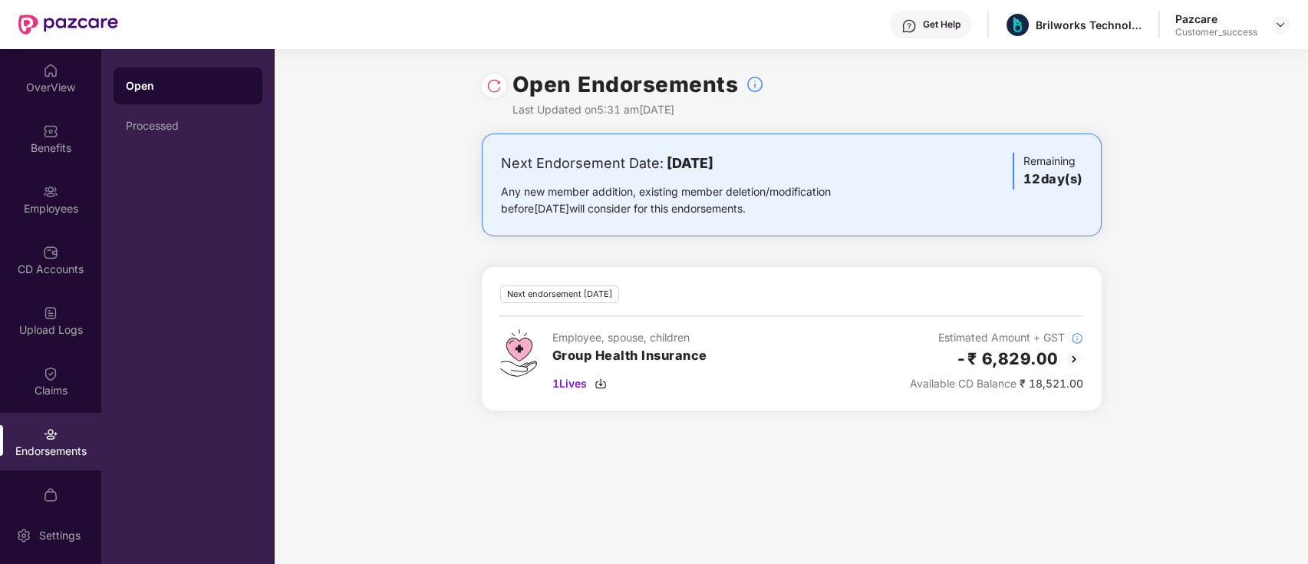
click at [1289, 23] on div at bounding box center [1280, 24] width 18 height 18
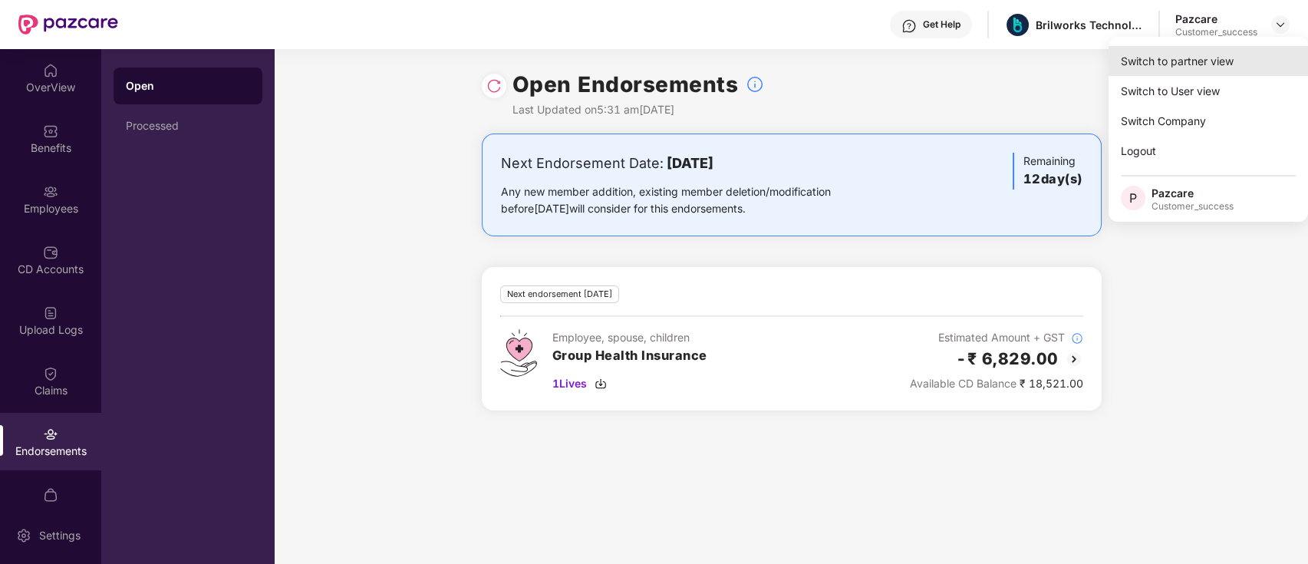
click at [1260, 56] on div "Switch to partner view" at bounding box center [1207, 61] width 199 height 30
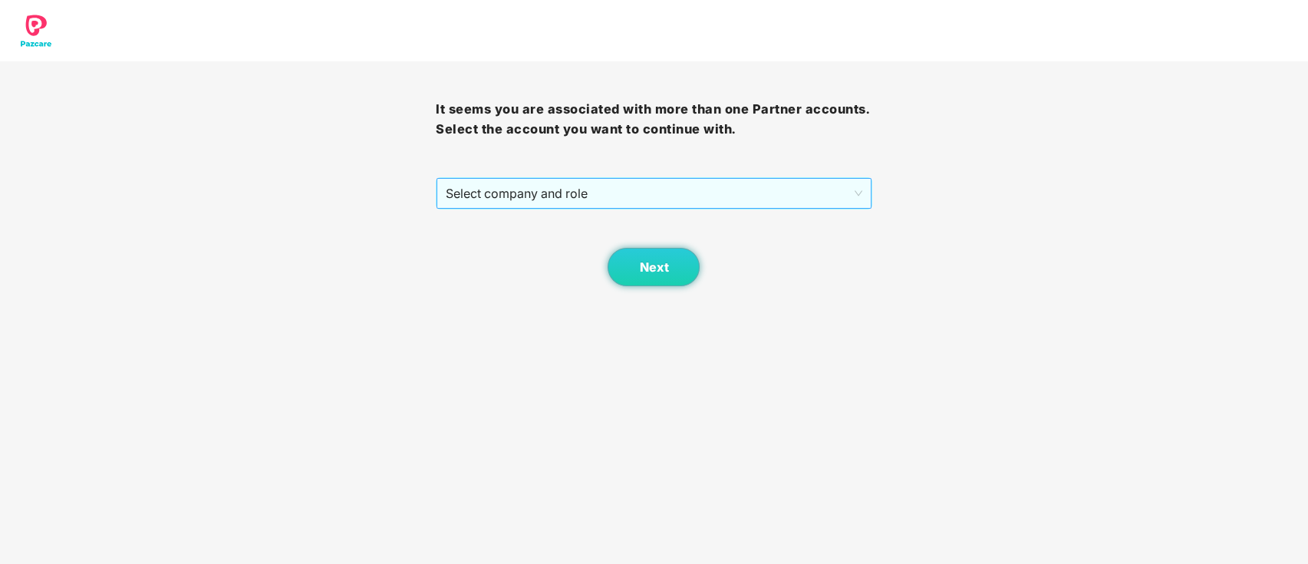
click at [693, 190] on span "Select company and role" at bounding box center [654, 193] width 416 height 29
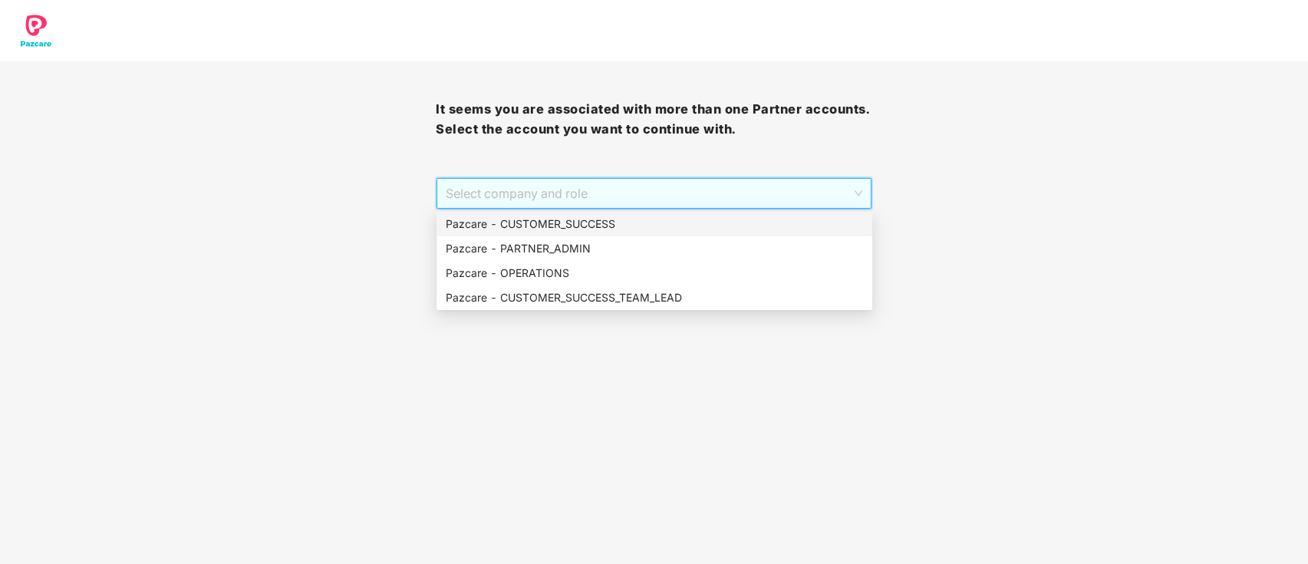
click at [620, 219] on div "Pazcare - CUSTOMER_SUCCESS" at bounding box center [654, 224] width 417 height 17
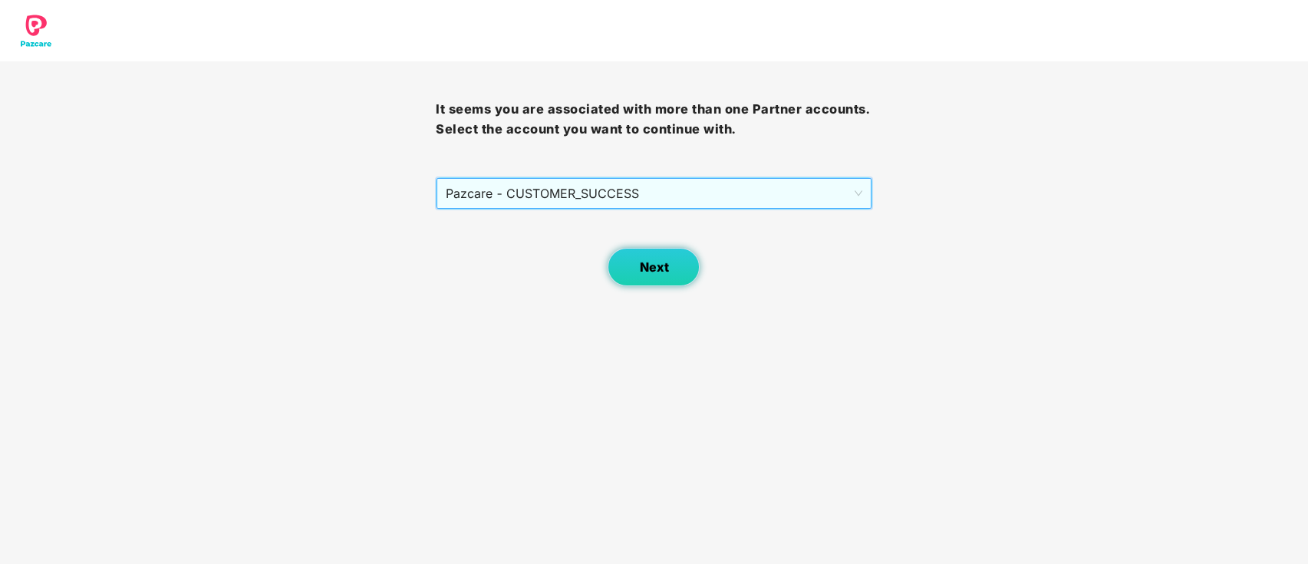
click at [667, 272] on span "Next" at bounding box center [653, 267] width 29 height 15
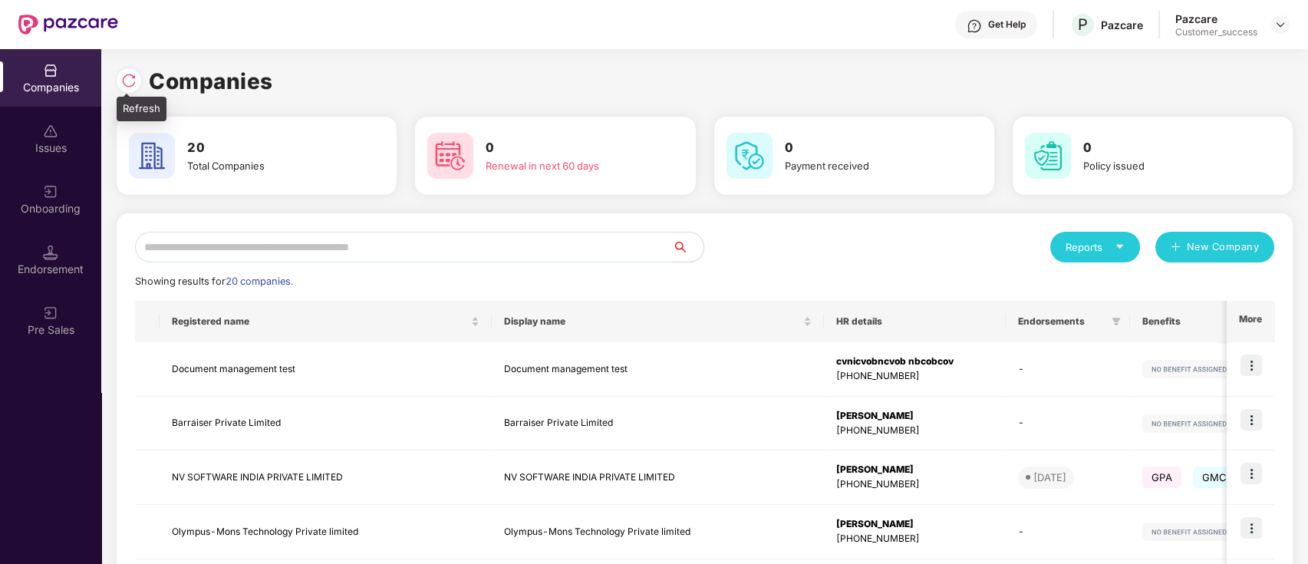
click at [123, 83] on img at bounding box center [128, 80] width 15 height 15
click at [394, 242] on input "text" at bounding box center [404, 247] width 538 height 31
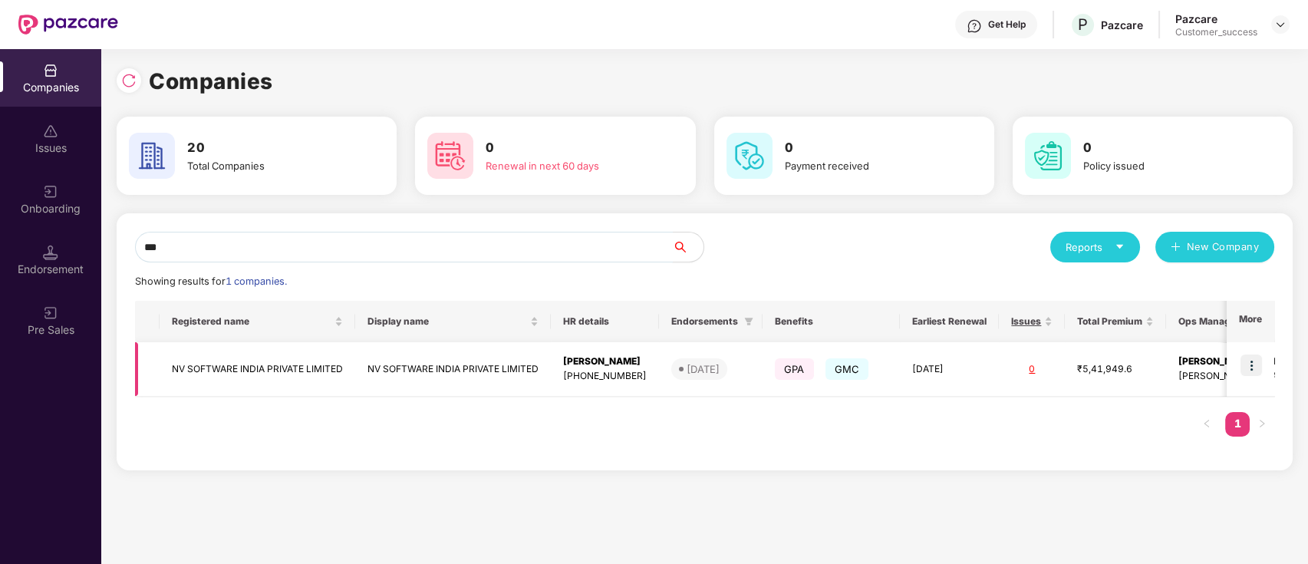
type input "**"
click at [1253, 365] on img at bounding box center [1250, 364] width 21 height 21
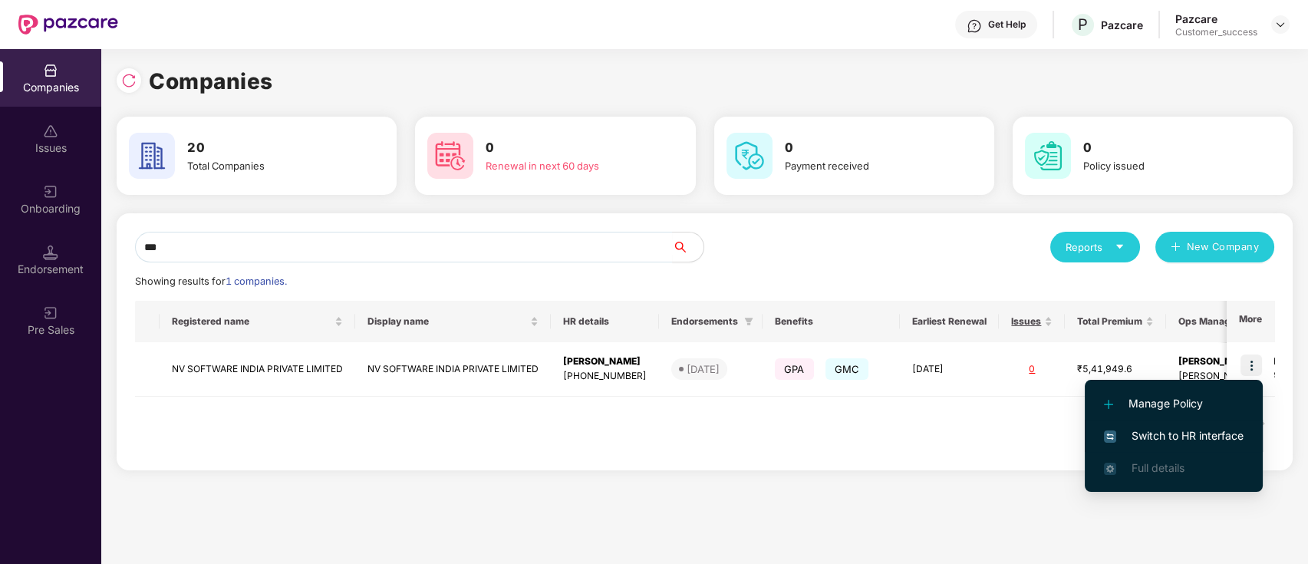
click at [1244, 436] on li "Switch to HR interface" at bounding box center [1174, 436] width 178 height 32
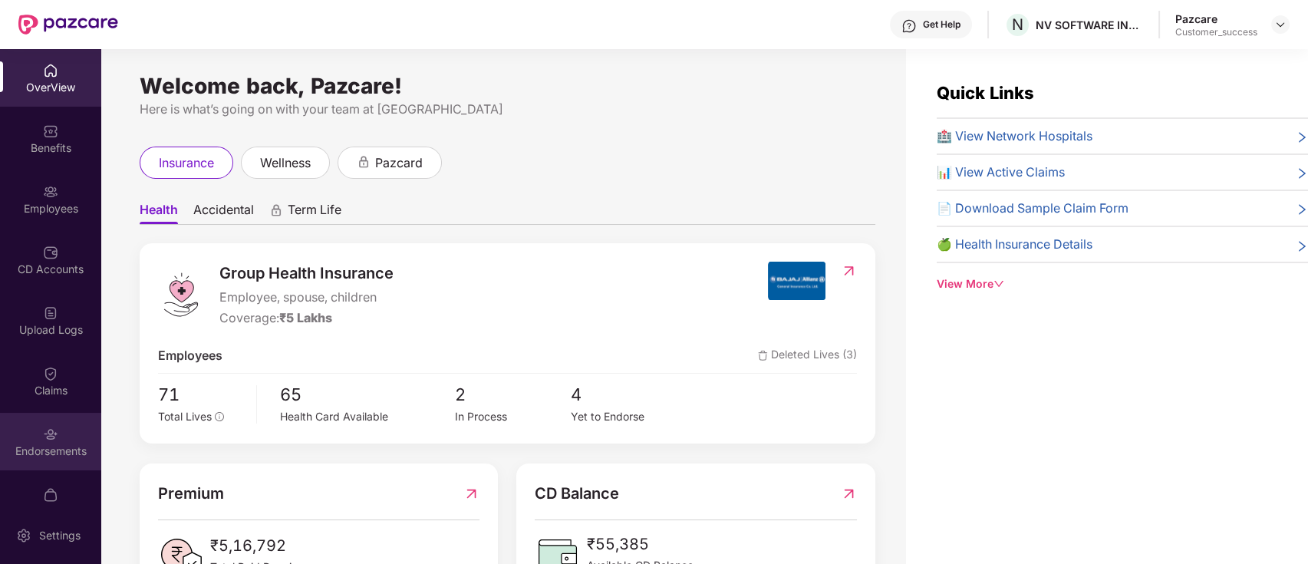
click at [51, 448] on div "Endorsements" at bounding box center [50, 450] width 101 height 15
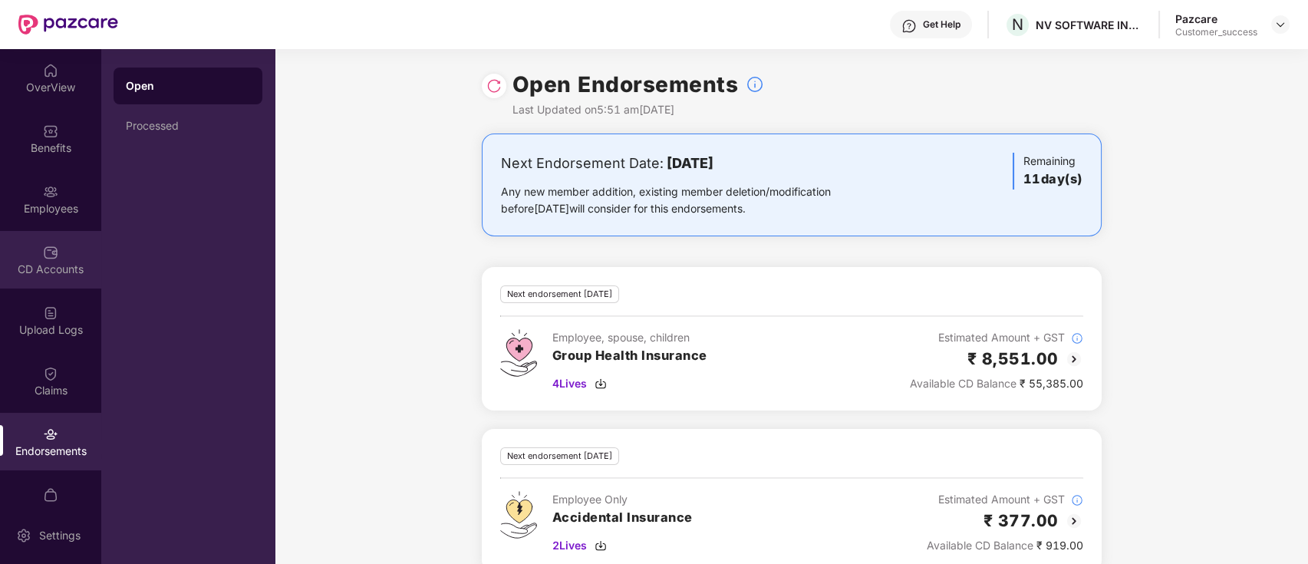
click at [56, 247] on div "CD Accounts" at bounding box center [50, 260] width 101 height 58
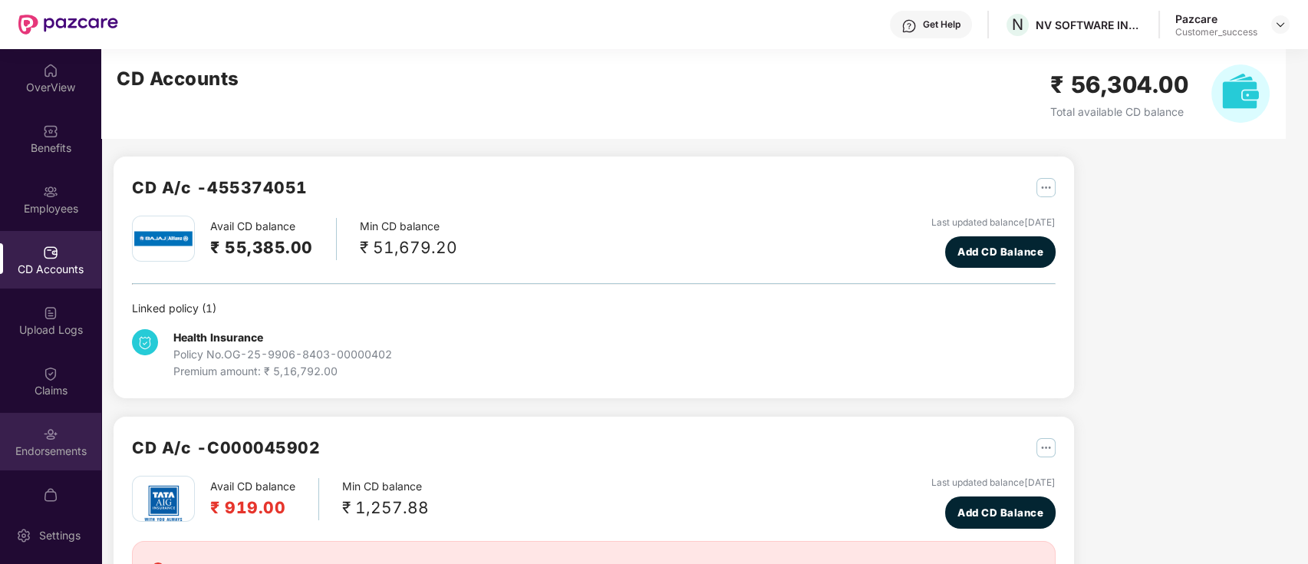
click at [58, 440] on div "Endorsements" at bounding box center [50, 442] width 101 height 58
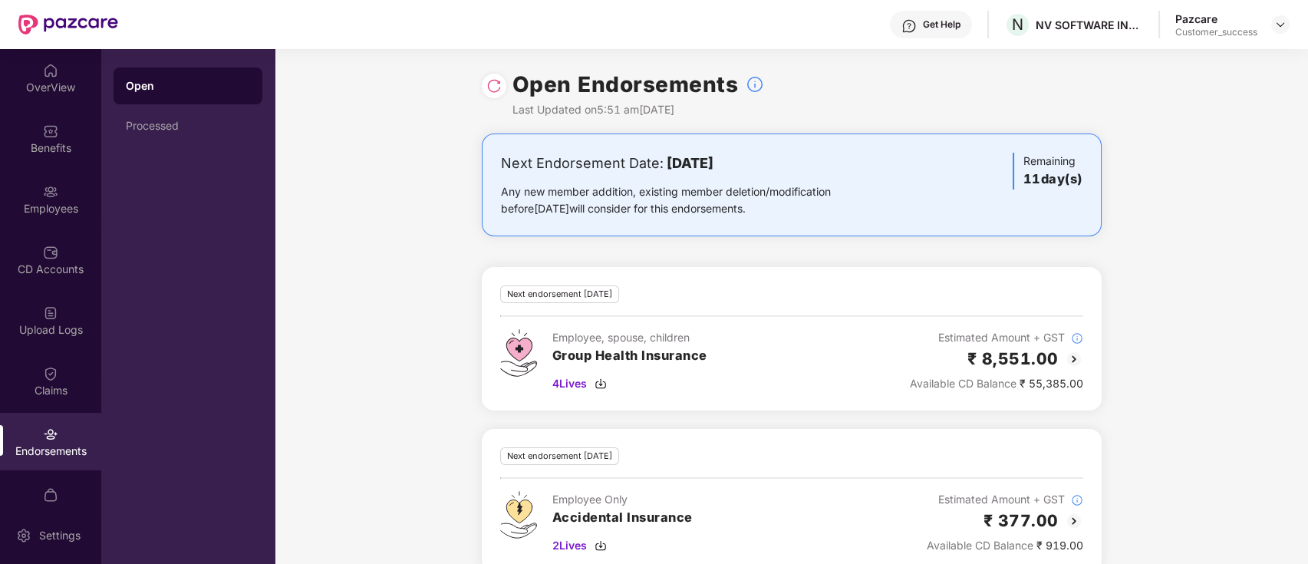
scroll to position [25, 0]
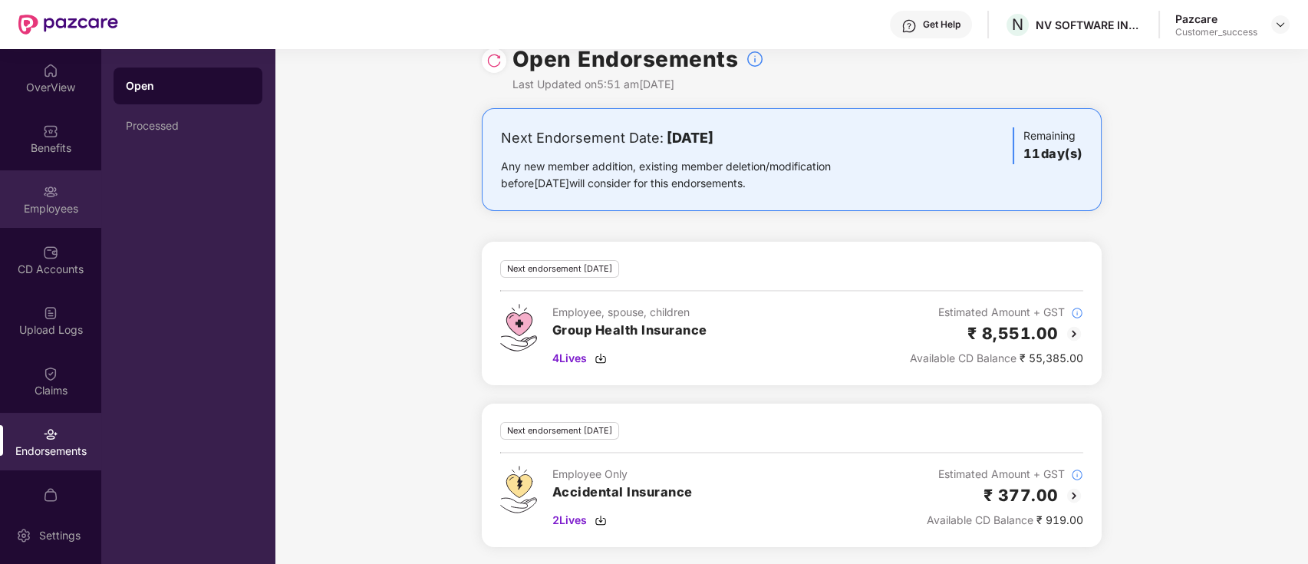
click at [76, 199] on div "Employees" at bounding box center [50, 199] width 101 height 58
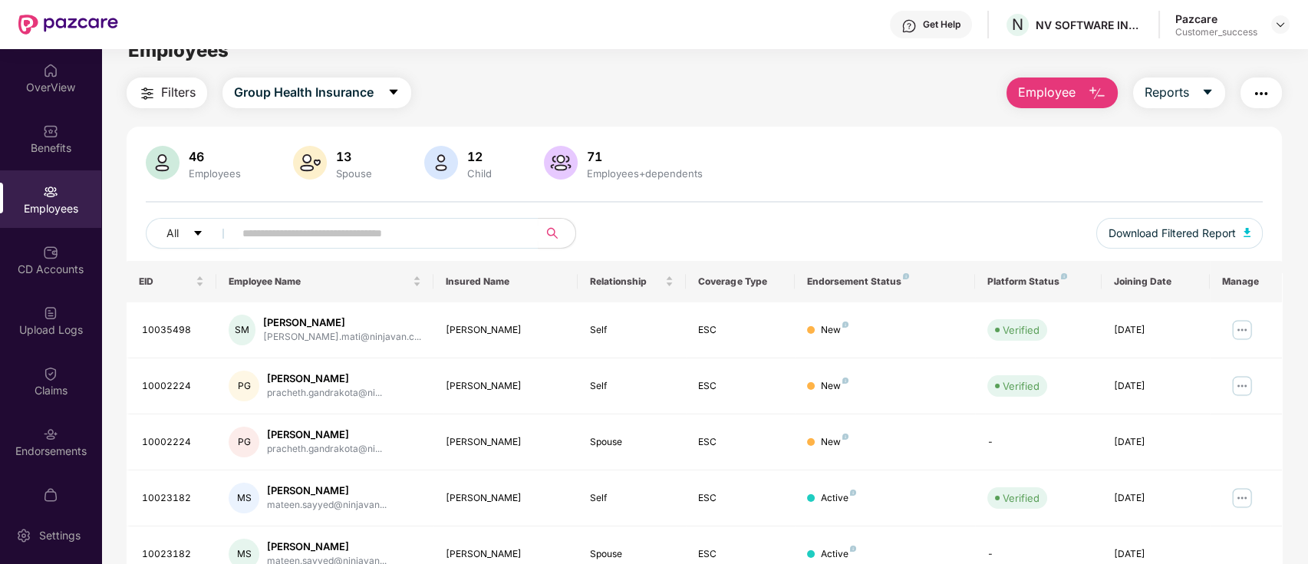
click at [148, 100] on img "button" at bounding box center [147, 93] width 18 height 18
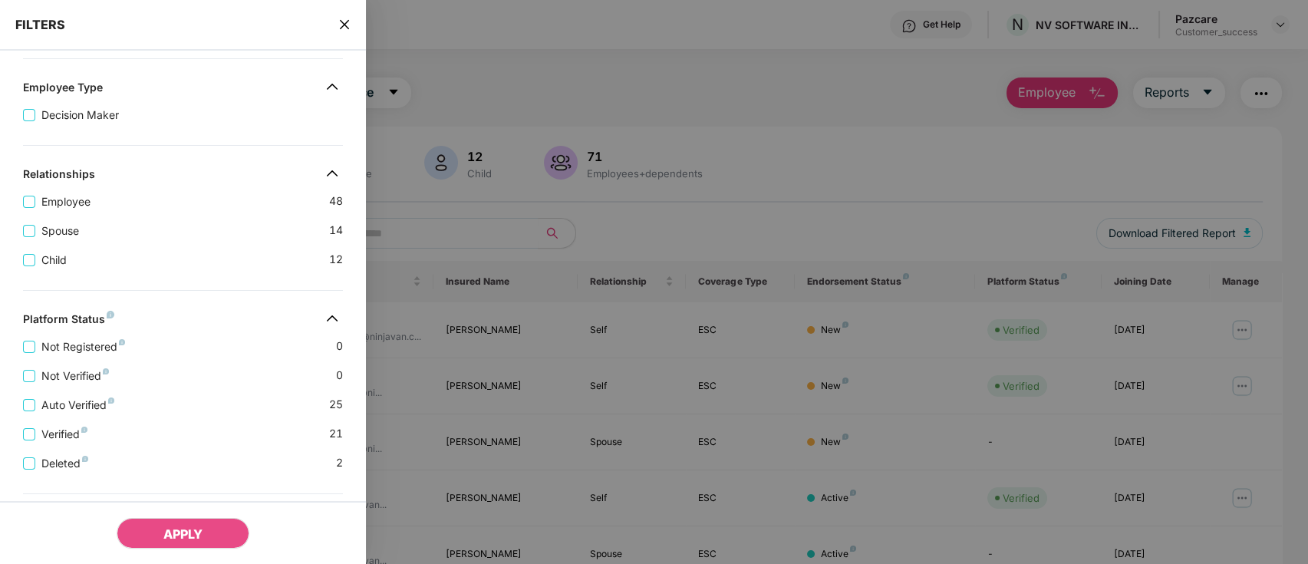
scroll to position [307, 0]
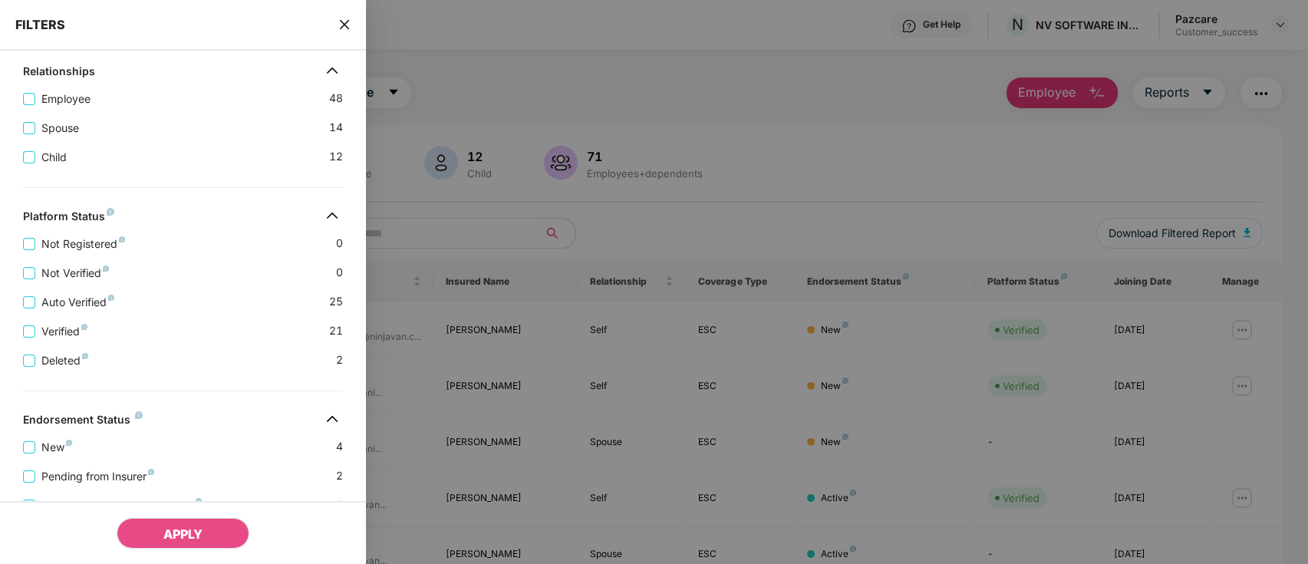
click at [97, 456] on div "New 4" at bounding box center [183, 440] width 320 height 29
click at [51, 456] on span "New" at bounding box center [56, 447] width 43 height 17
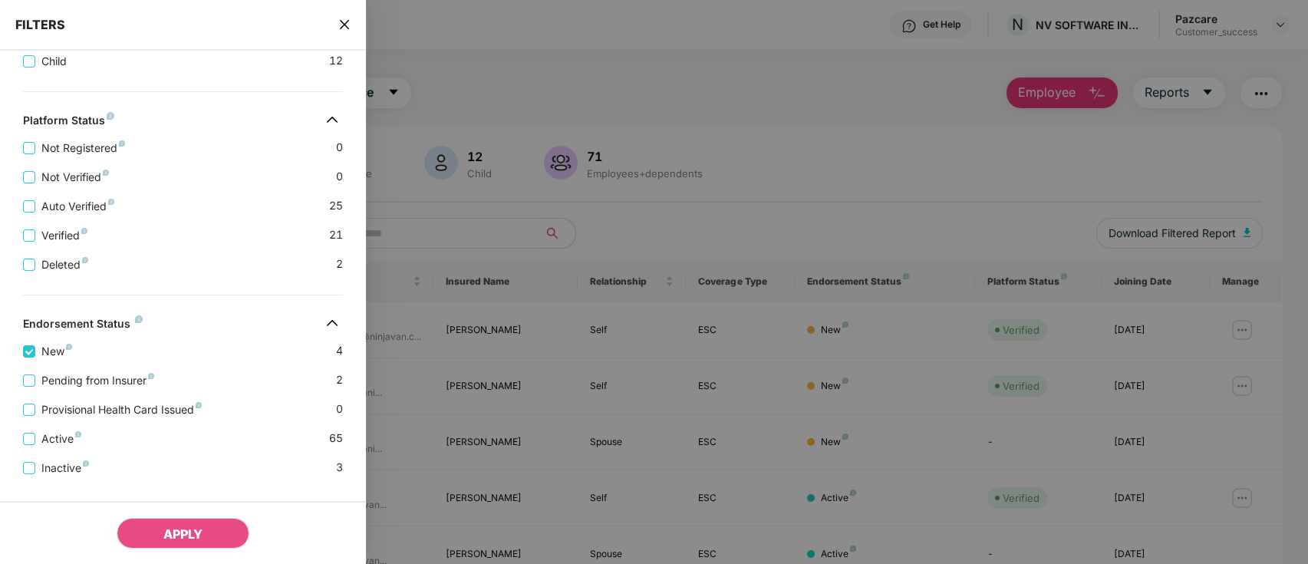
scroll to position [473, 0]
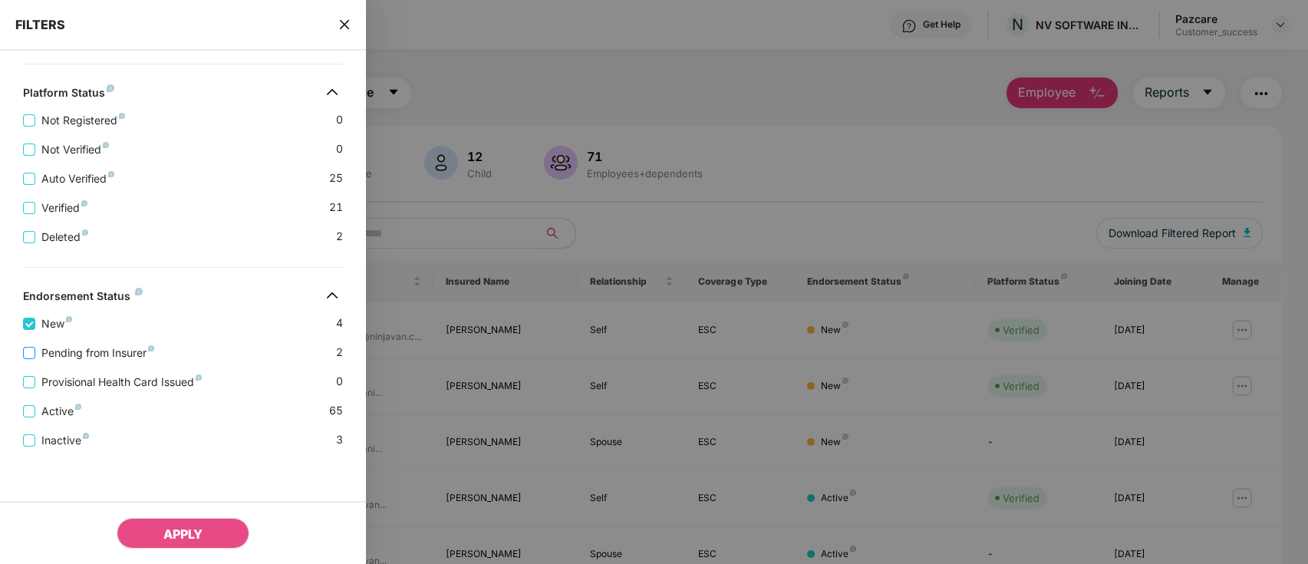
click at [120, 344] on span "Pending from Insurer" at bounding box center [97, 352] width 125 height 17
click at [179, 531] on span "APPLY" at bounding box center [182, 533] width 39 height 15
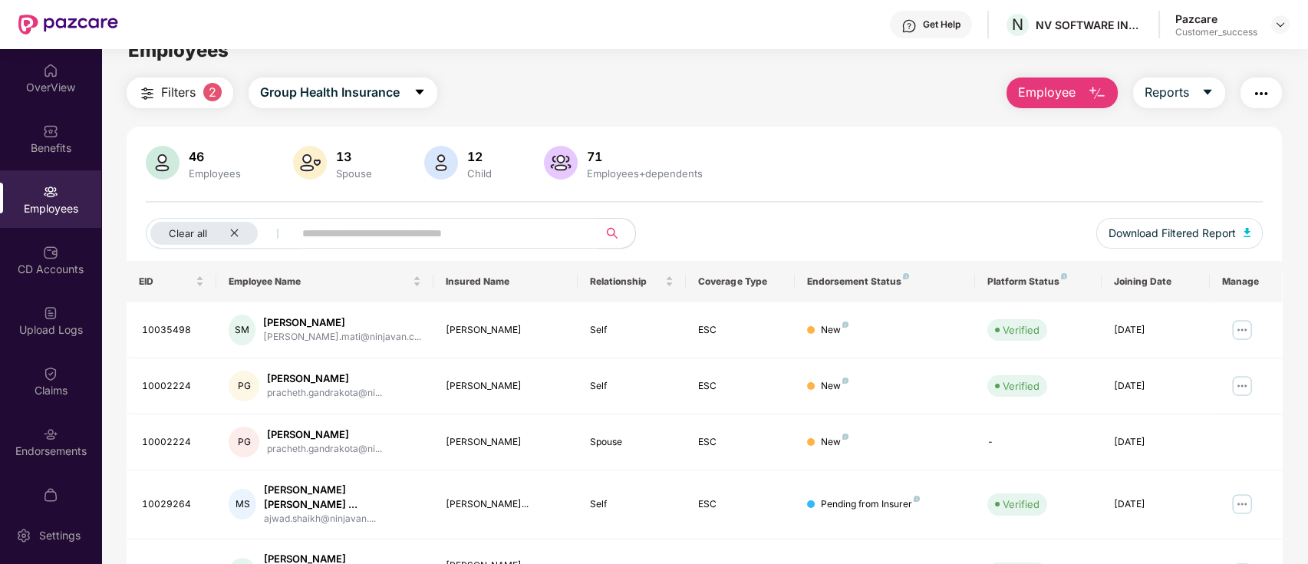
scroll to position [128, 0]
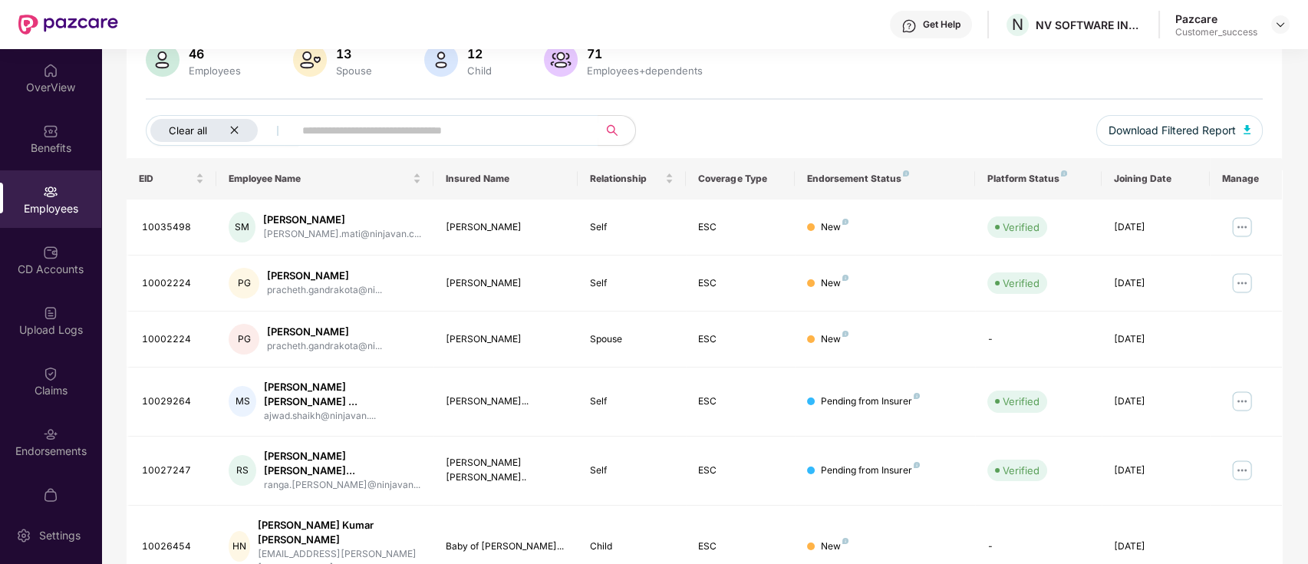
click at [234, 126] on icon "close" at bounding box center [234, 130] width 10 height 10
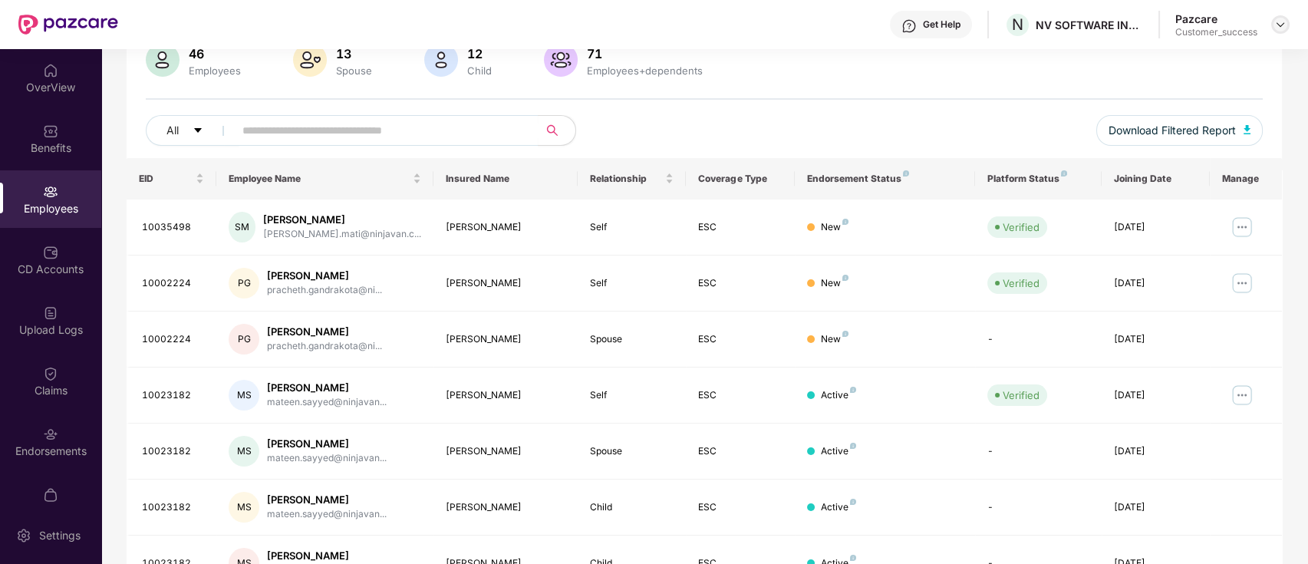
click at [1282, 25] on img at bounding box center [1280, 24] width 12 height 12
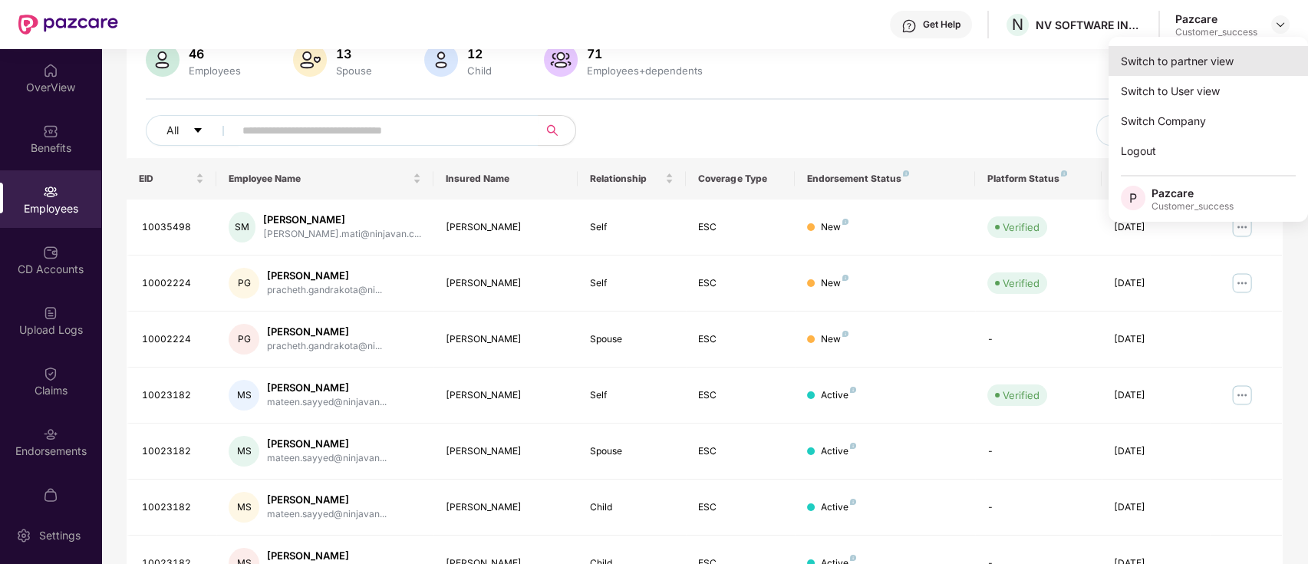
click at [1266, 54] on div "Switch to partner view" at bounding box center [1207, 61] width 199 height 30
